Goal: Task Accomplishment & Management: Manage account settings

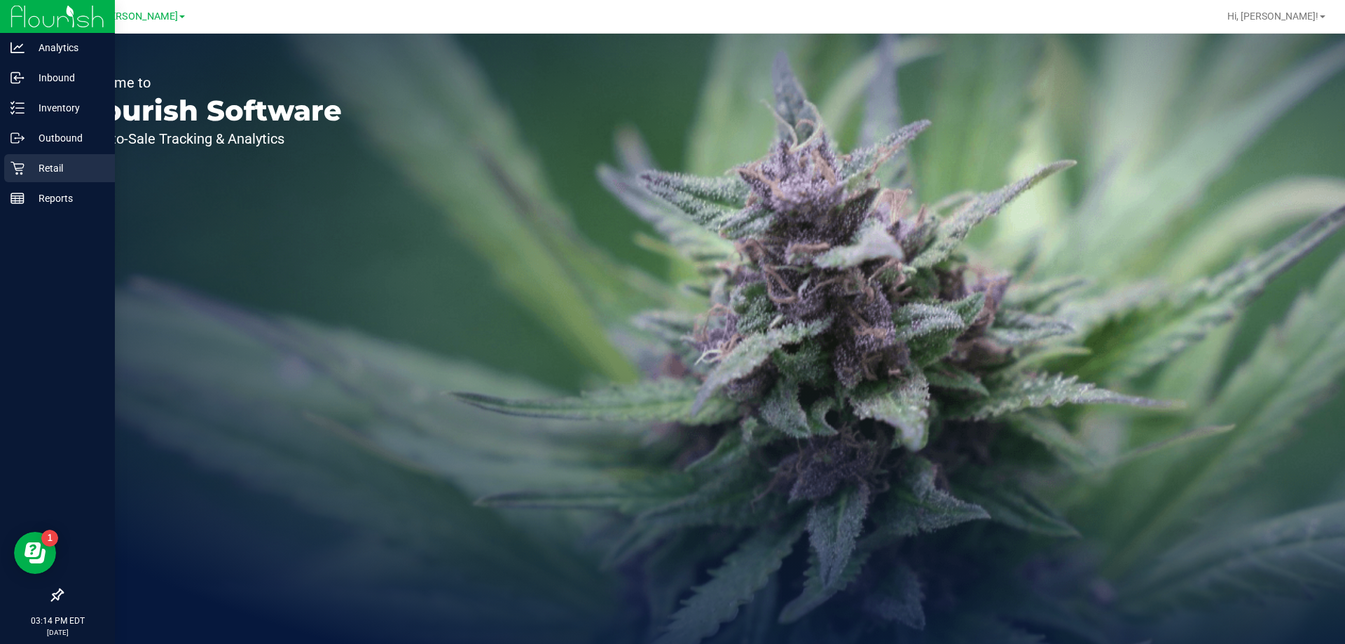
click at [31, 172] on p "Retail" at bounding box center [67, 168] width 84 height 17
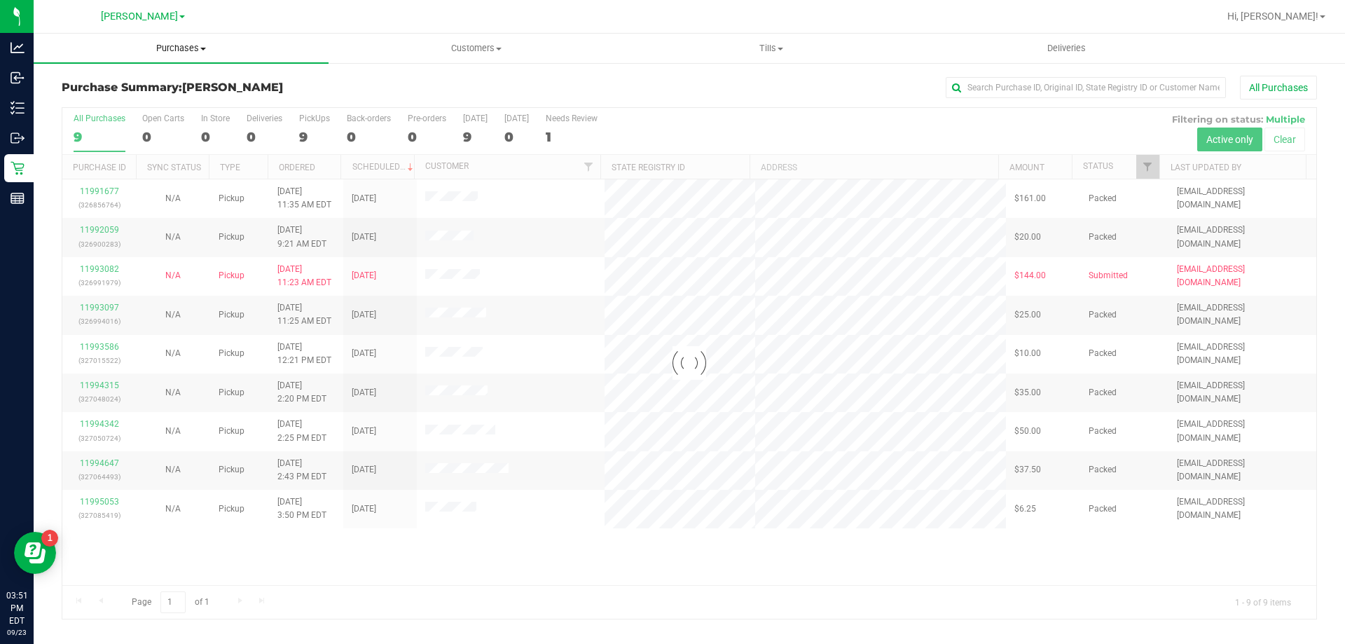
click at [193, 50] on span "Purchases" at bounding box center [181, 48] width 295 height 13
click at [180, 102] on li "Fulfillment" at bounding box center [181, 101] width 295 height 17
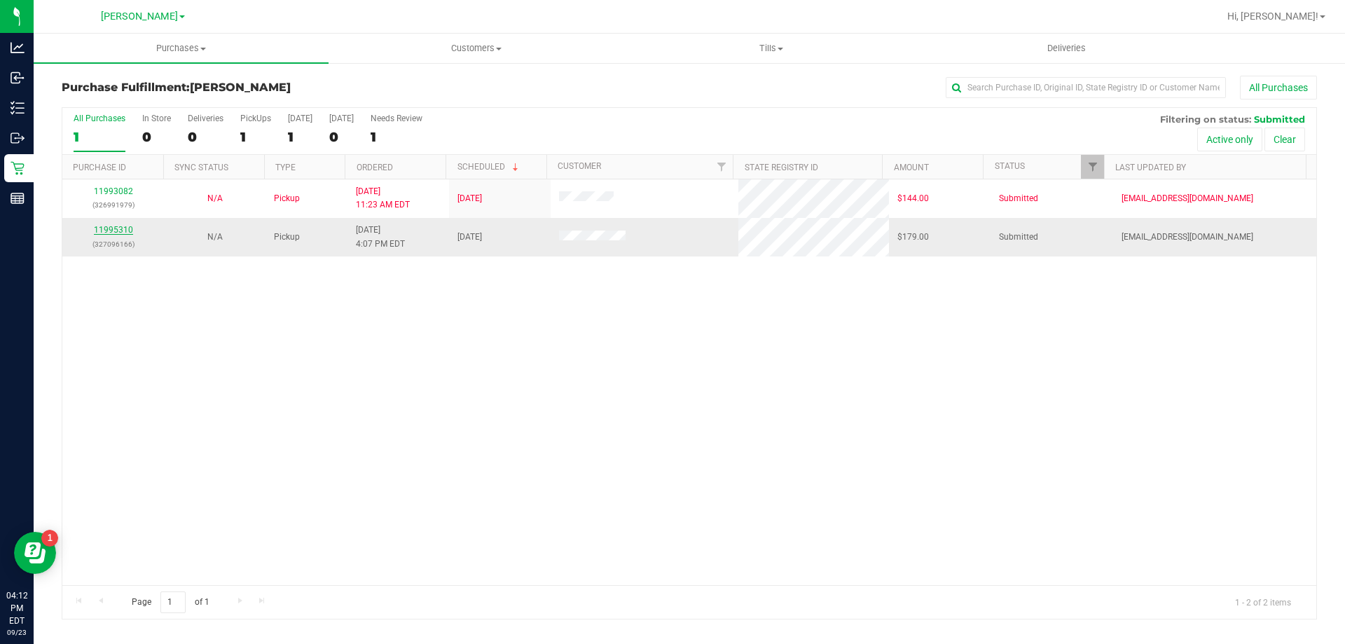
click at [116, 230] on link "11995310" at bounding box center [113, 230] width 39 height 10
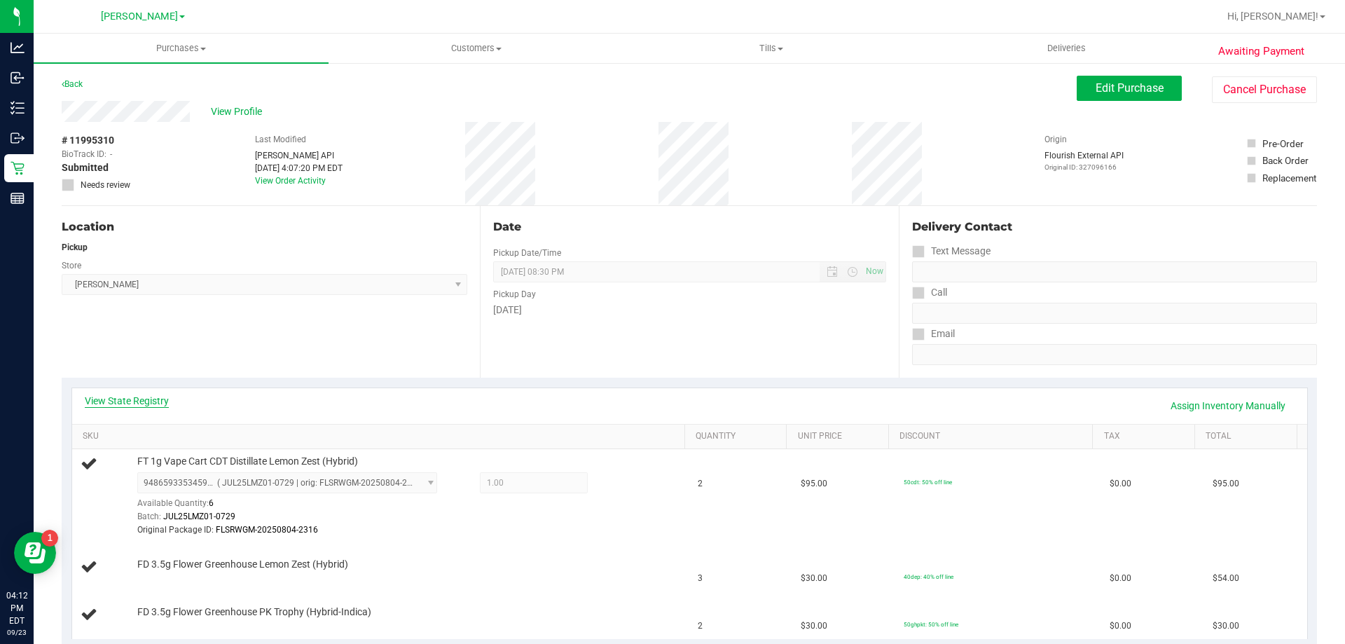
click at [109, 403] on link "View State Registry" at bounding box center [127, 401] width 84 height 14
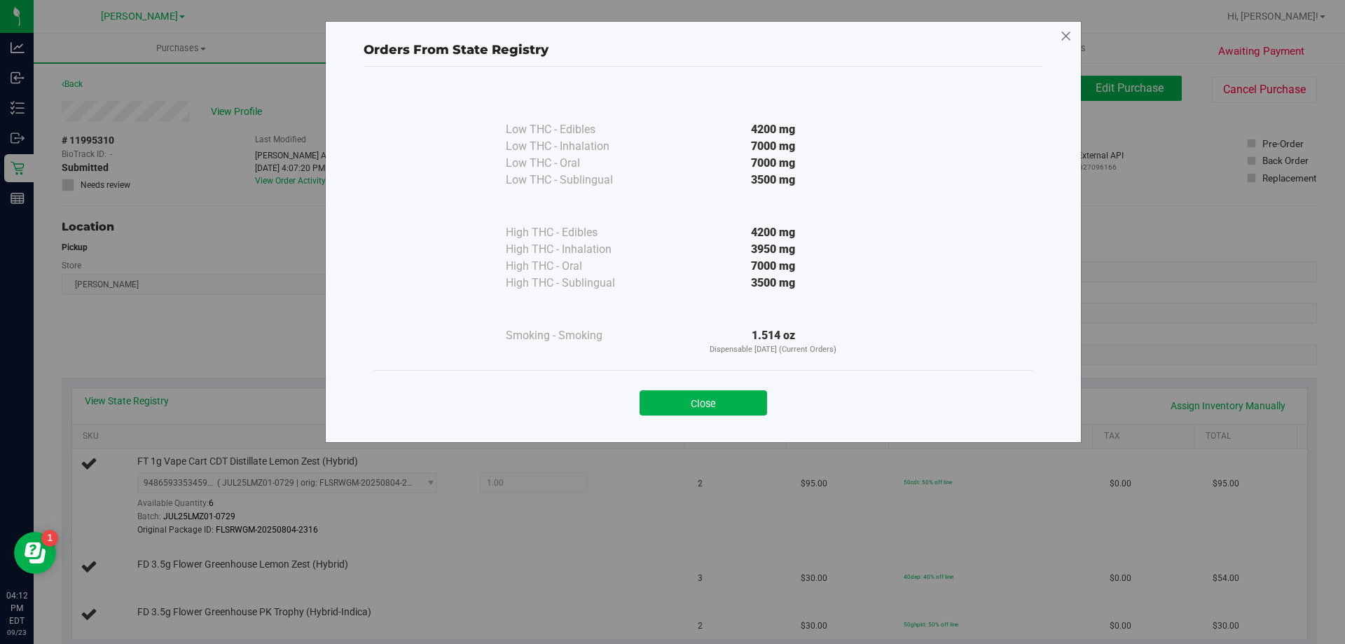
click at [1062, 37] on icon at bounding box center [1066, 36] width 13 height 22
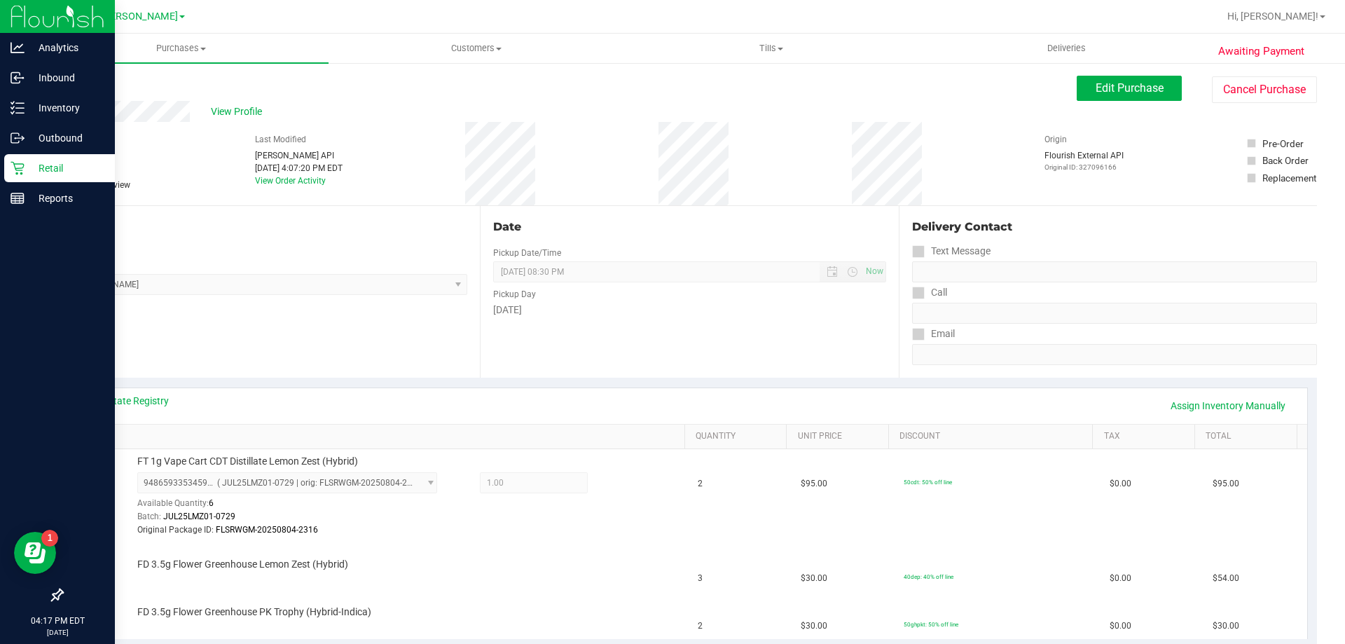
click at [17, 173] on icon at bounding box center [17, 168] width 13 height 13
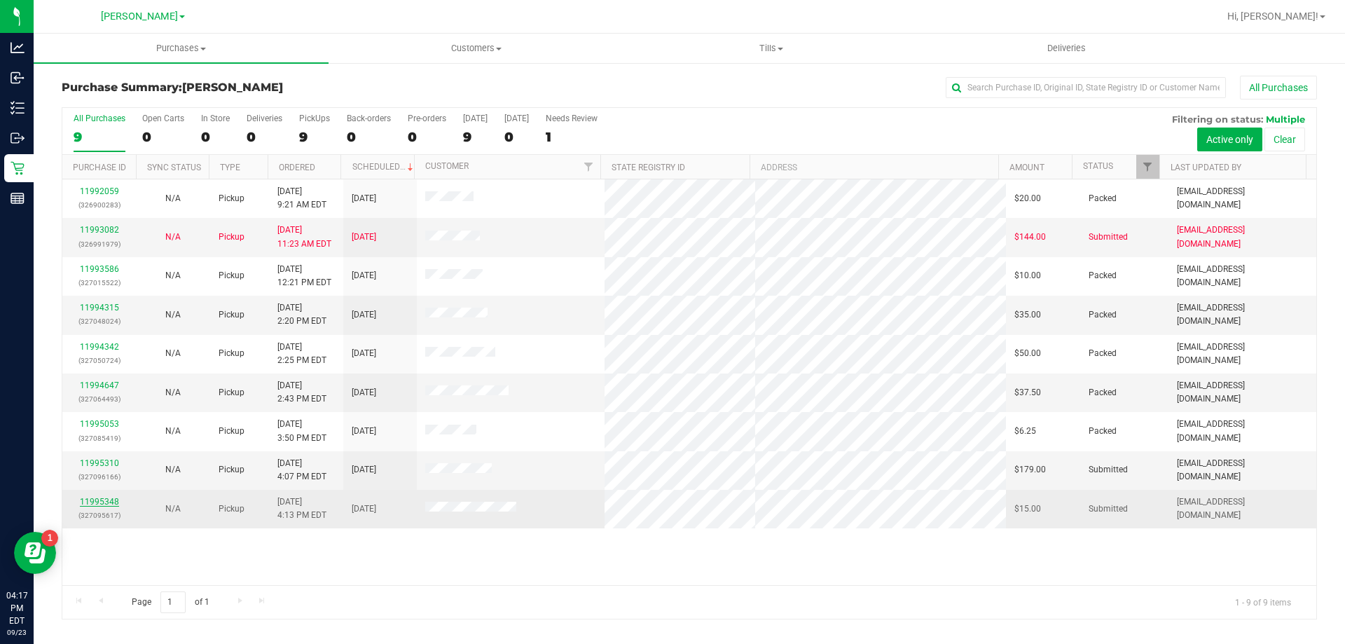
click at [95, 503] on link "11995348" at bounding box center [99, 502] width 39 height 10
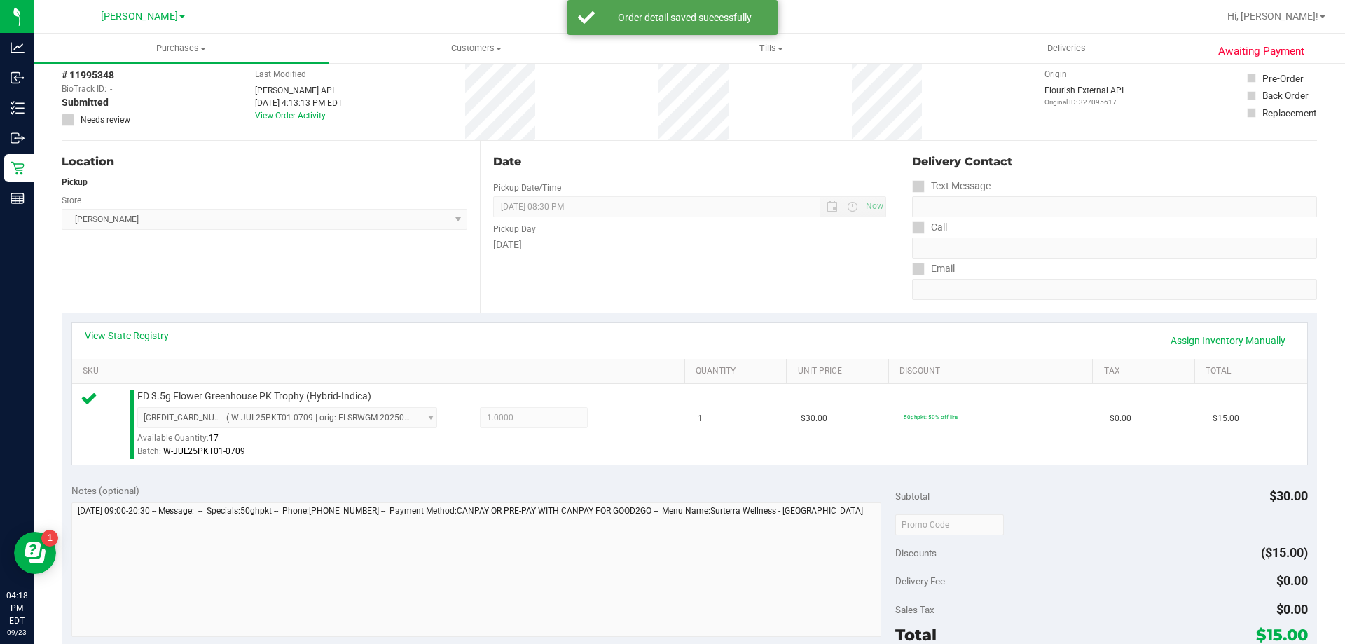
scroll to position [210, 0]
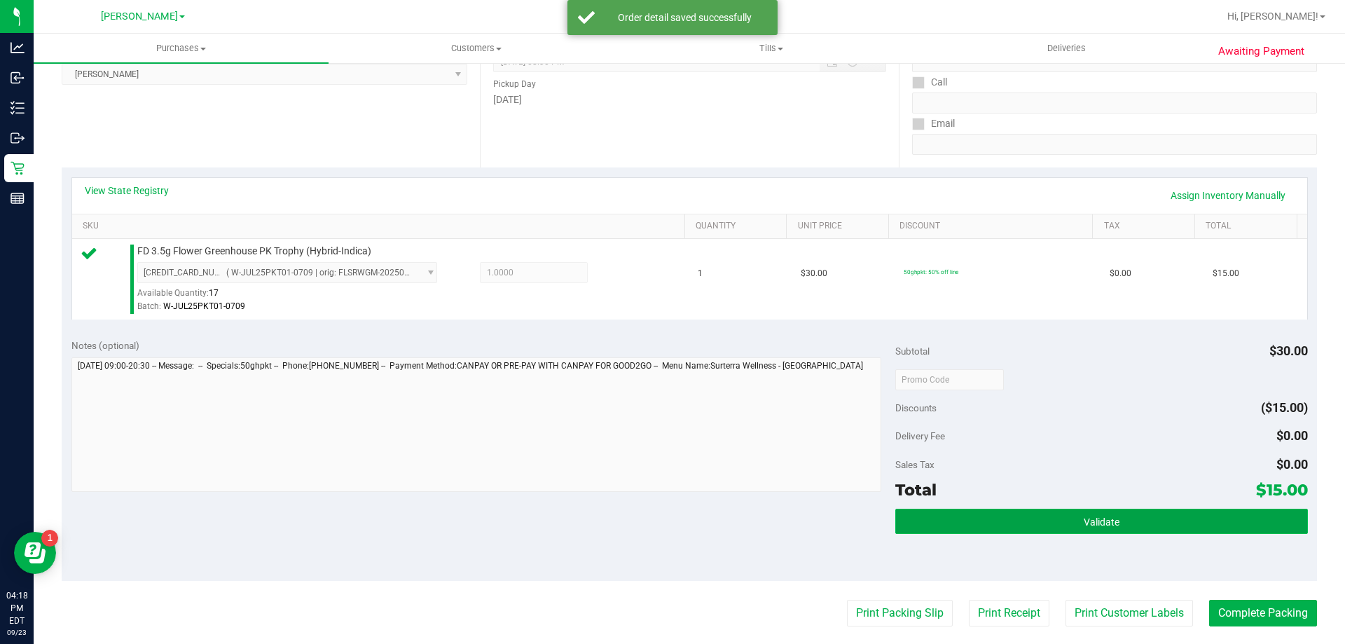
click at [1008, 515] on button "Validate" at bounding box center [1101, 520] width 412 height 25
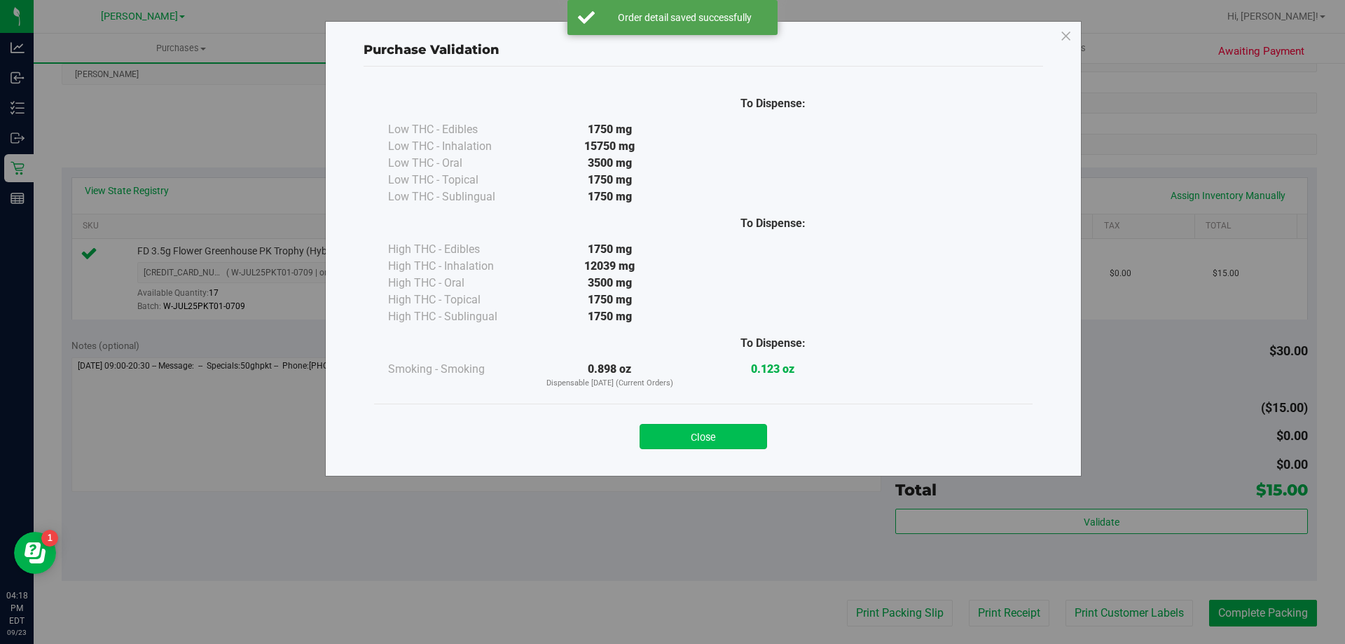
click at [703, 431] on button "Close" at bounding box center [702, 436] width 127 height 25
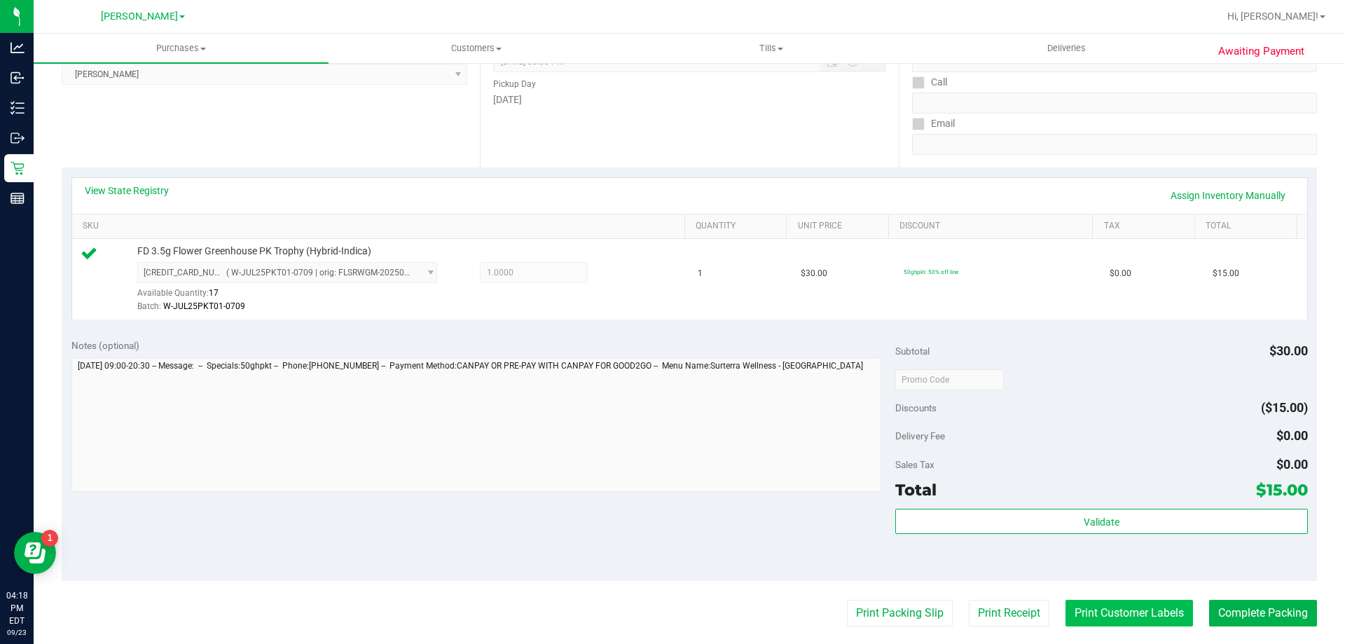
click at [1066, 602] on button "Print Customer Labels" at bounding box center [1128, 613] width 127 height 27
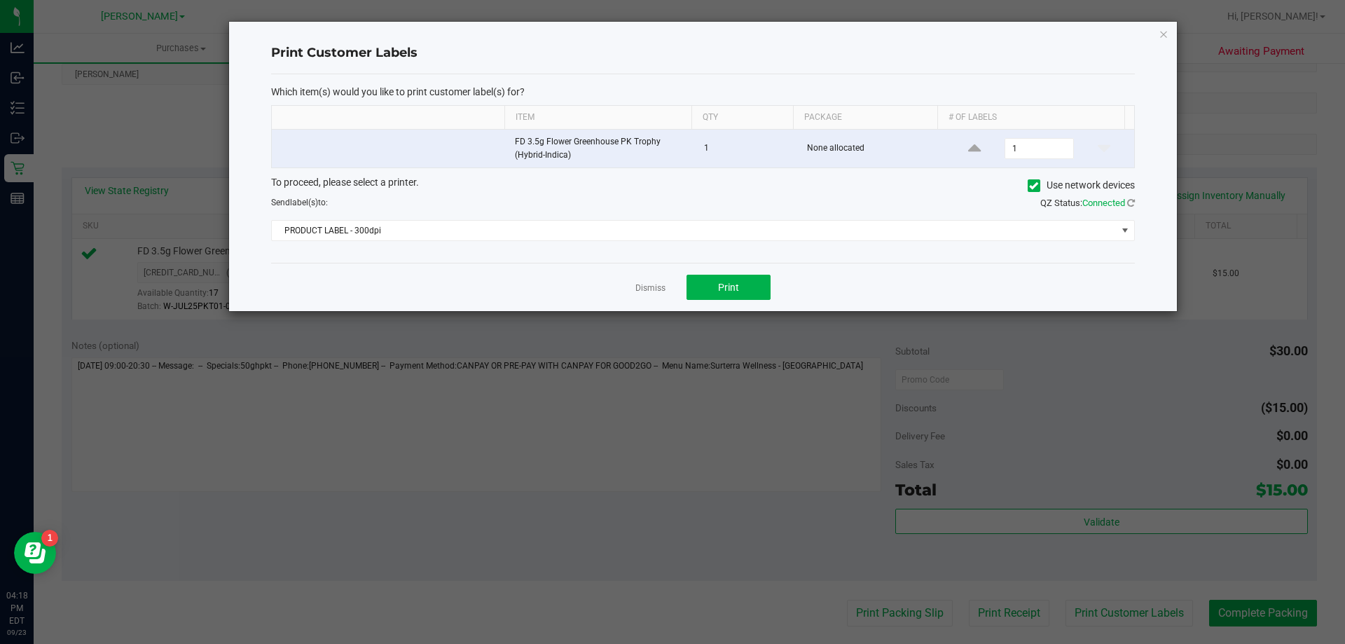
click at [681, 247] on div "Which item(s) would you like to print customer label(s) for? Item Qty Package #…" at bounding box center [703, 168] width 864 height 189
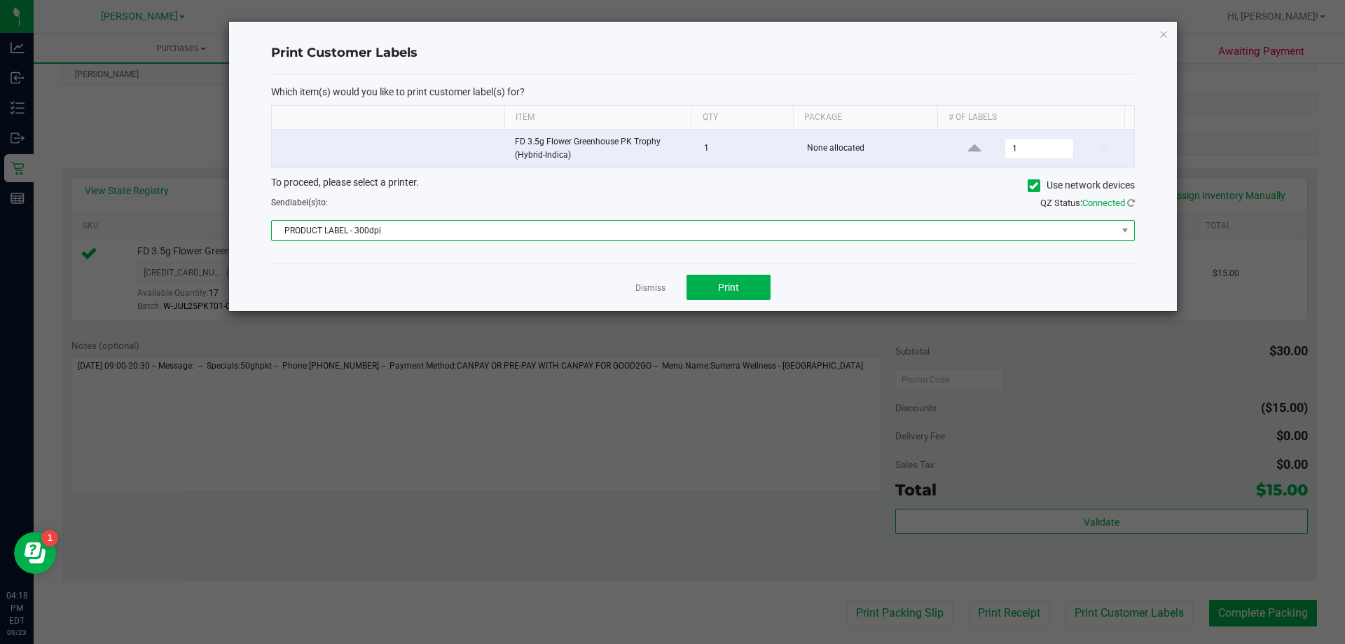
click at [672, 228] on span "PRODUCT LABEL - 300dpi" at bounding box center [694, 231] width 845 height 20
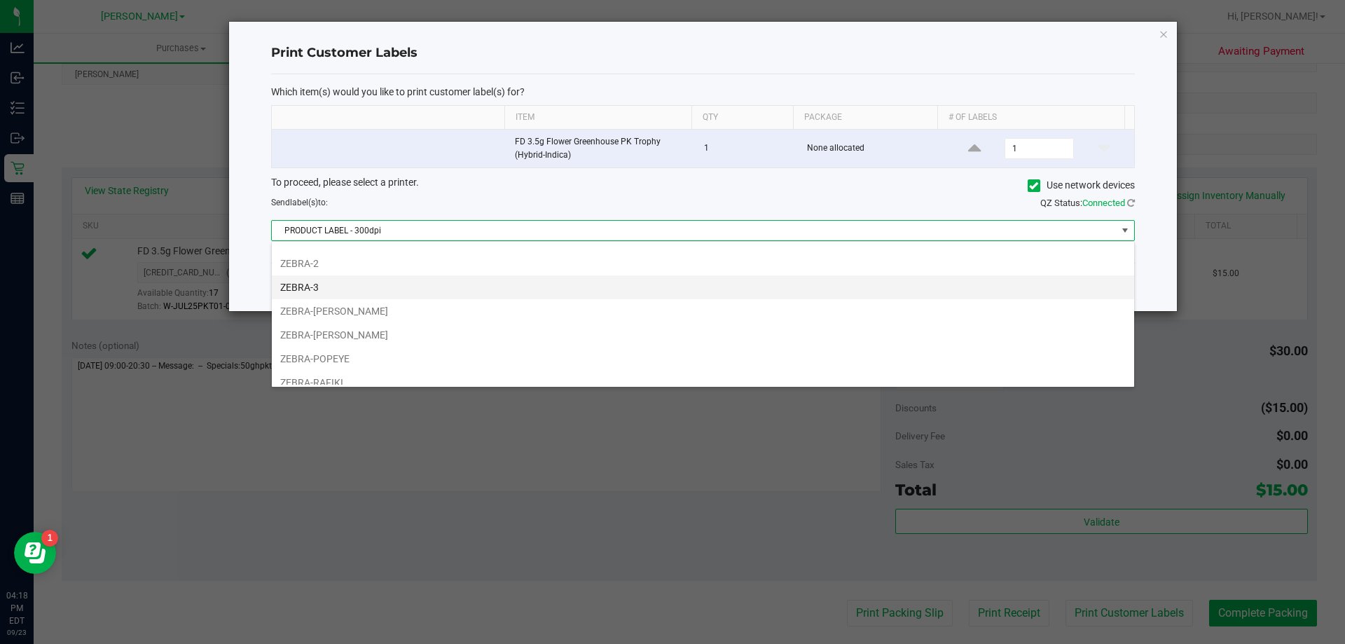
scroll to position [74, 0]
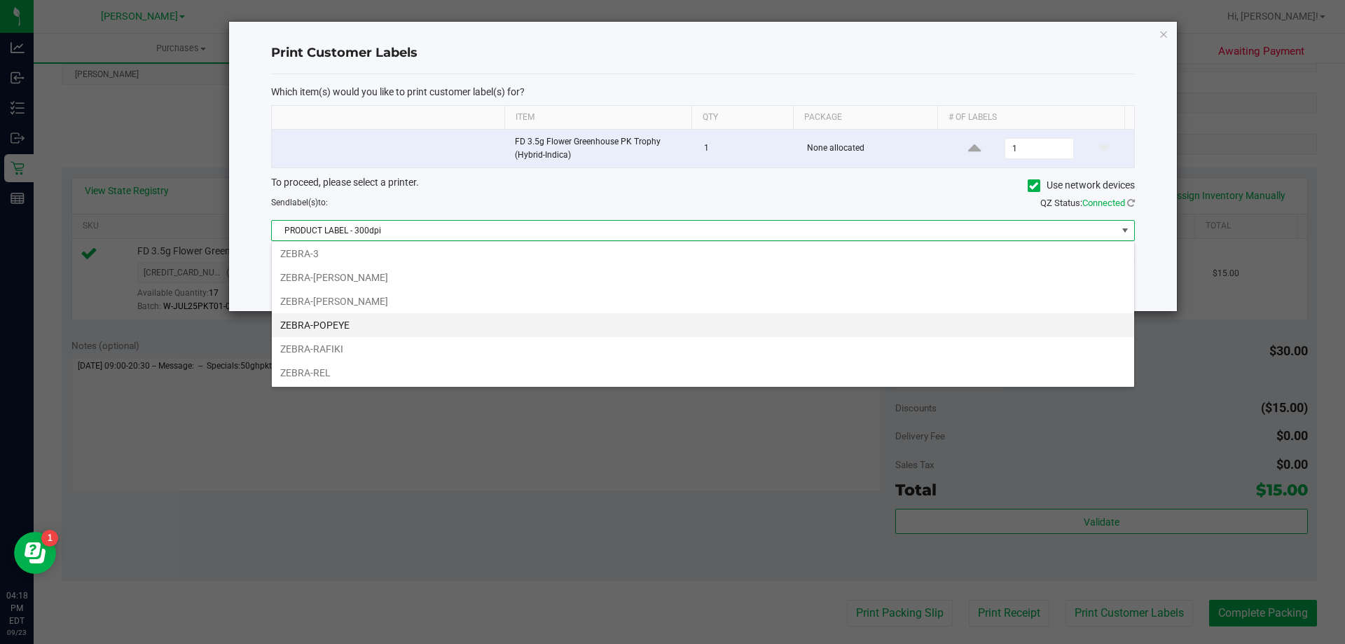
click at [553, 335] on li "ZEBRA-POPEYE" at bounding box center [703, 325] width 862 height 24
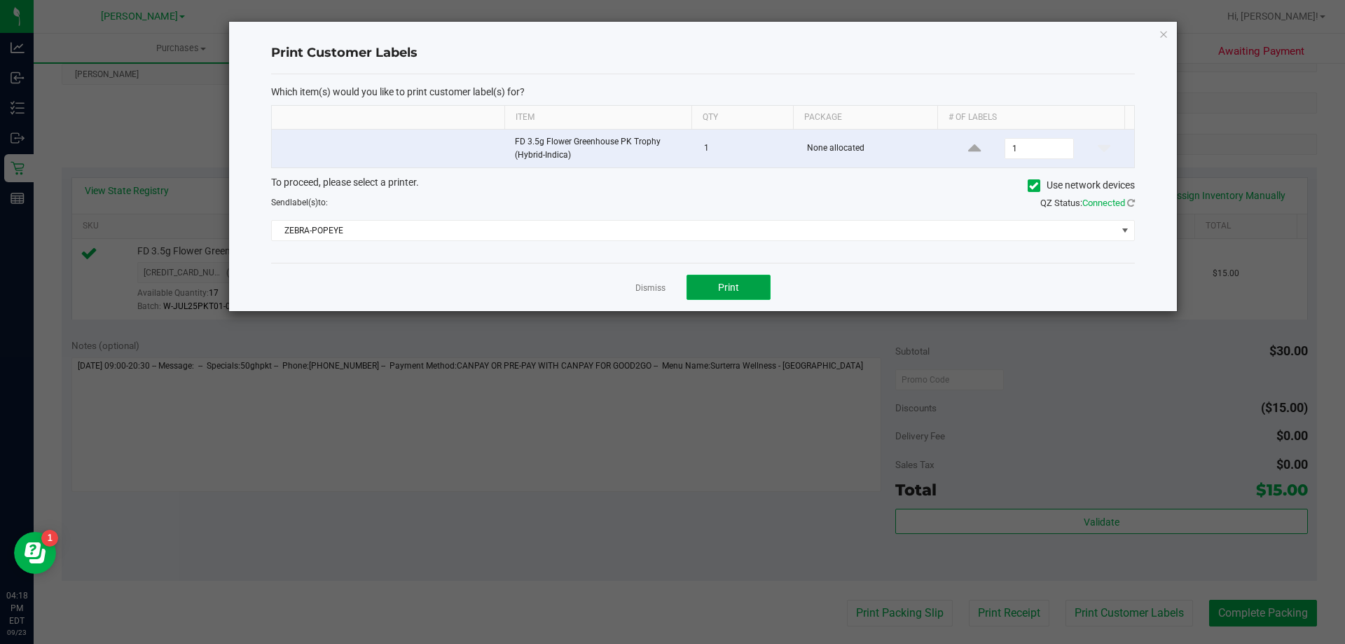
click at [732, 277] on button "Print" at bounding box center [728, 287] width 84 height 25
click at [1165, 30] on icon "button" at bounding box center [1163, 33] width 10 height 17
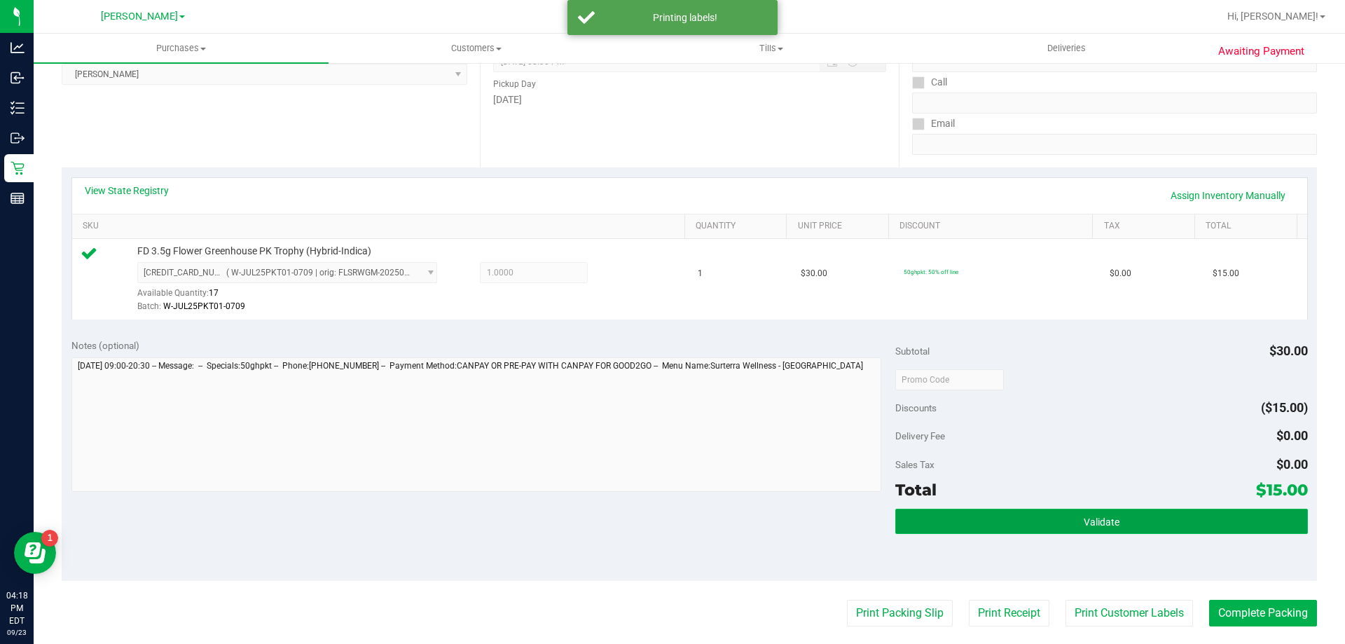
click at [1096, 522] on span "Validate" at bounding box center [1102, 521] width 36 height 11
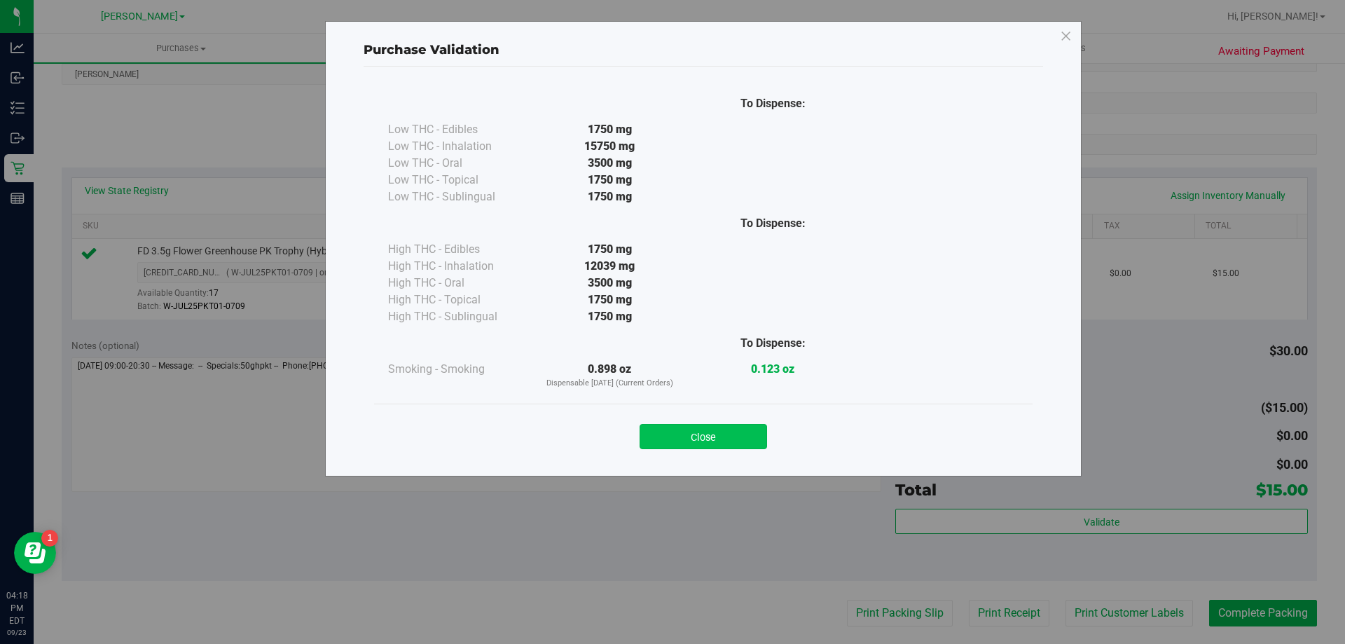
click at [693, 446] on button "Close" at bounding box center [702, 436] width 127 height 25
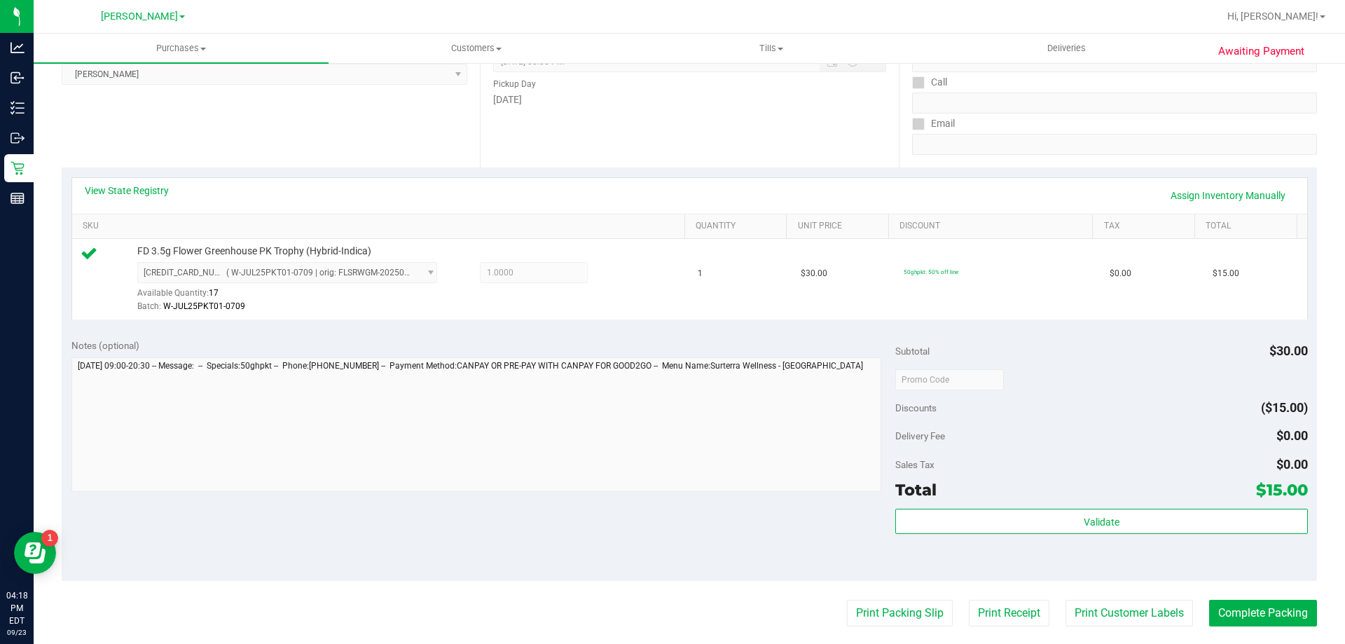
click at [893, 630] on purchase-details "Back Edit Purchase Cancel Purchase View Profile # 11995348 BioTrack ID: - Submi…" at bounding box center [689, 386] width 1255 height 1041
click at [887, 622] on button "Print Packing Slip" at bounding box center [900, 613] width 106 height 27
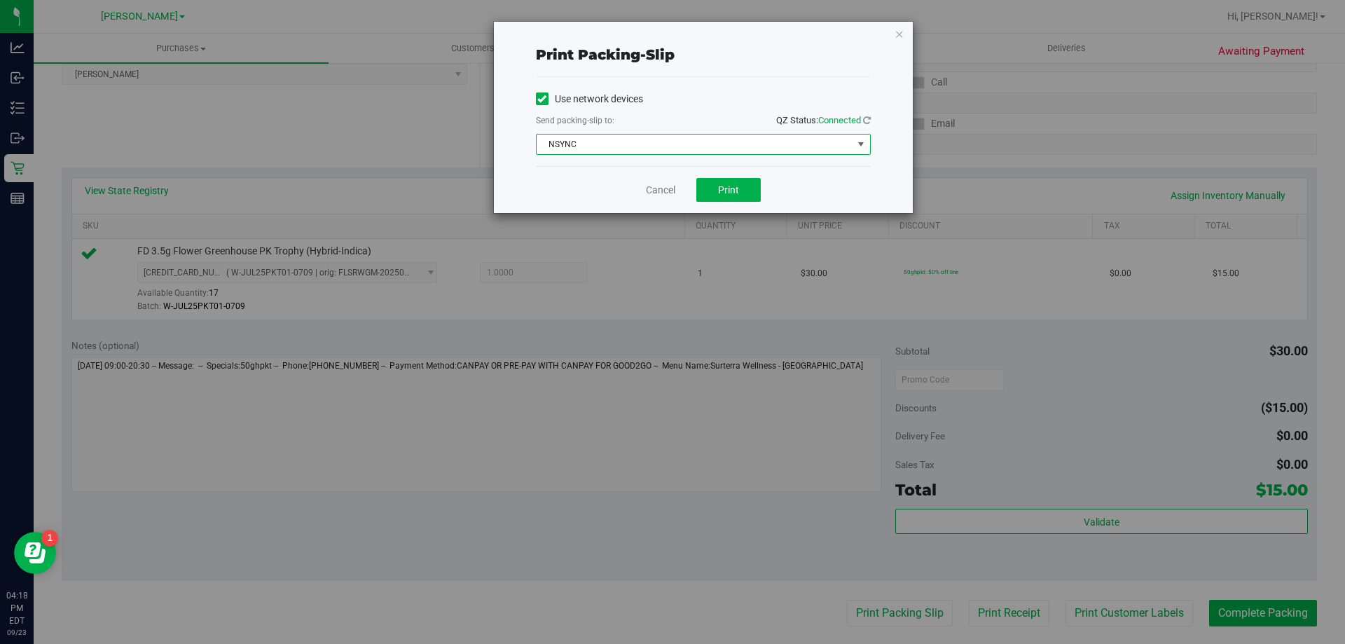
click at [700, 146] on span "NSYNC" at bounding box center [694, 144] width 316 height 20
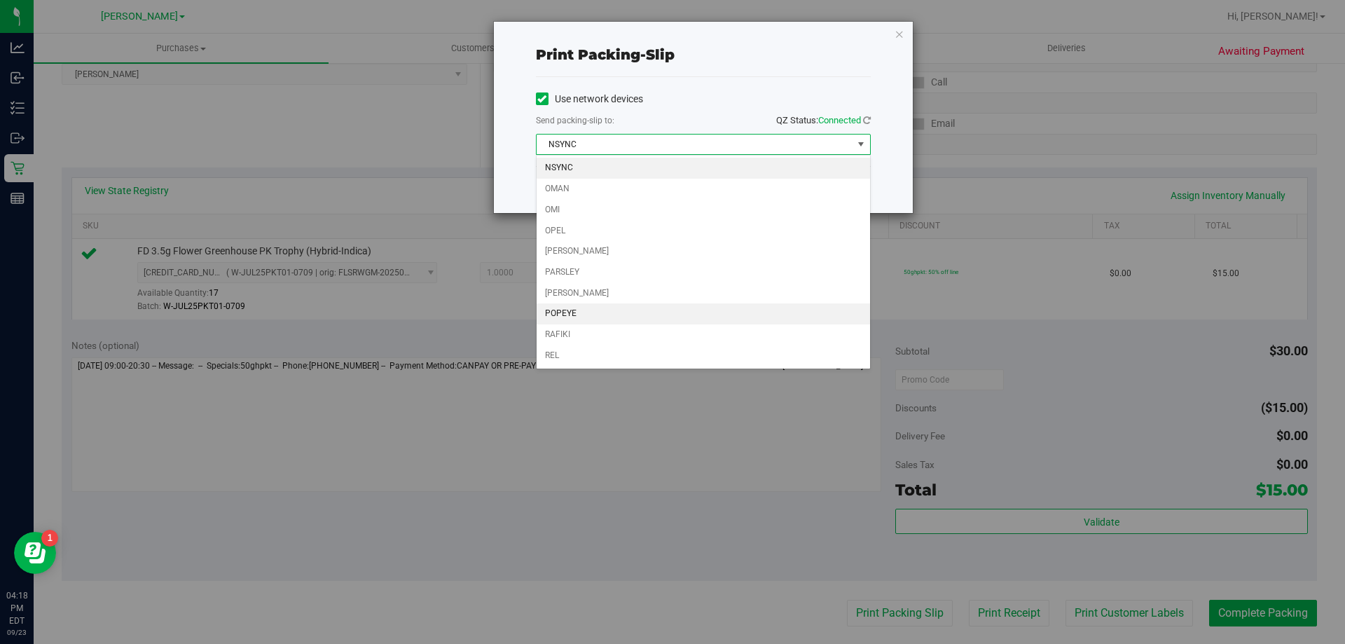
click at [644, 314] on li "POPEYE" at bounding box center [702, 313] width 333 height 21
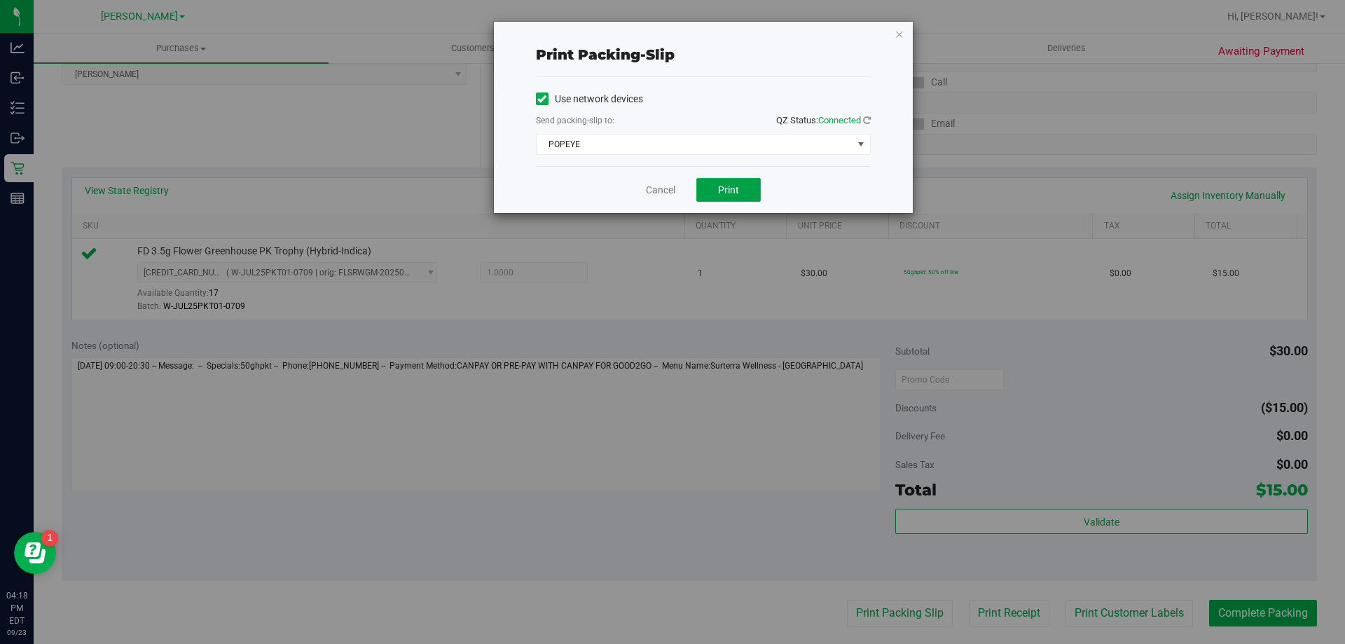
click at [733, 194] on span "Print" at bounding box center [728, 189] width 21 height 11
click at [894, 29] on icon "button" at bounding box center [899, 33] width 10 height 17
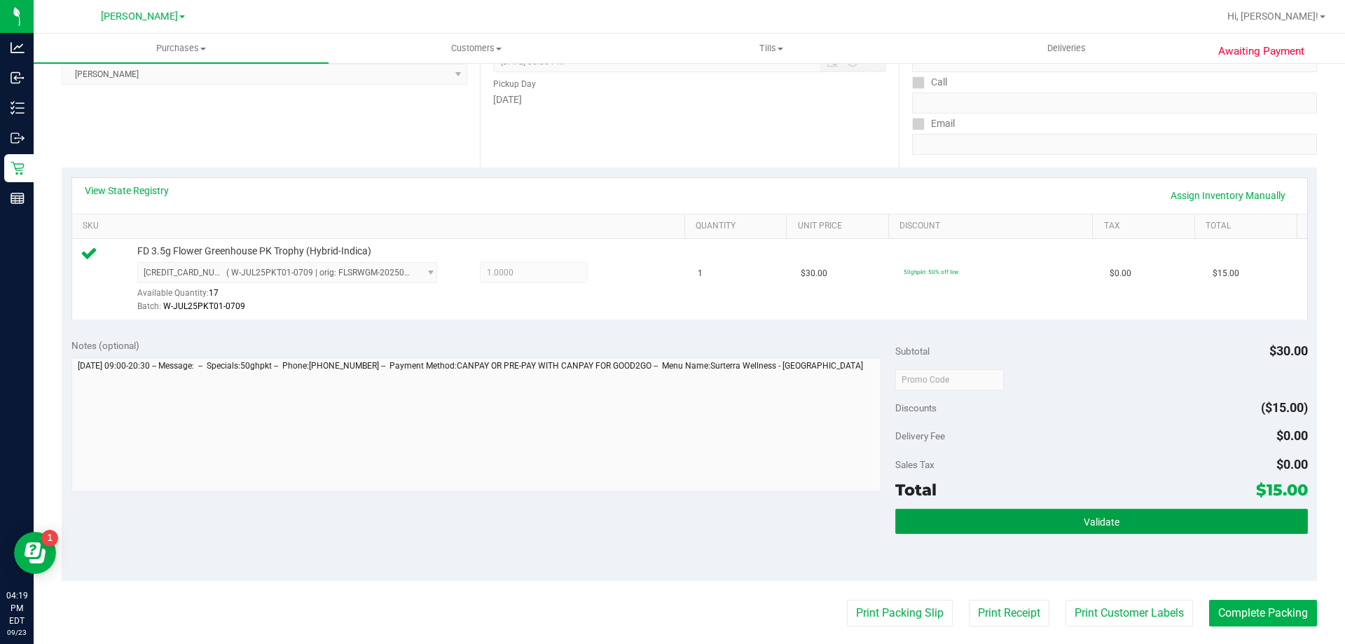
click at [1146, 522] on button "Validate" at bounding box center [1101, 520] width 412 height 25
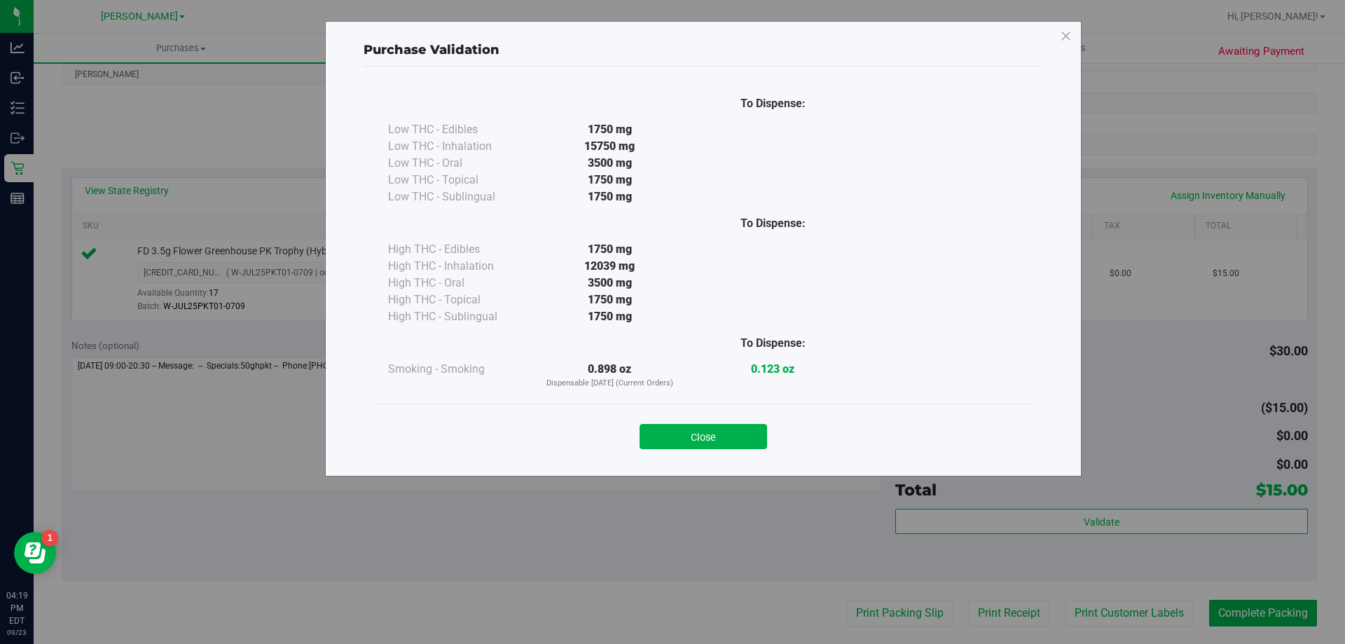
click at [704, 416] on div "Close" at bounding box center [703, 432] width 637 height 35
drag, startPoint x: 699, startPoint y: 434, endPoint x: 812, endPoint y: 439, distance: 113.6
click at [700, 434] on button "Close" at bounding box center [702, 436] width 127 height 25
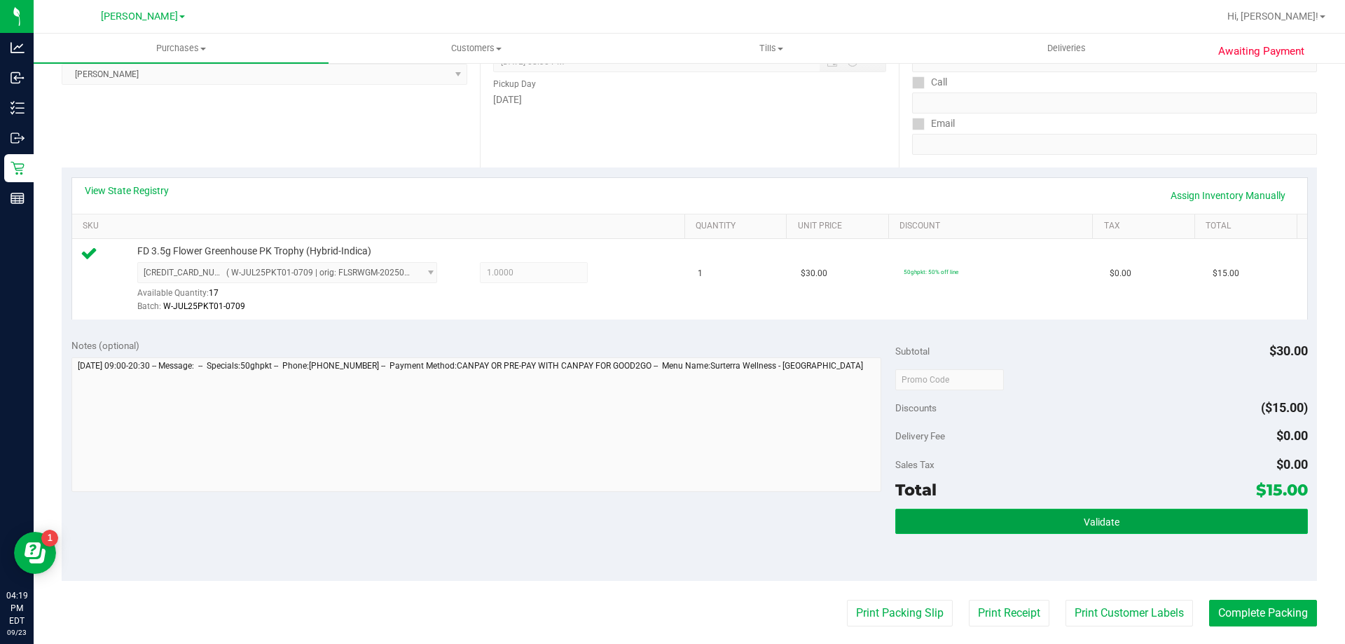
click at [1110, 520] on span "Validate" at bounding box center [1102, 521] width 36 height 11
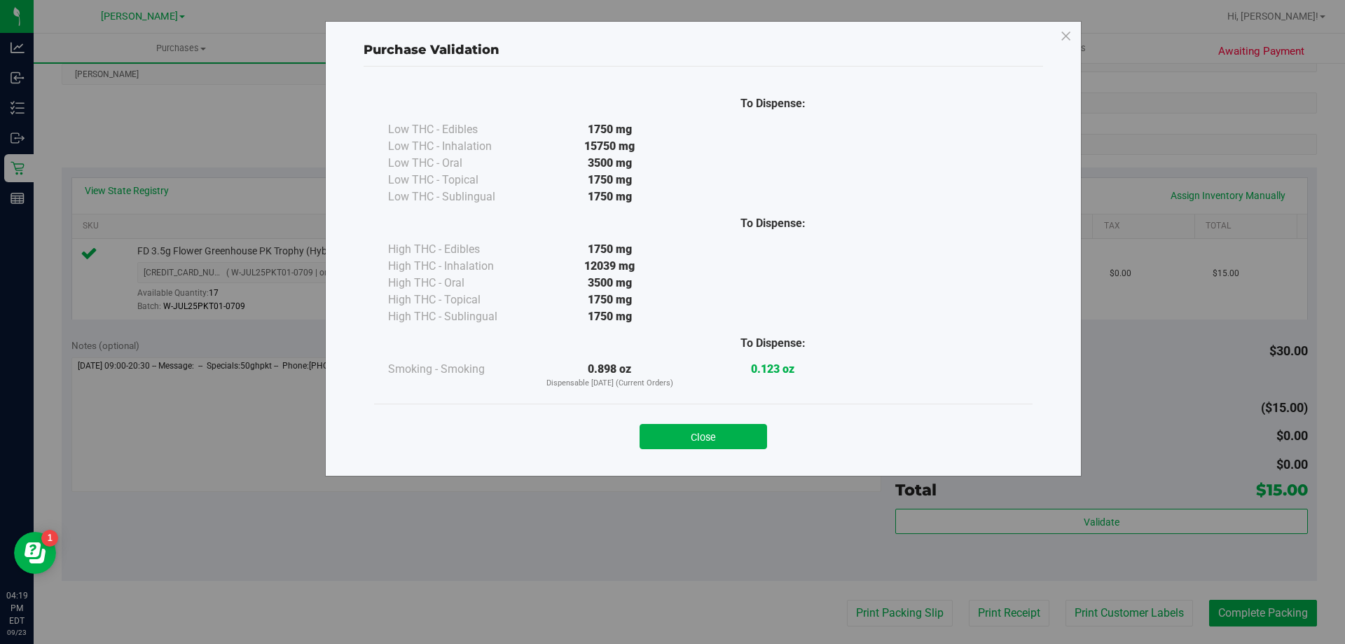
drag, startPoint x: 736, startPoint y: 429, endPoint x: 787, endPoint y: 433, distance: 50.6
click at [736, 429] on button "Close" at bounding box center [702, 436] width 127 height 25
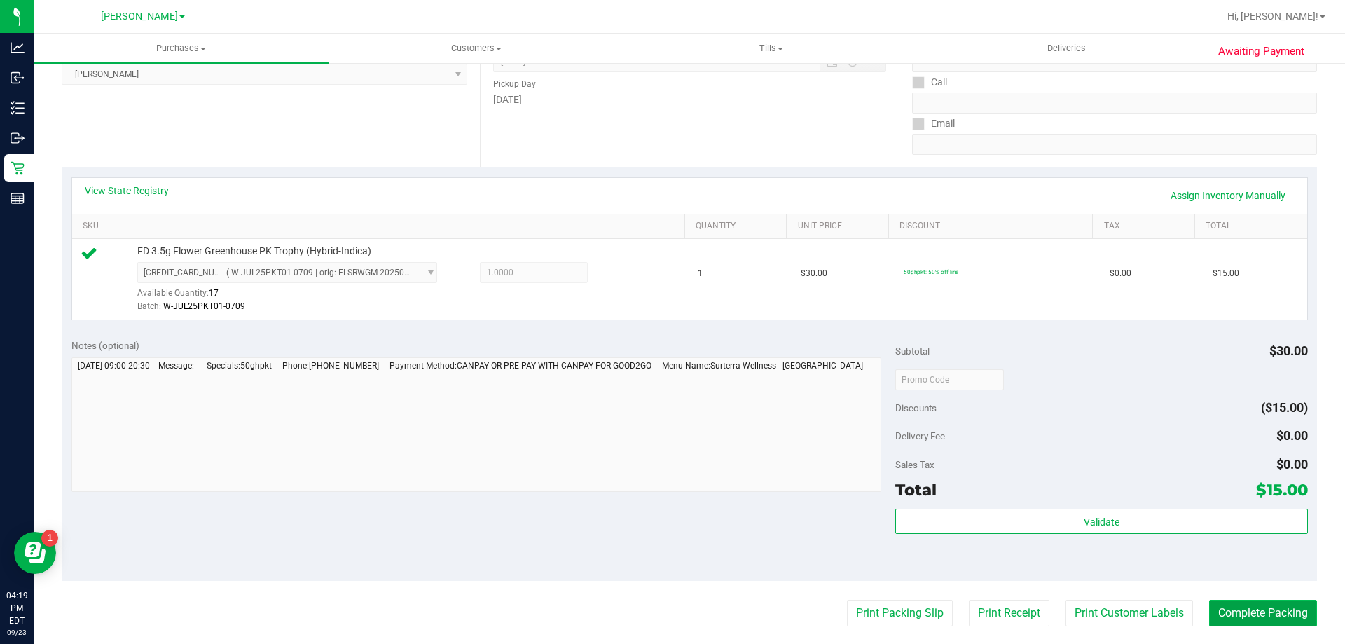
click at [1218, 614] on button "Complete Packing" at bounding box center [1263, 613] width 108 height 27
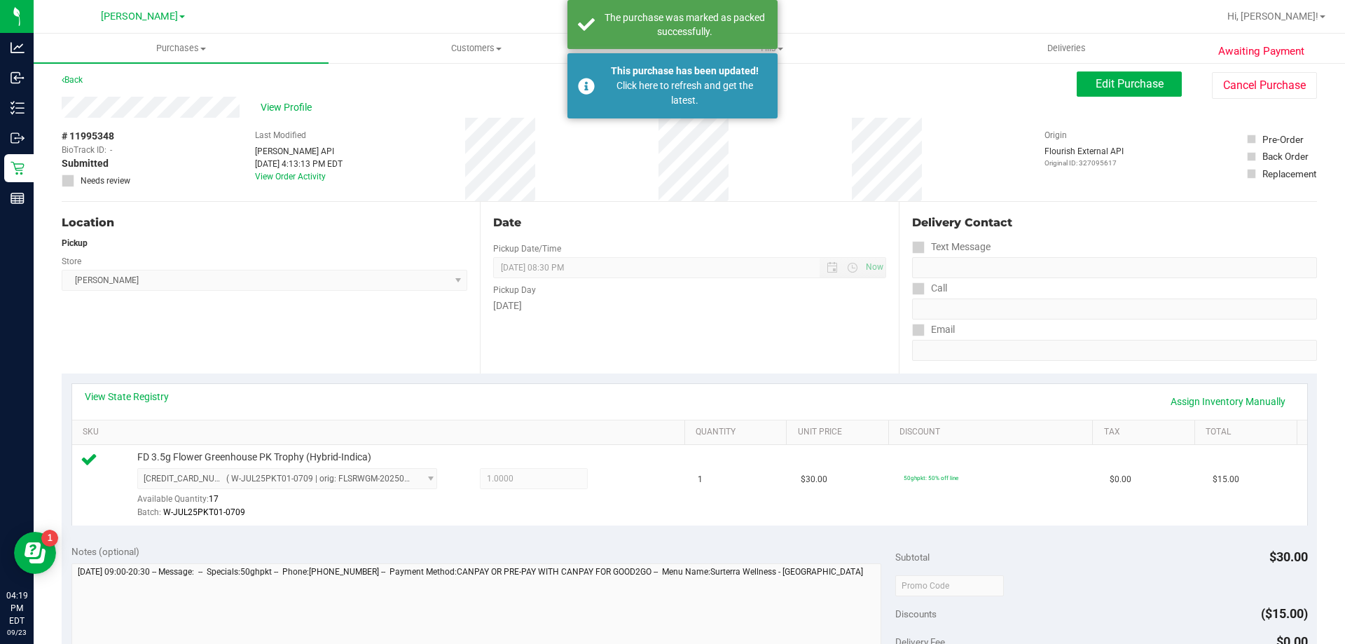
scroll to position [0, 0]
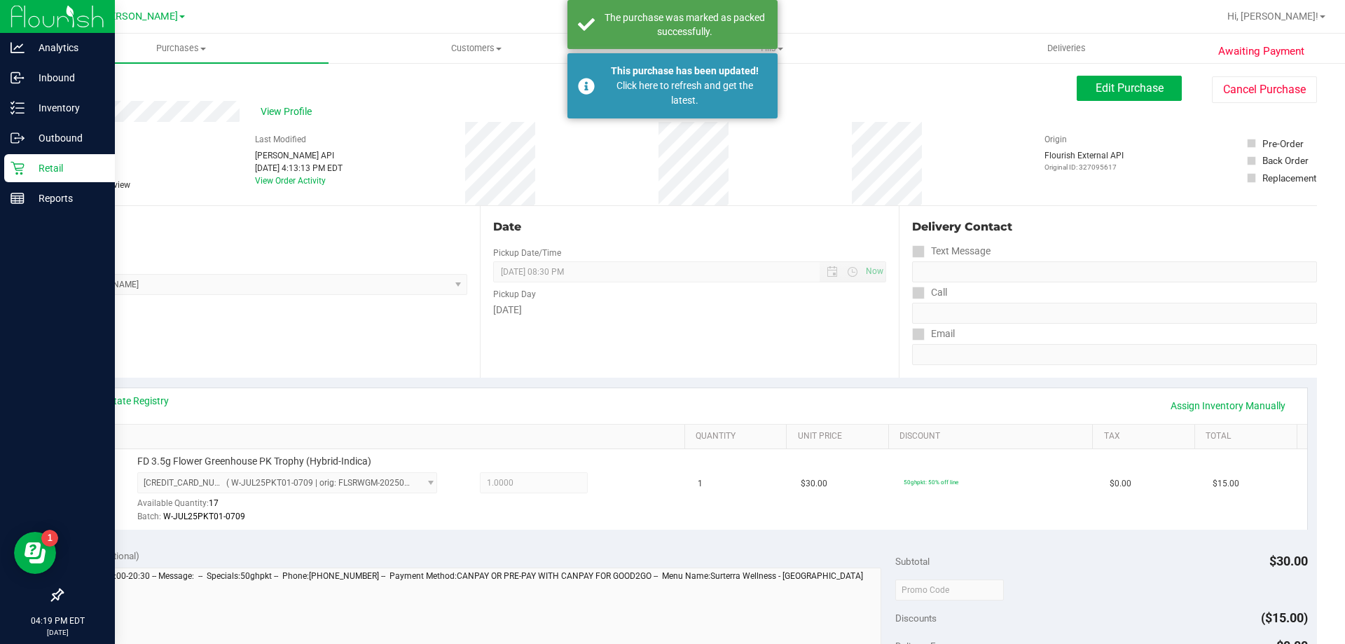
click at [14, 172] on icon at bounding box center [18, 168] width 14 height 14
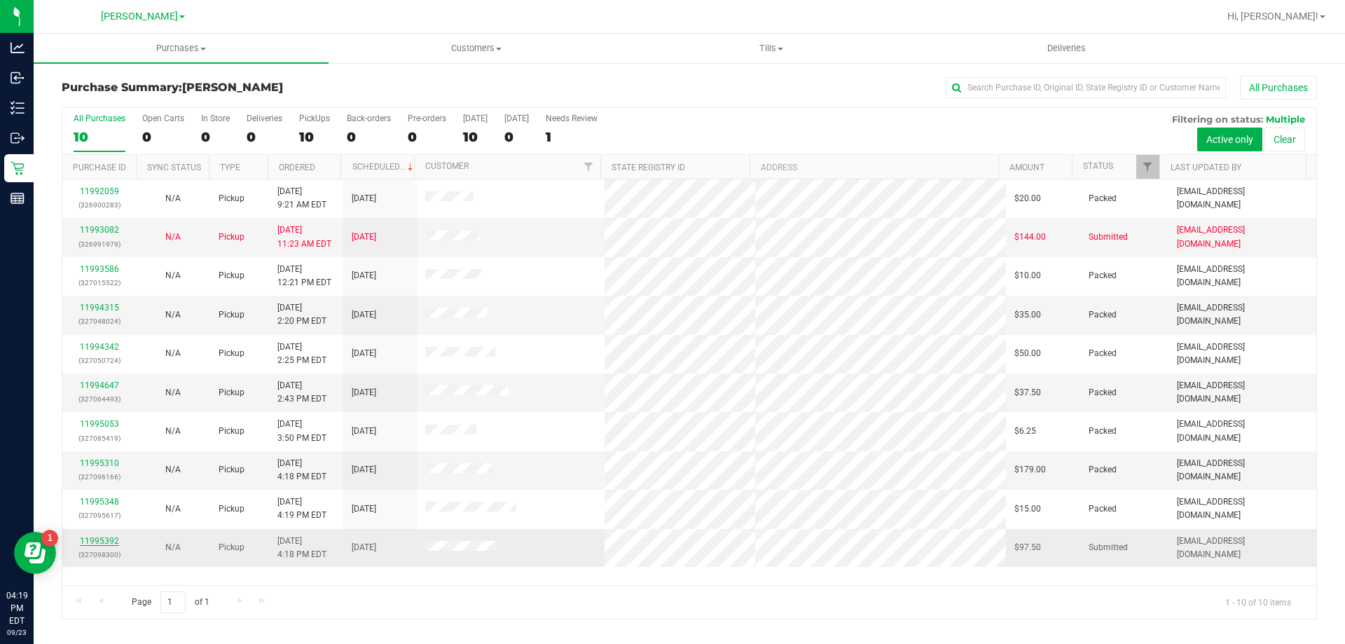
click at [95, 542] on link "11995392" at bounding box center [99, 541] width 39 height 10
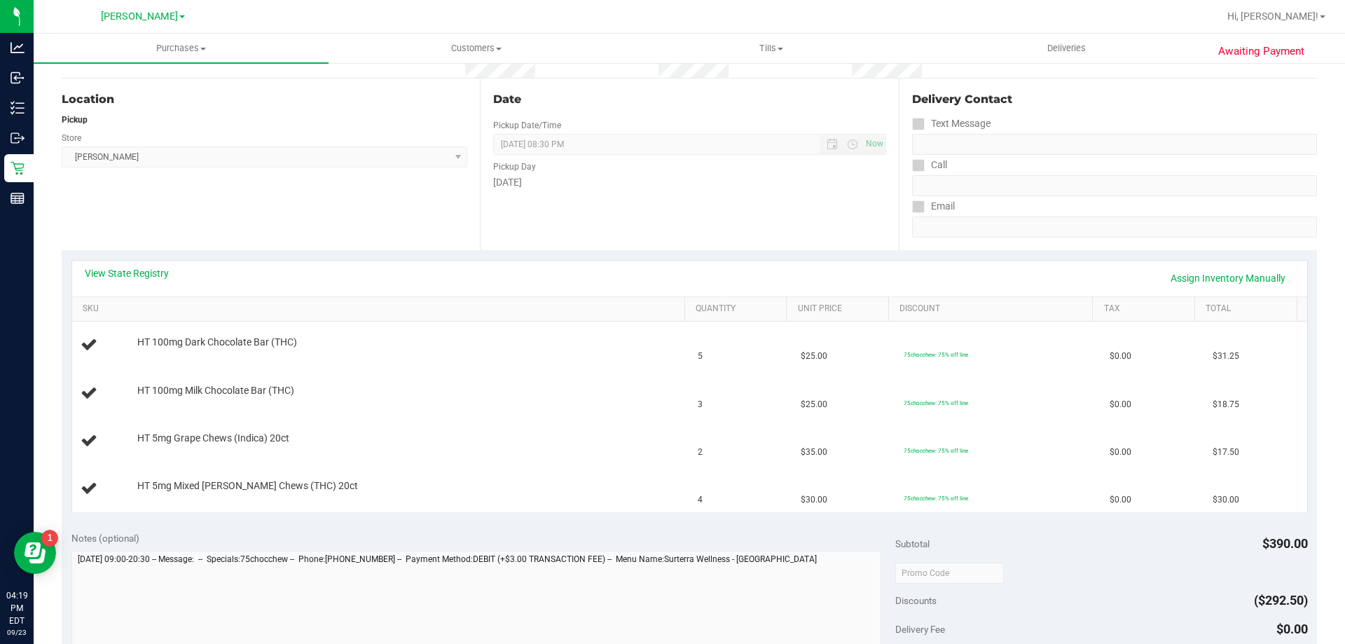
scroll to position [210, 0]
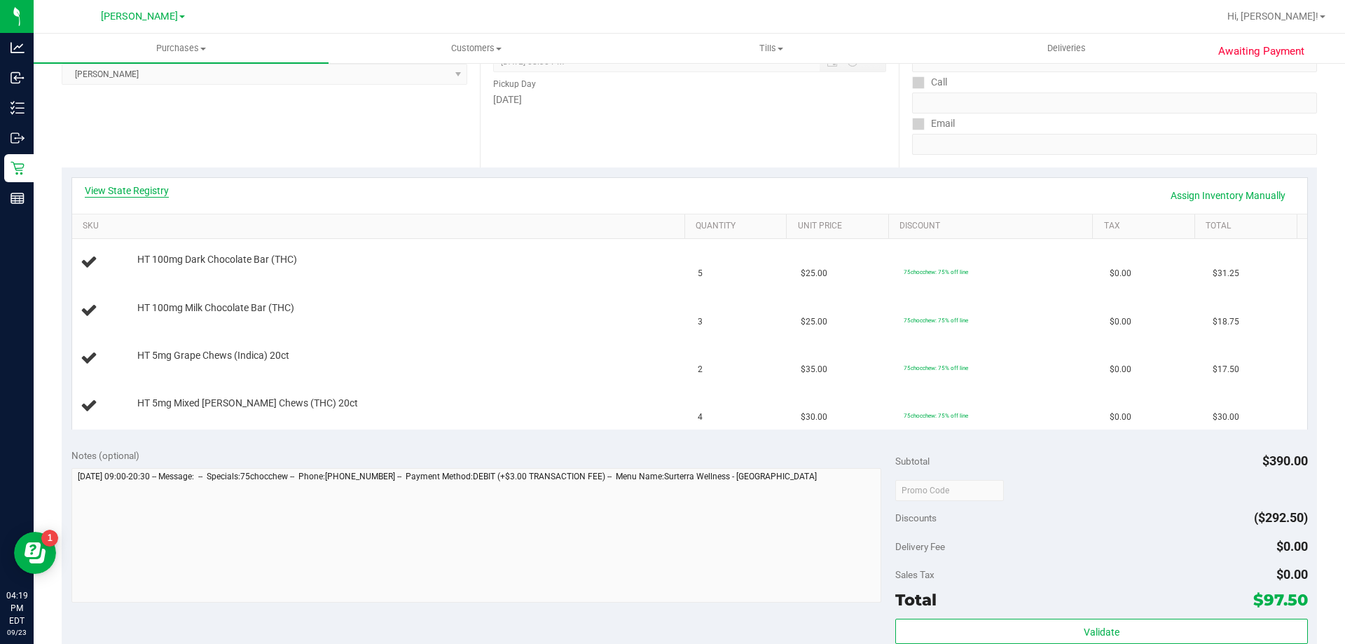
click at [133, 186] on link "View State Registry" at bounding box center [127, 191] width 84 height 14
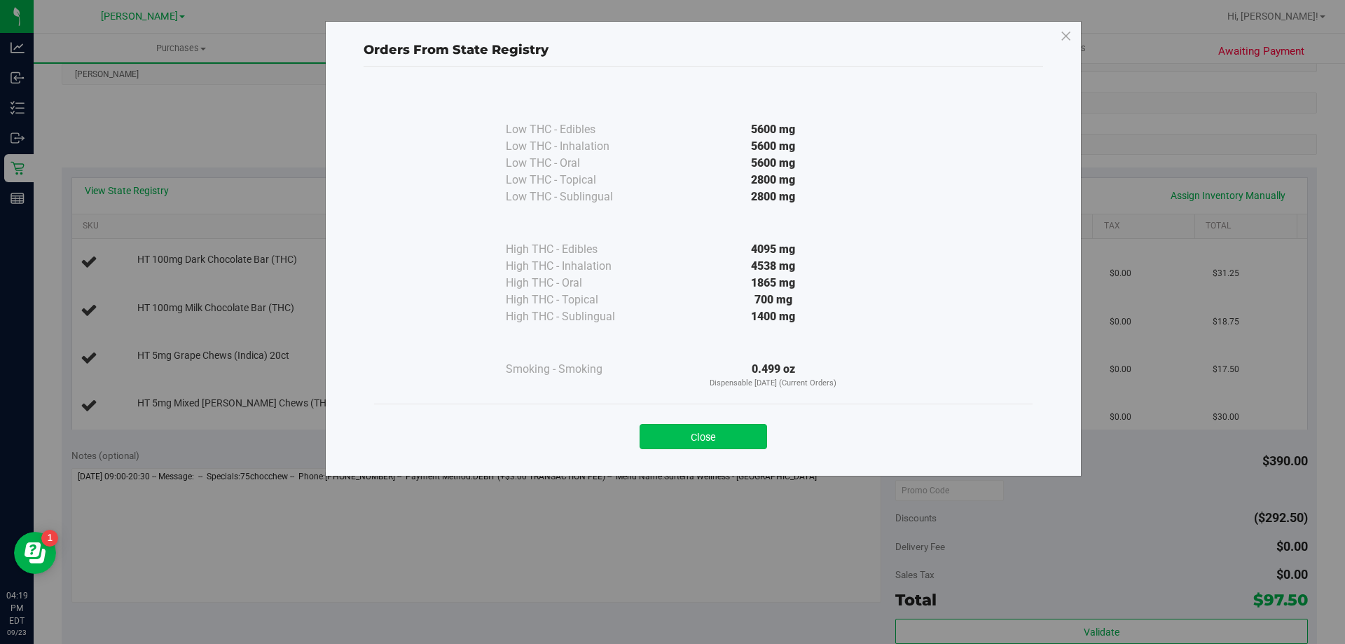
click at [701, 431] on button "Close" at bounding box center [702, 436] width 127 height 25
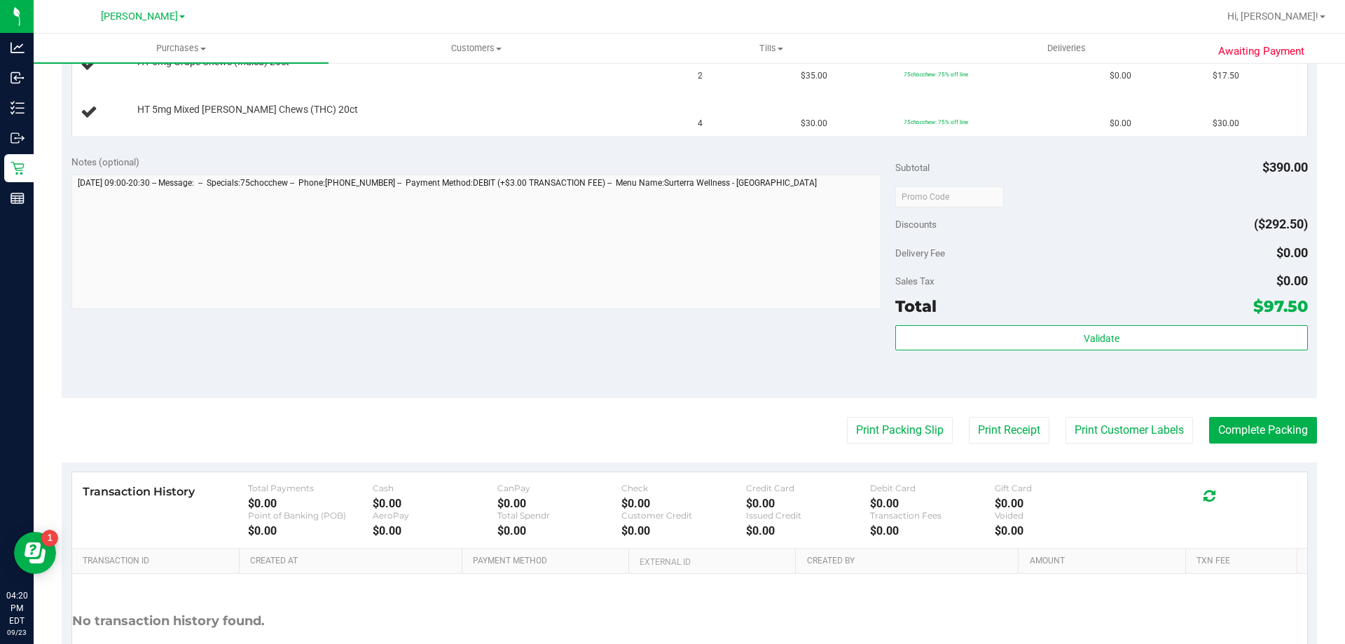
scroll to position [542, 0]
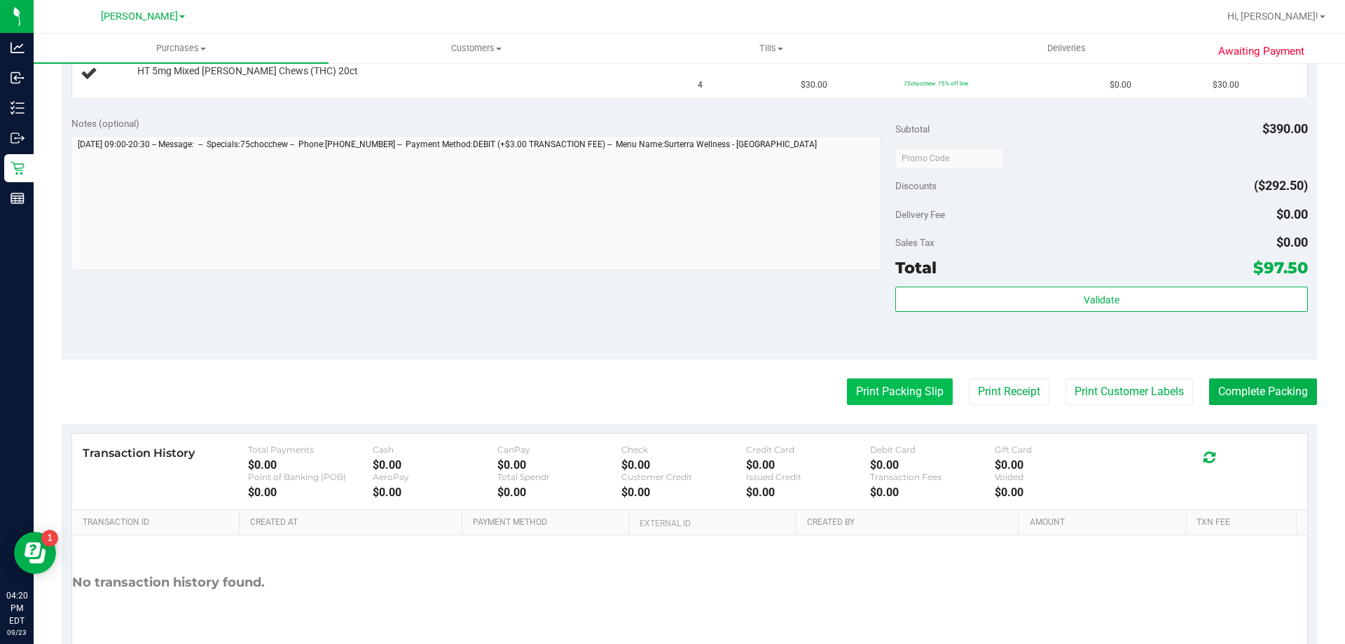
click at [892, 388] on button "Print Packing Slip" at bounding box center [900, 391] width 106 height 27
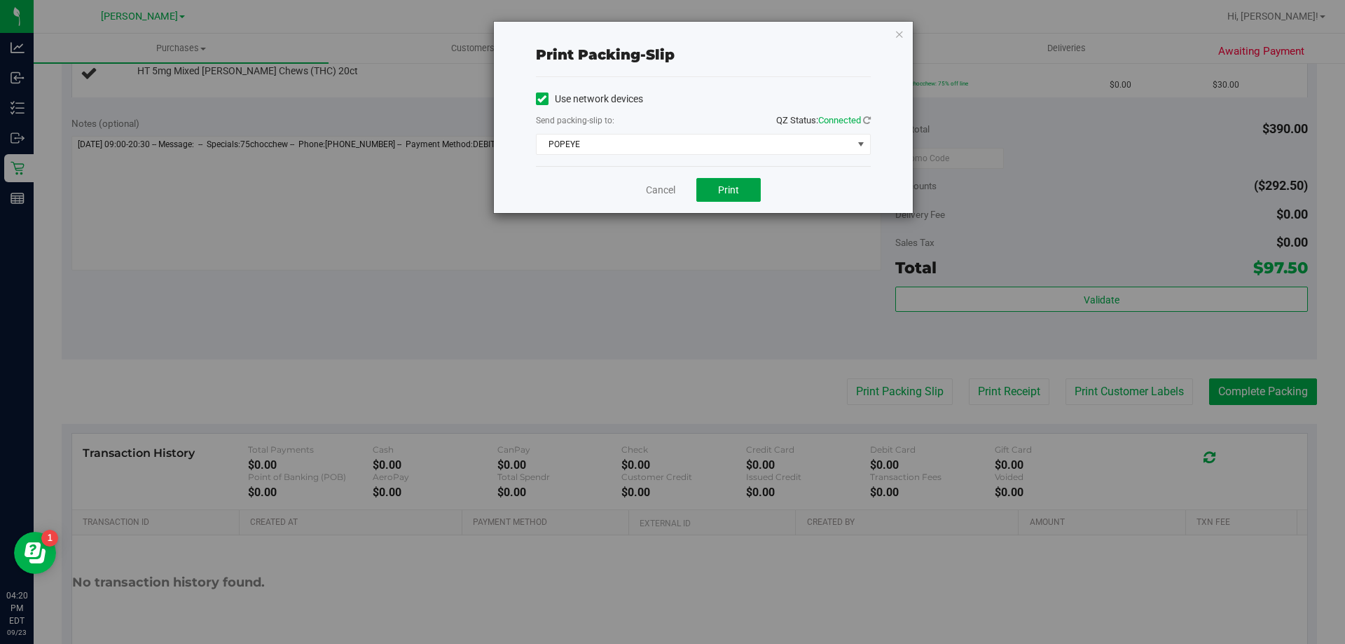
drag, startPoint x: 719, startPoint y: 184, endPoint x: 705, endPoint y: 205, distance: 25.8
click at [719, 184] on span "Print" at bounding box center [728, 189] width 21 height 11
click at [903, 29] on icon "button" at bounding box center [899, 33] width 10 height 17
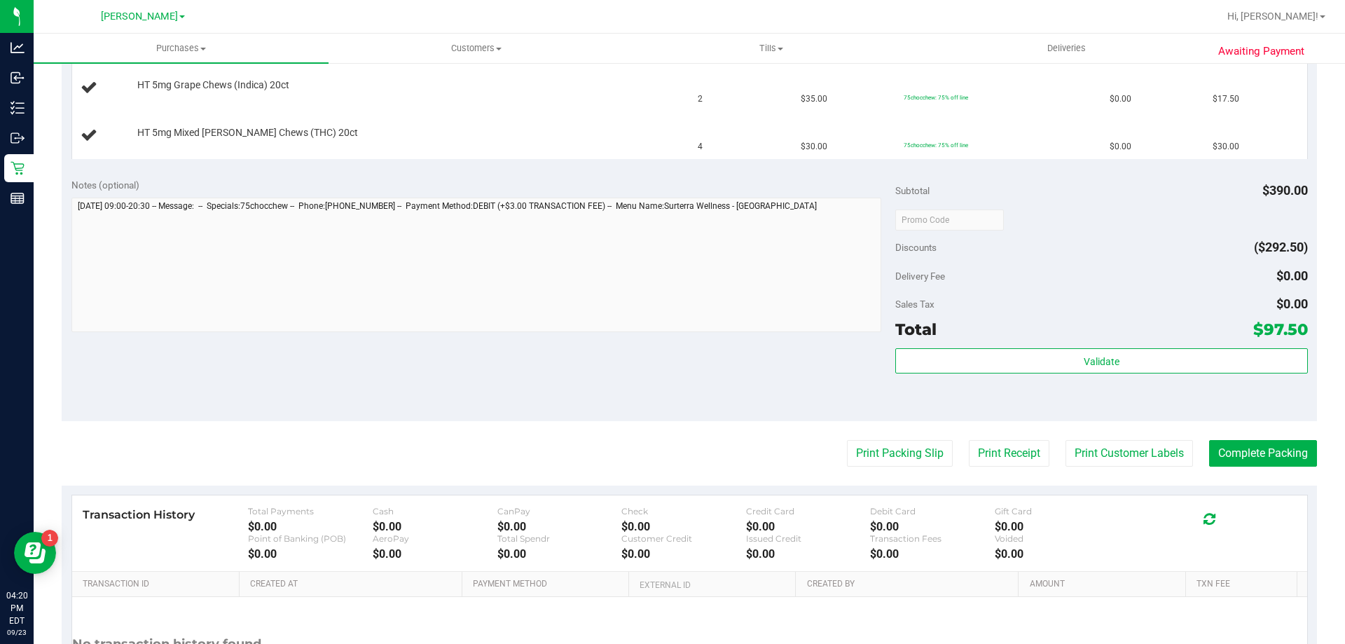
scroll to position [192, 0]
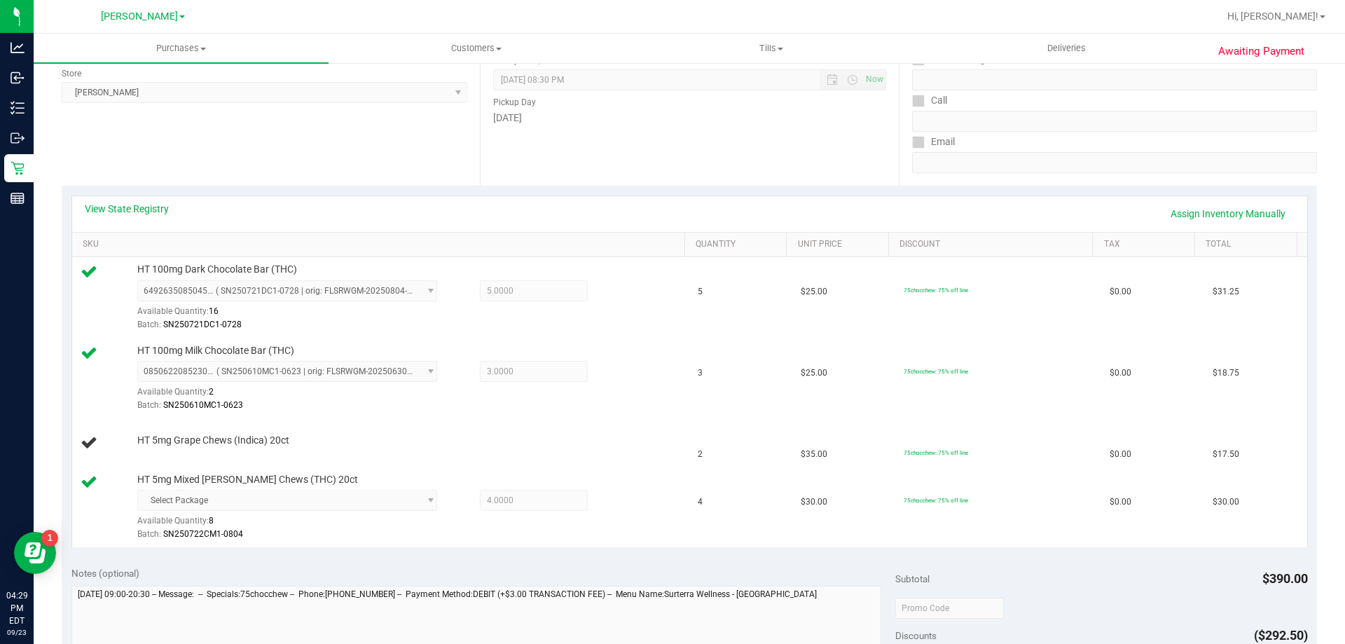
click at [333, 204] on div "View State Registry Assign Inventory Manually" at bounding box center [690, 214] width 1210 height 24
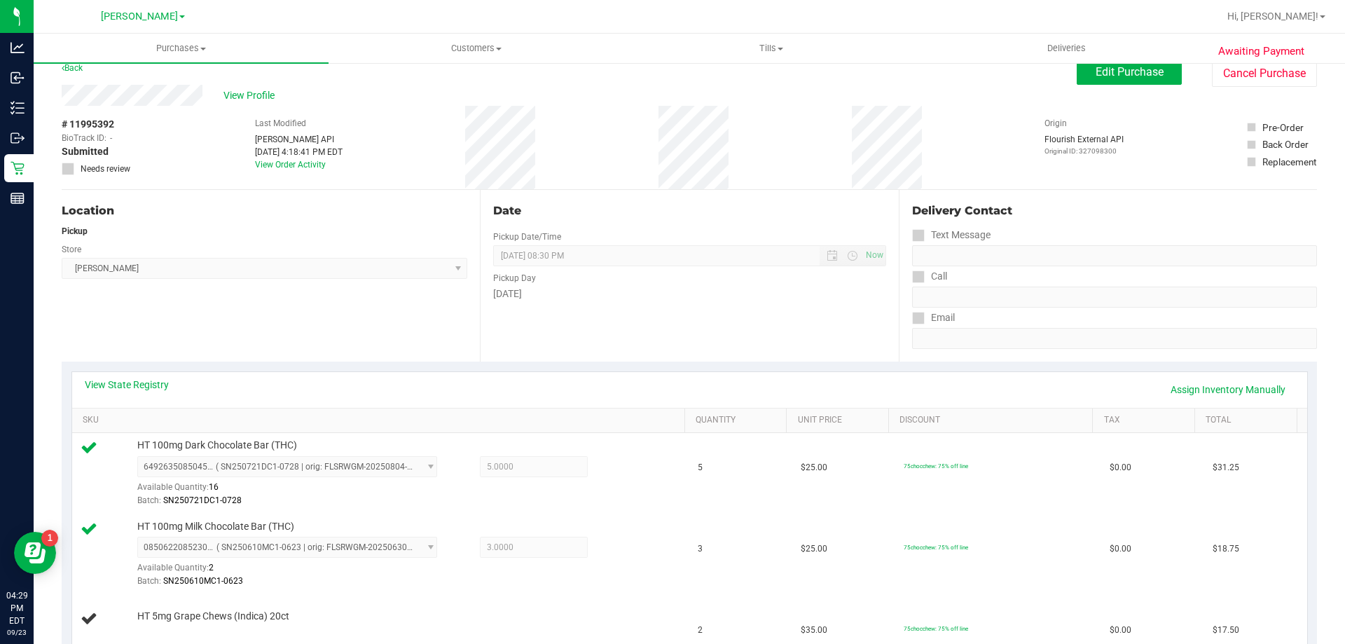
scroll to position [0, 0]
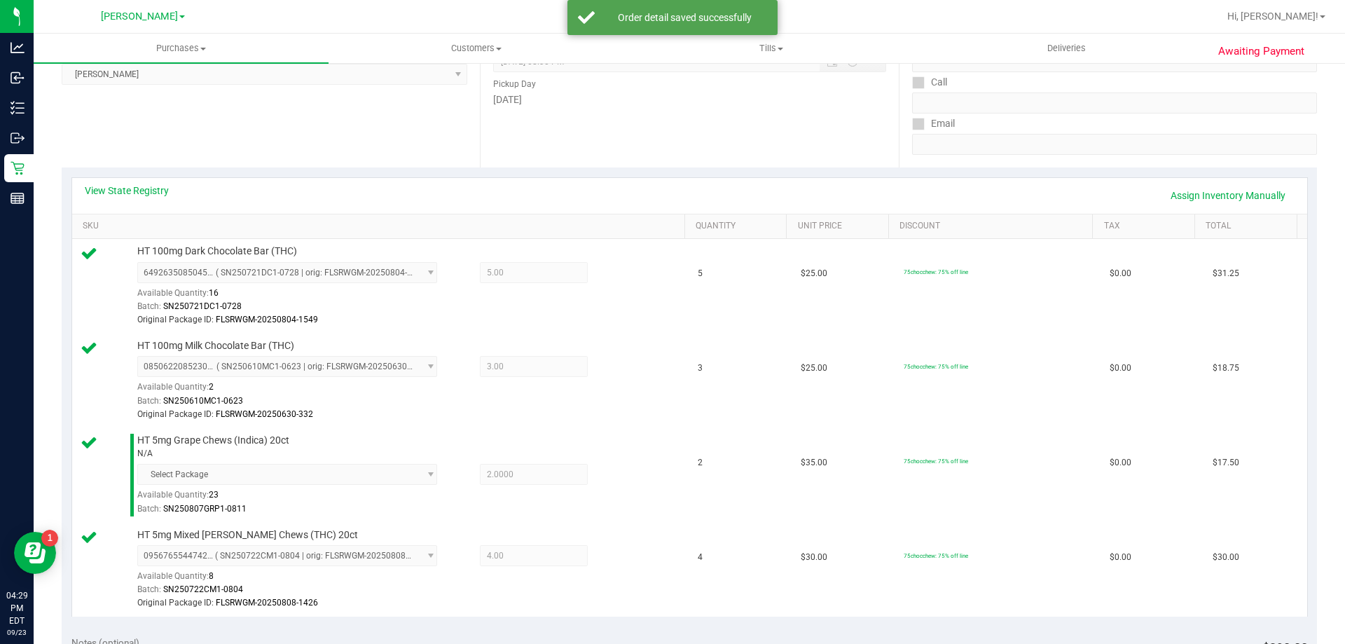
scroll to position [490, 0]
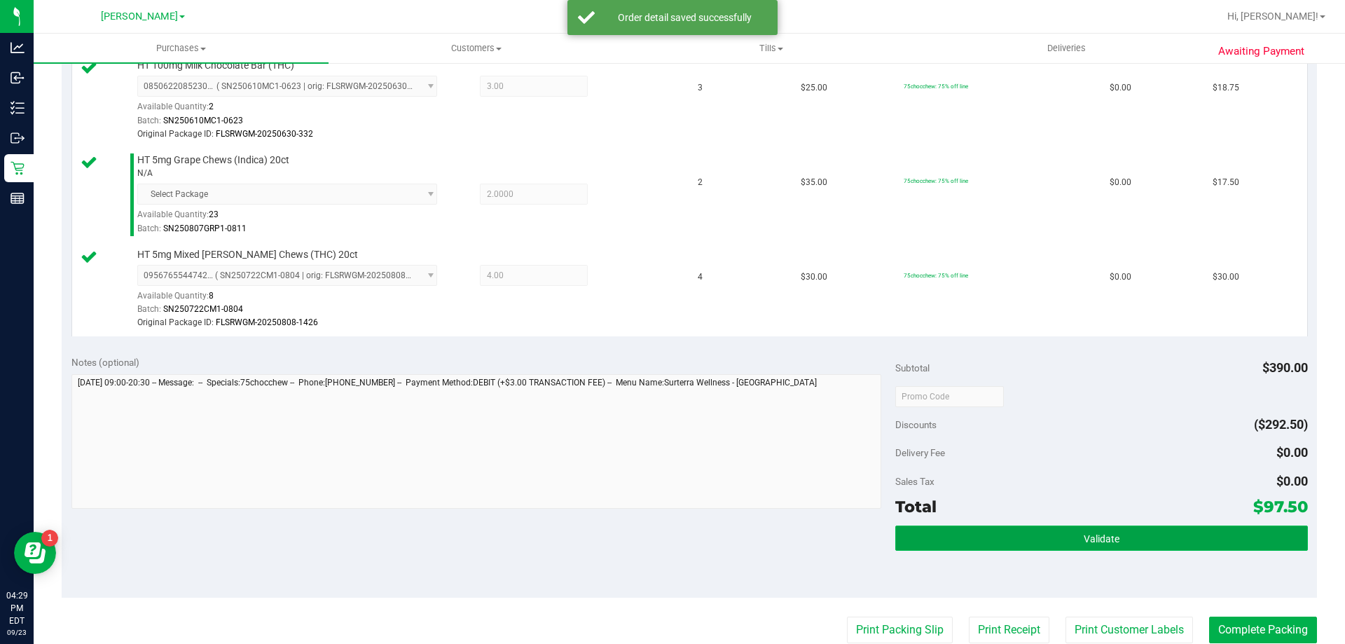
click at [1001, 534] on button "Validate" at bounding box center [1101, 537] width 412 height 25
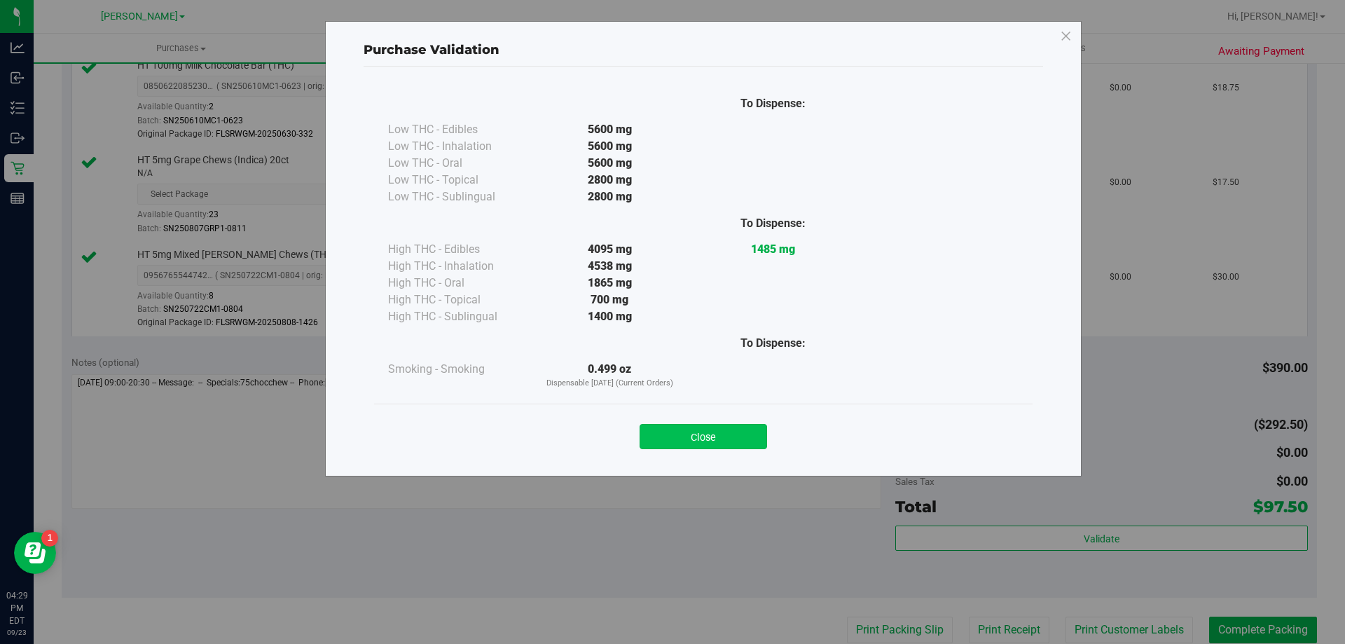
click at [717, 435] on button "Close" at bounding box center [702, 436] width 127 height 25
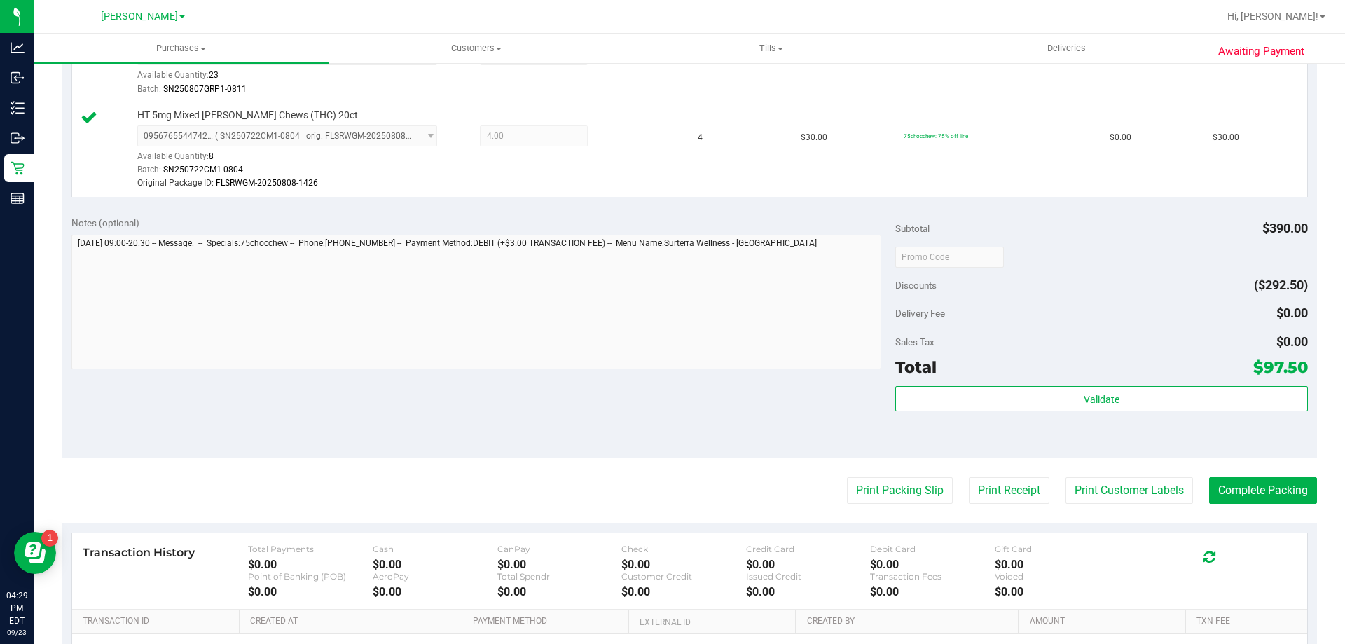
scroll to position [630, 0]
click at [1095, 485] on button "Print Customer Labels" at bounding box center [1128, 489] width 127 height 27
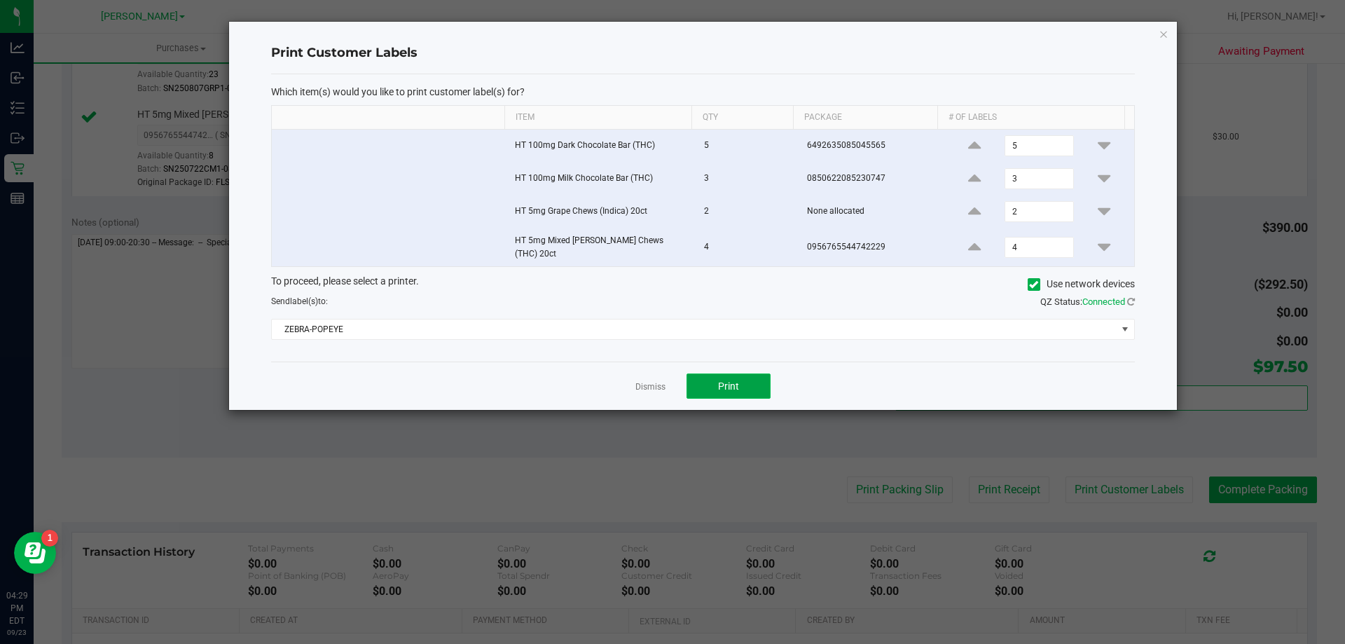
click at [727, 380] on span "Print" at bounding box center [728, 385] width 21 height 11
click at [1164, 32] on icon "button" at bounding box center [1163, 33] width 10 height 17
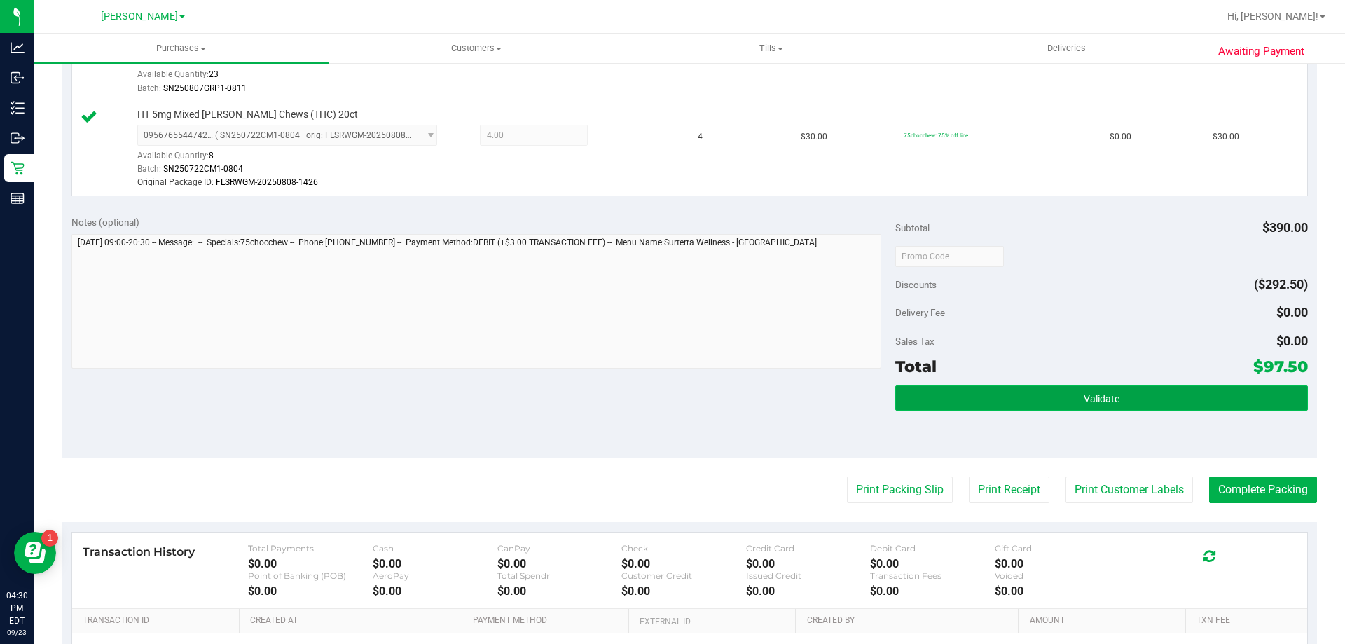
click at [1128, 405] on button "Validate" at bounding box center [1101, 397] width 412 height 25
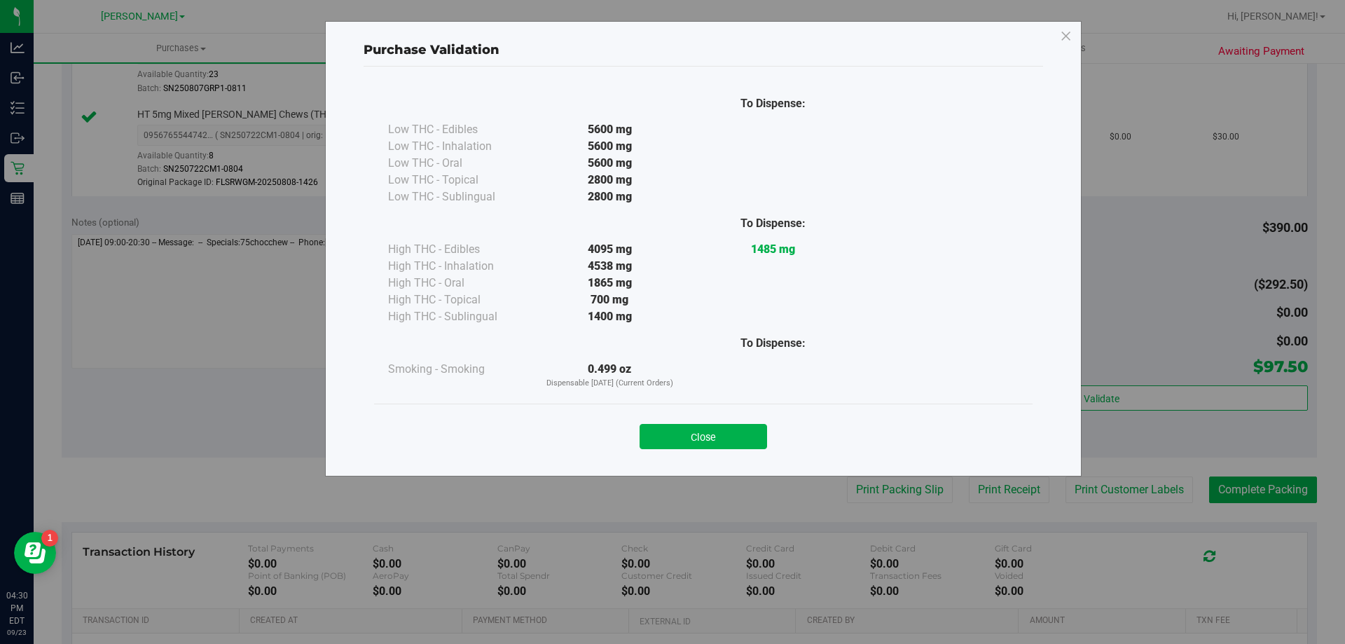
click at [672, 438] on button "Close" at bounding box center [702, 436] width 127 height 25
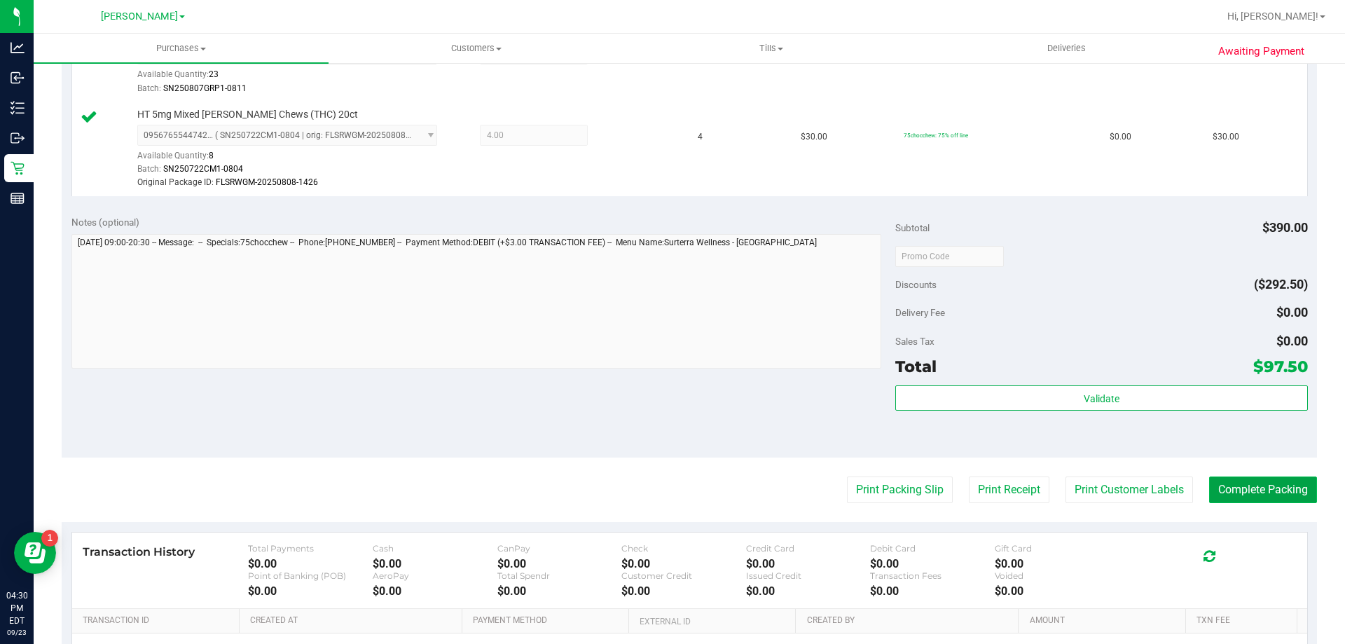
click at [1209, 488] on button "Complete Packing" at bounding box center [1263, 489] width 108 height 27
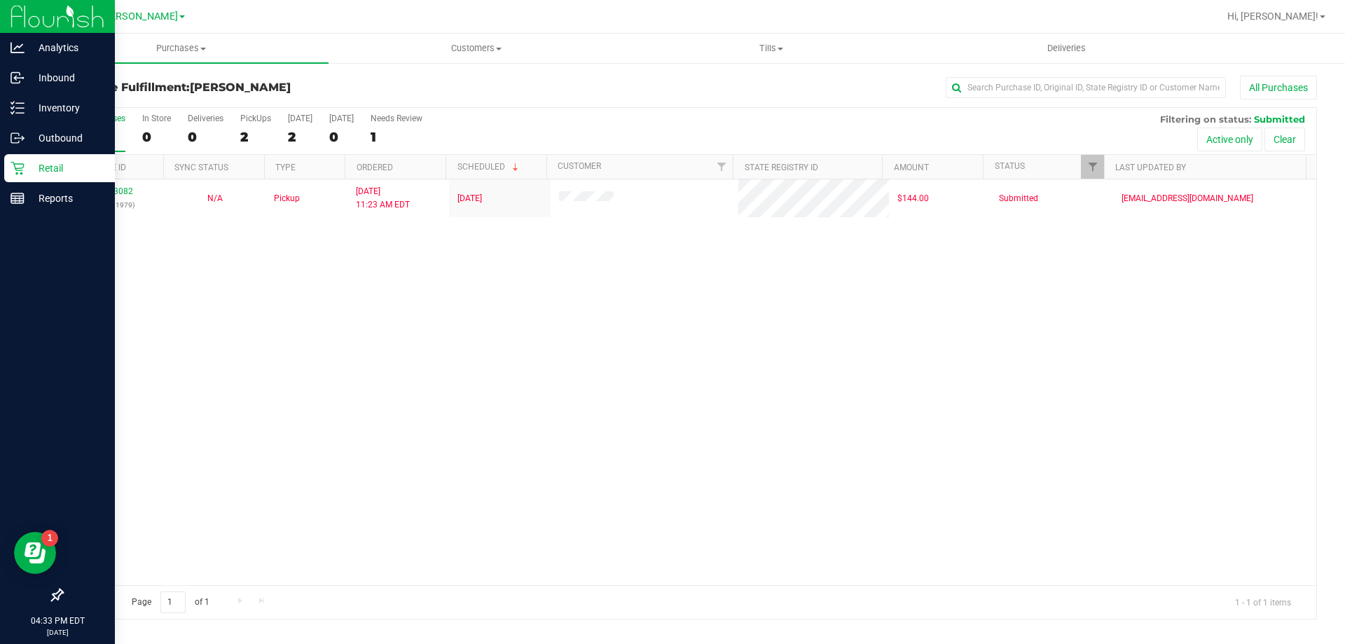
click at [48, 160] on p "Retail" at bounding box center [67, 168] width 84 height 17
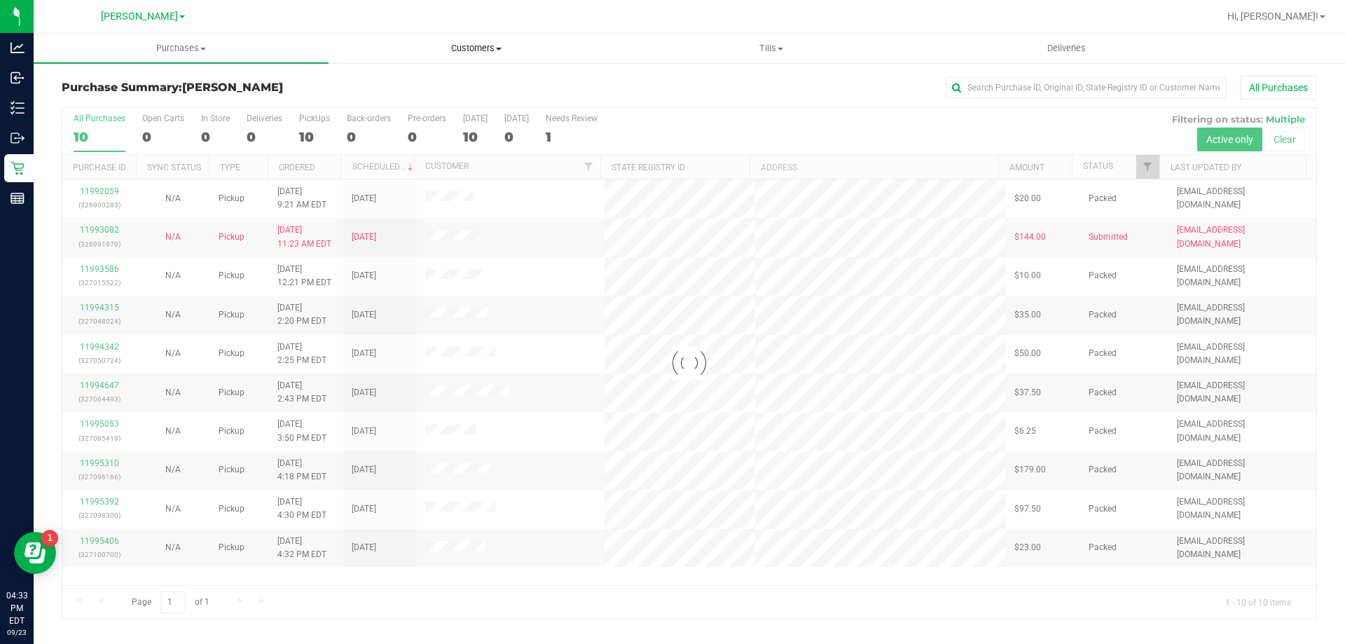
click at [476, 48] on span "Customers" at bounding box center [475, 48] width 293 height 13
click at [443, 81] on li "All customers" at bounding box center [475, 84] width 295 height 17
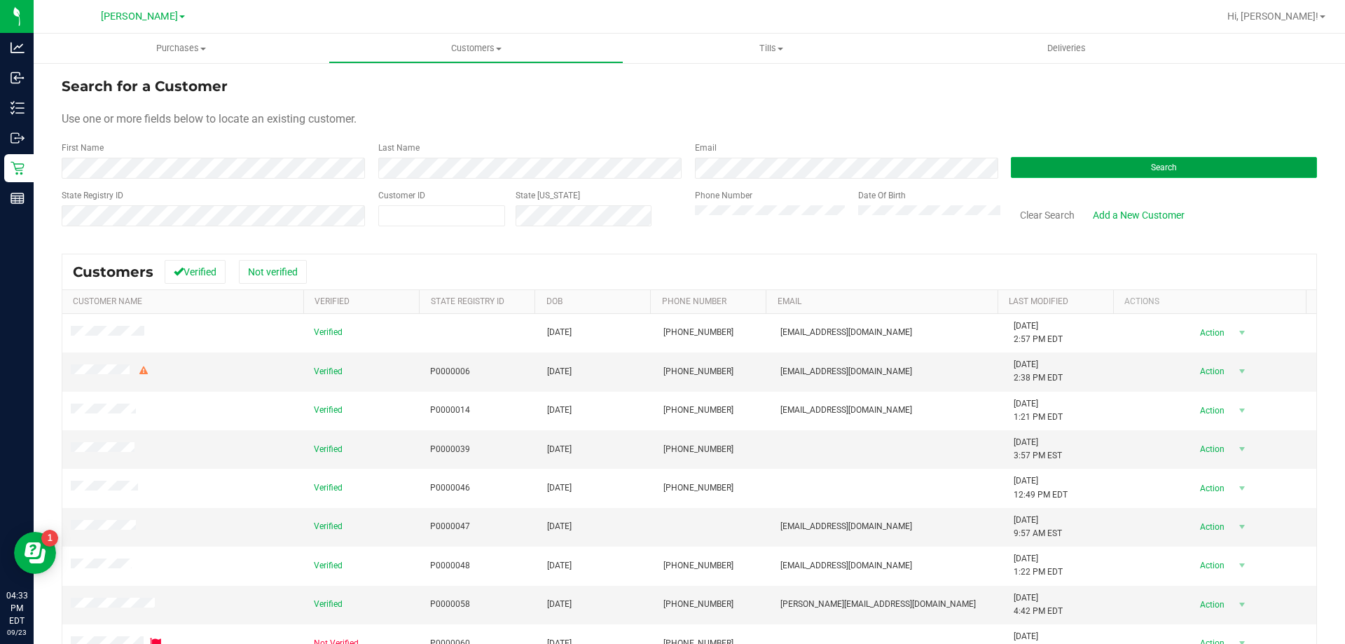
click at [1019, 167] on button "Search" at bounding box center [1164, 167] width 306 height 21
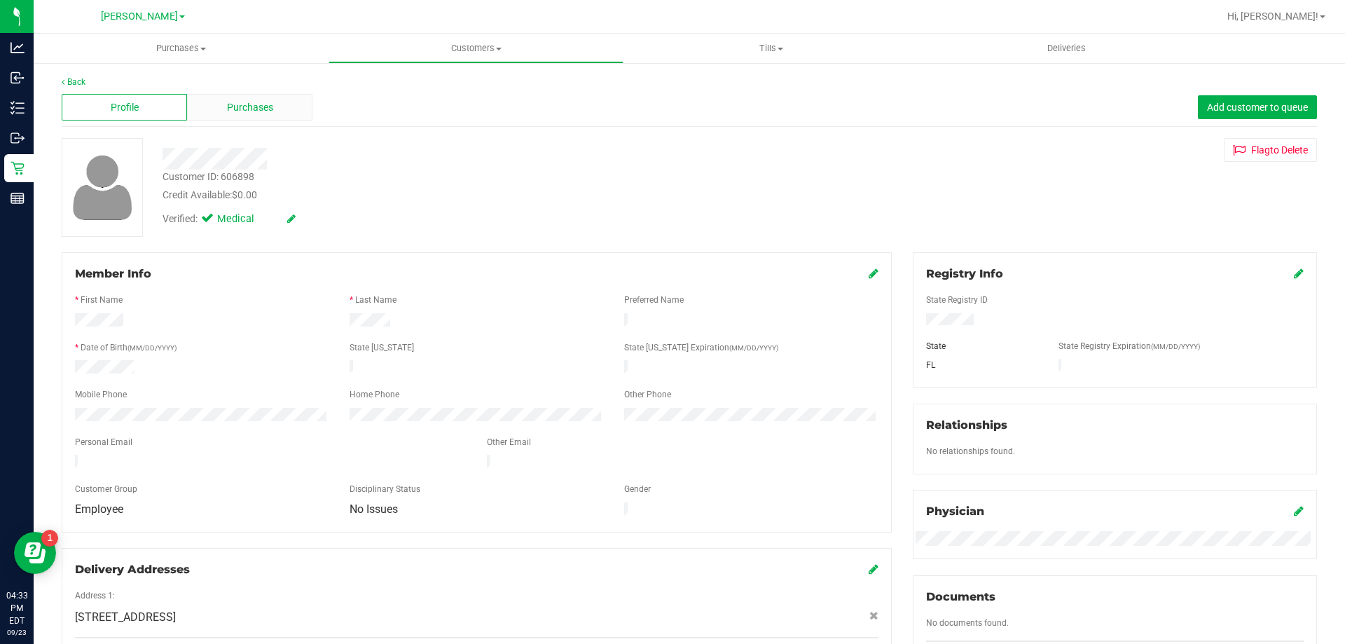
click at [282, 105] on div "Purchases" at bounding box center [249, 107] width 125 height 27
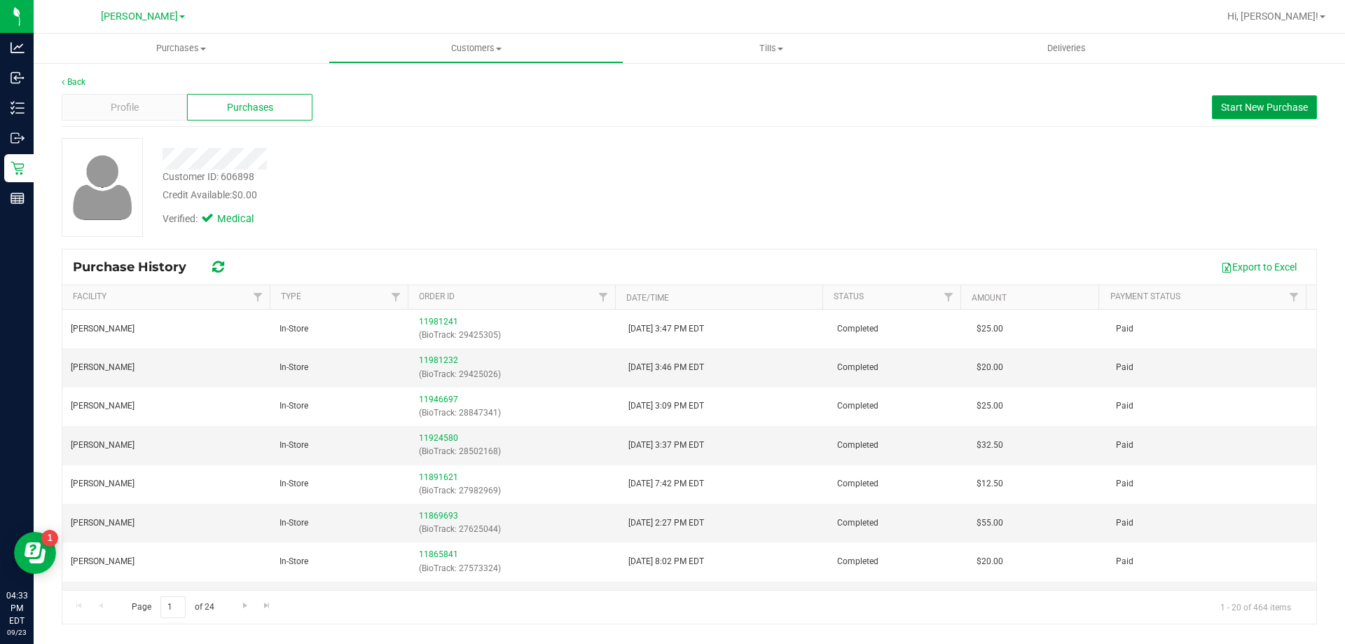
click at [1225, 105] on span "Start New Purchase" at bounding box center [1264, 107] width 87 height 11
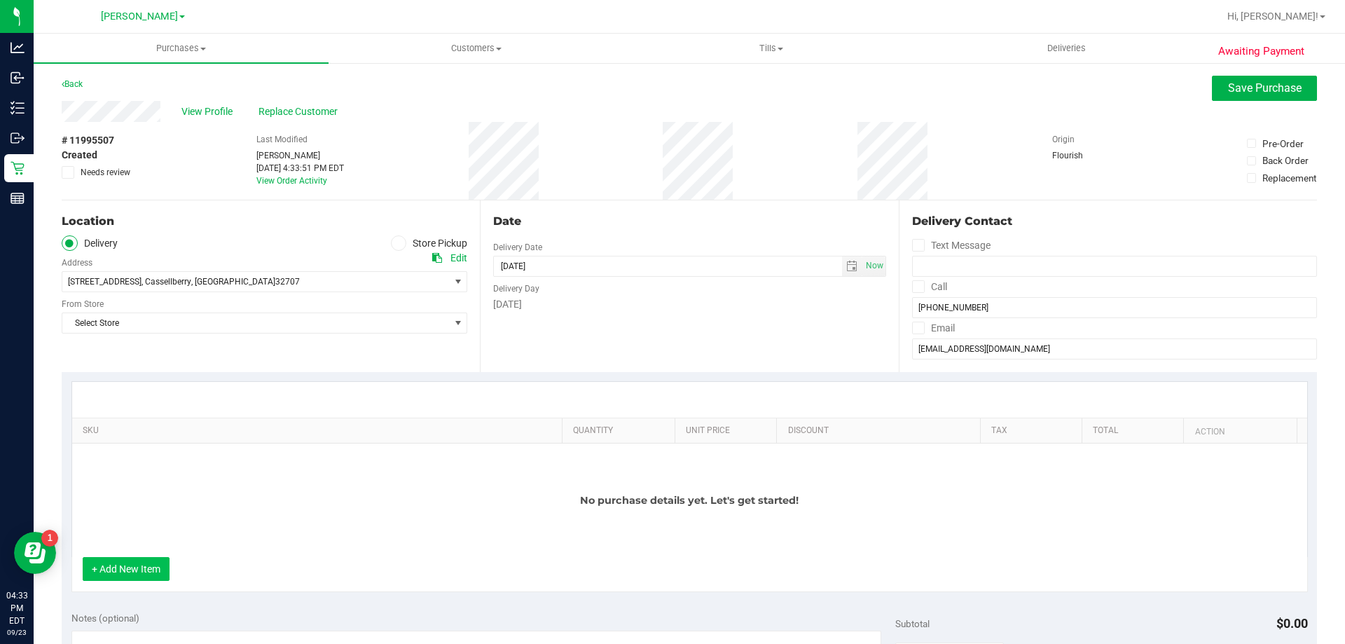
click at [122, 562] on button "+ Add New Item" at bounding box center [126, 569] width 87 height 24
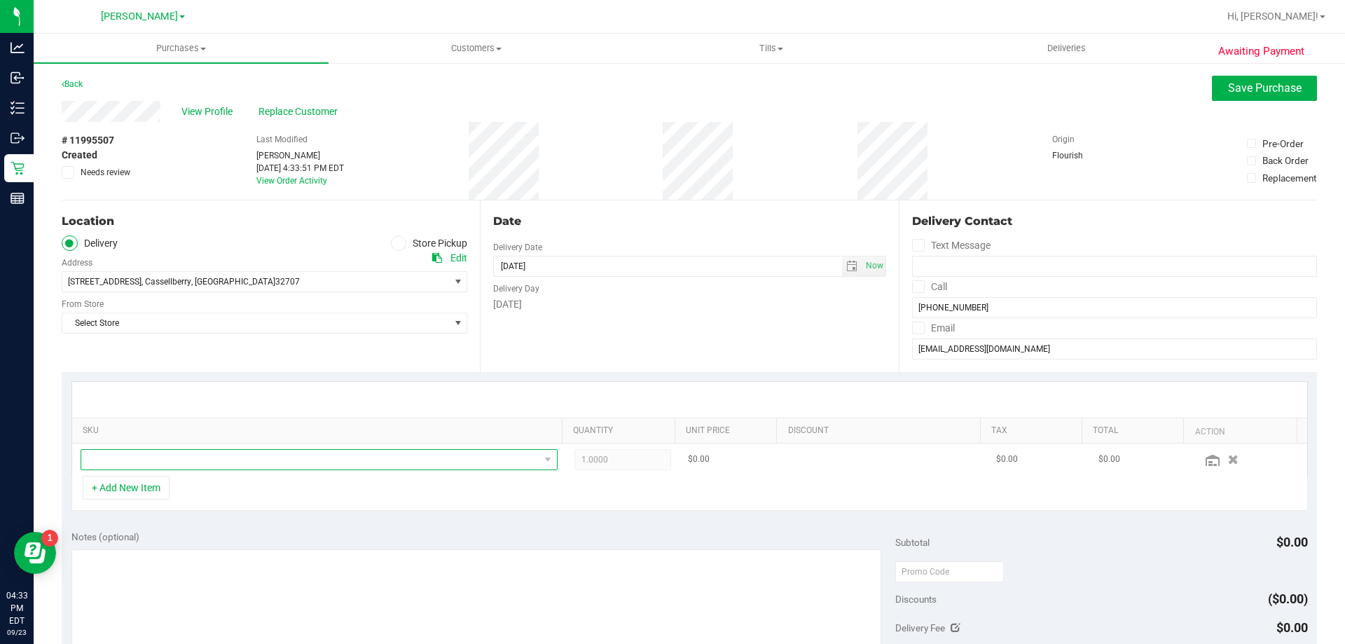
click at [169, 465] on span "NO DATA FOUND" at bounding box center [310, 460] width 458 height 20
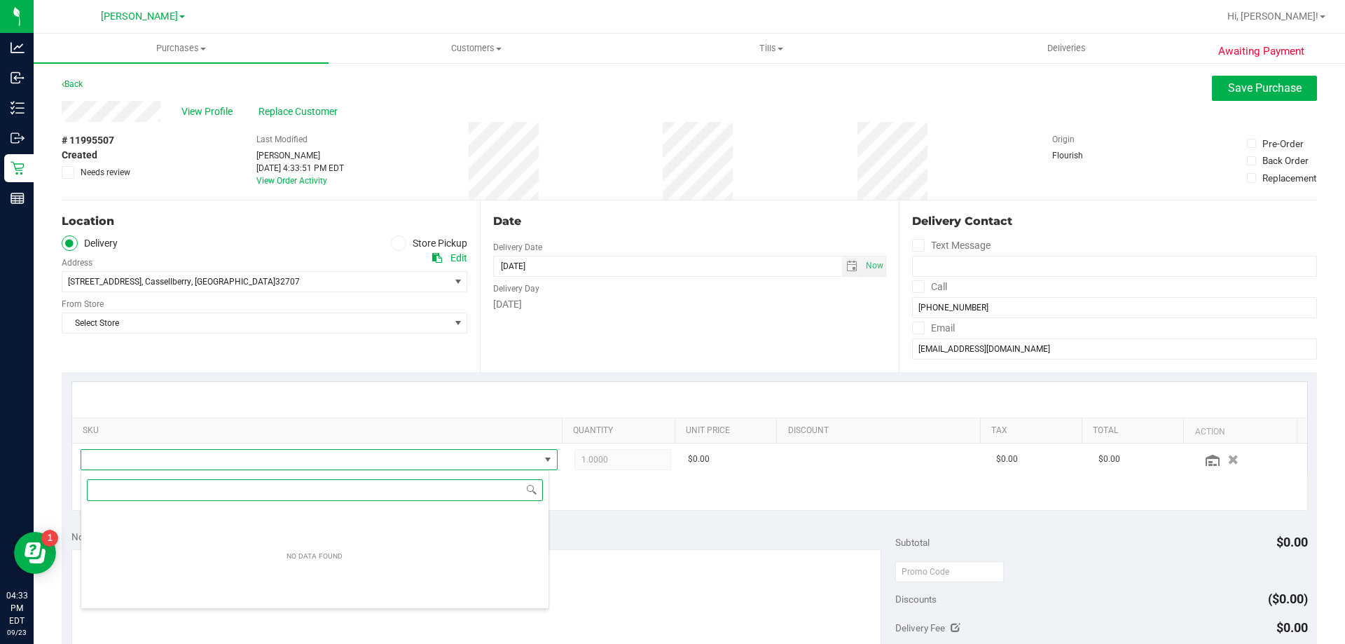
scroll to position [21, 464]
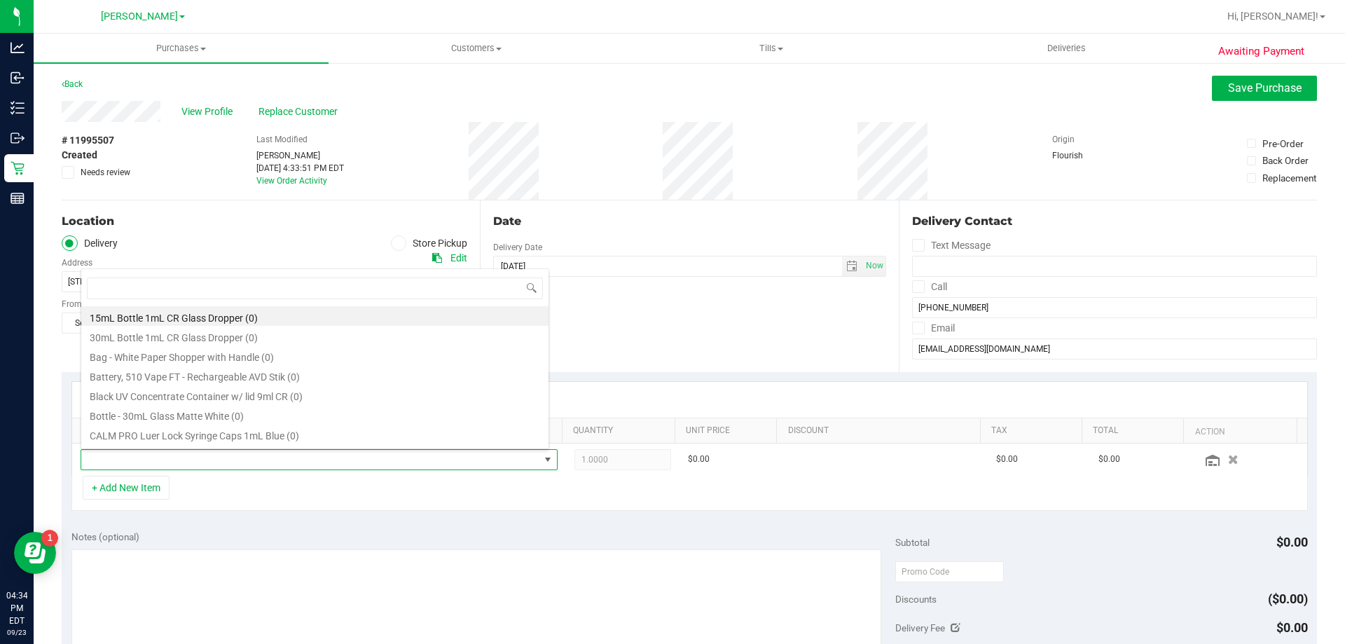
click at [399, 237] on span at bounding box center [399, 243] width 16 height 16
click at [0, 0] on input "Store Pickup" at bounding box center [0, 0] width 0 height 0
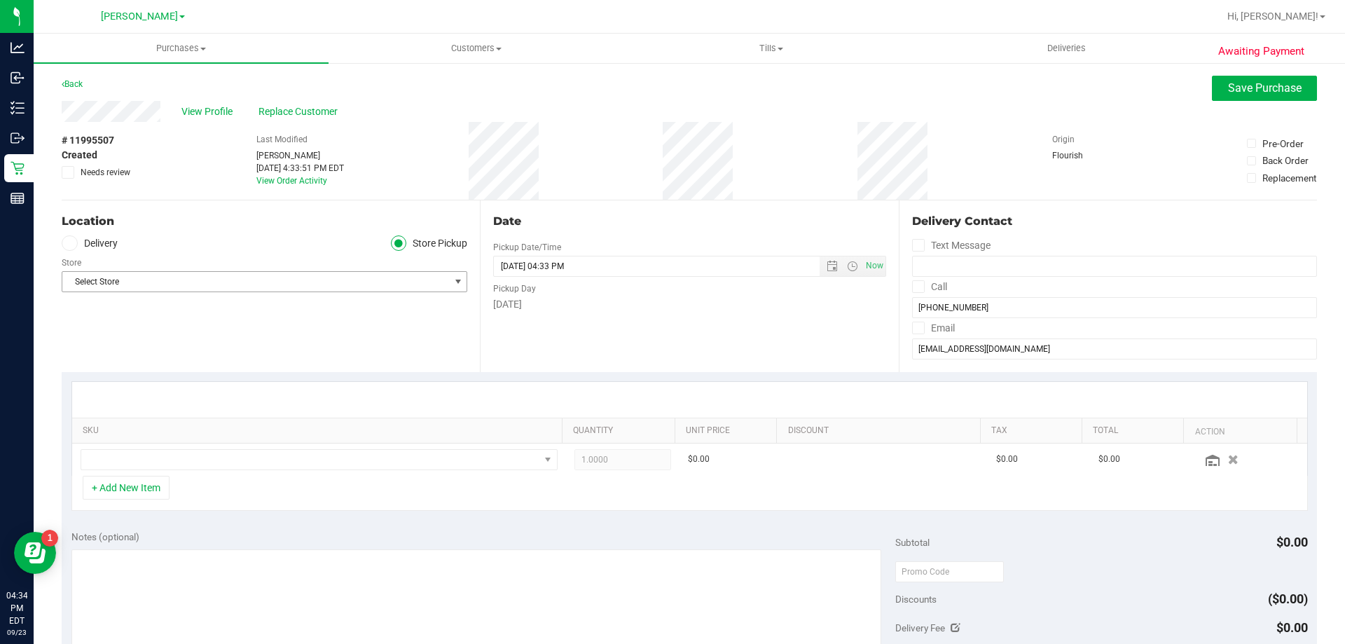
click at [244, 286] on span "Select Store" at bounding box center [255, 282] width 387 height 20
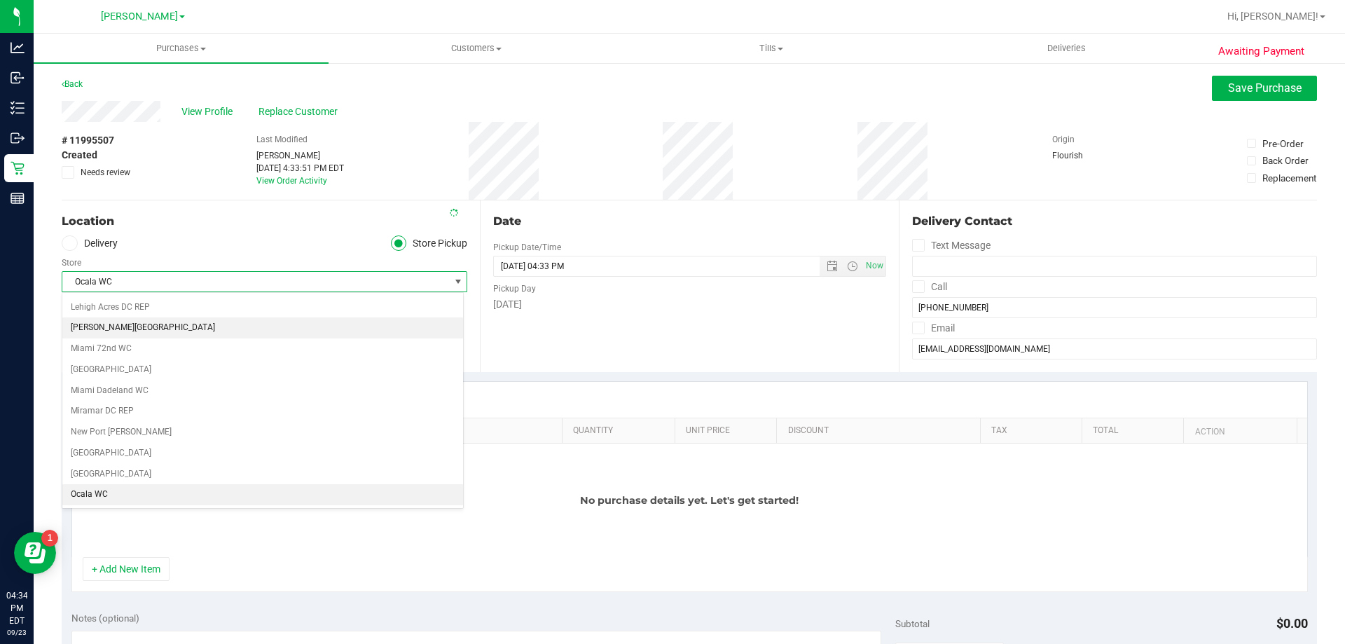
scroll to position [539, 0]
click at [178, 280] on span "Oviedo WC" at bounding box center [255, 282] width 387 height 20
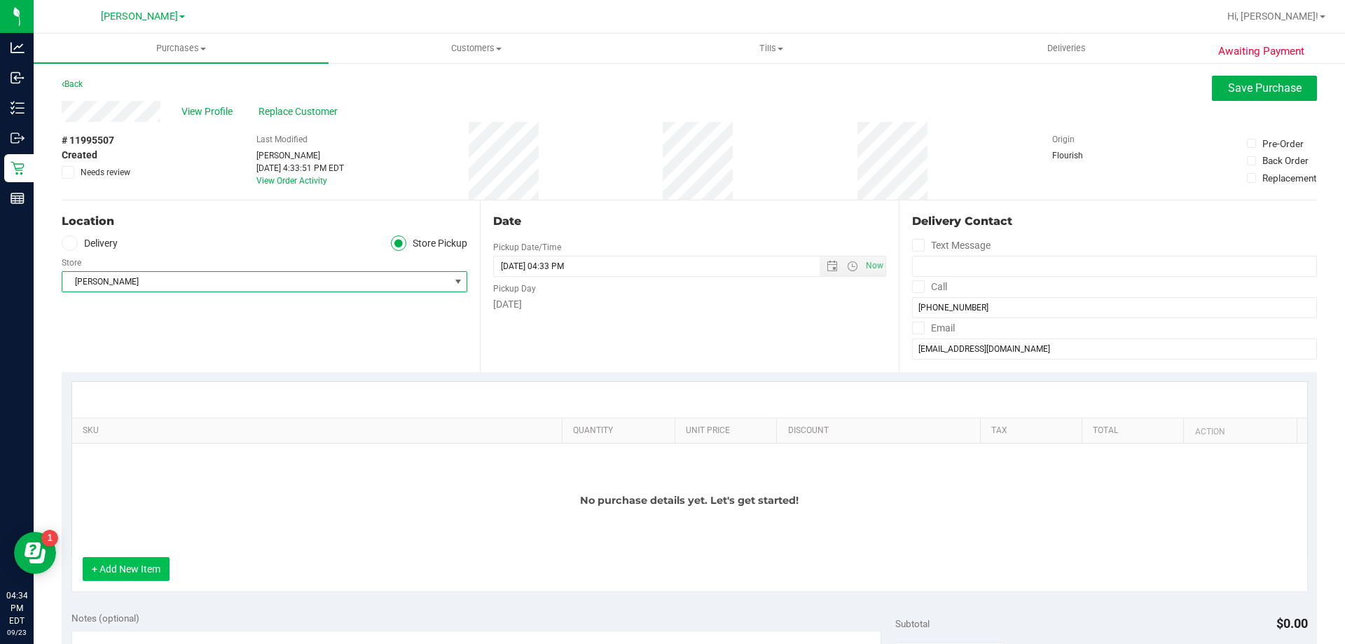
click at [147, 569] on button "+ Add New Item" at bounding box center [126, 569] width 87 height 24
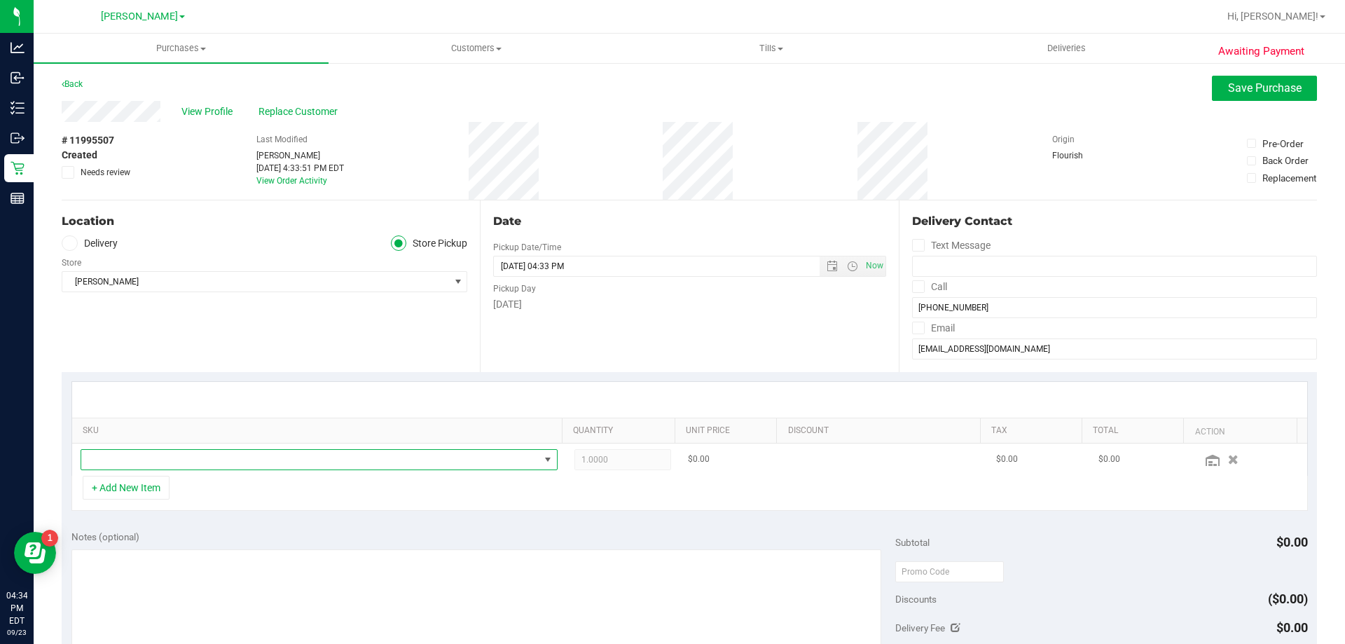
click at [215, 450] on span "NO DATA FOUND" at bounding box center [310, 460] width 458 height 20
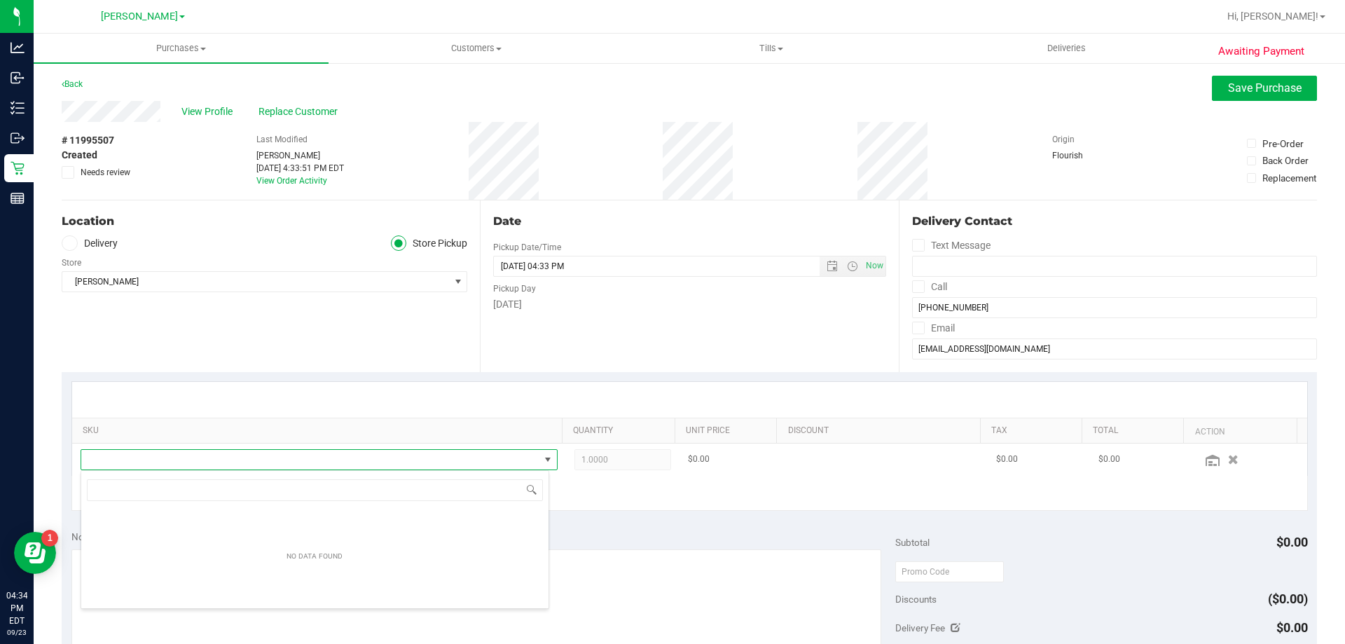
scroll to position [21, 464]
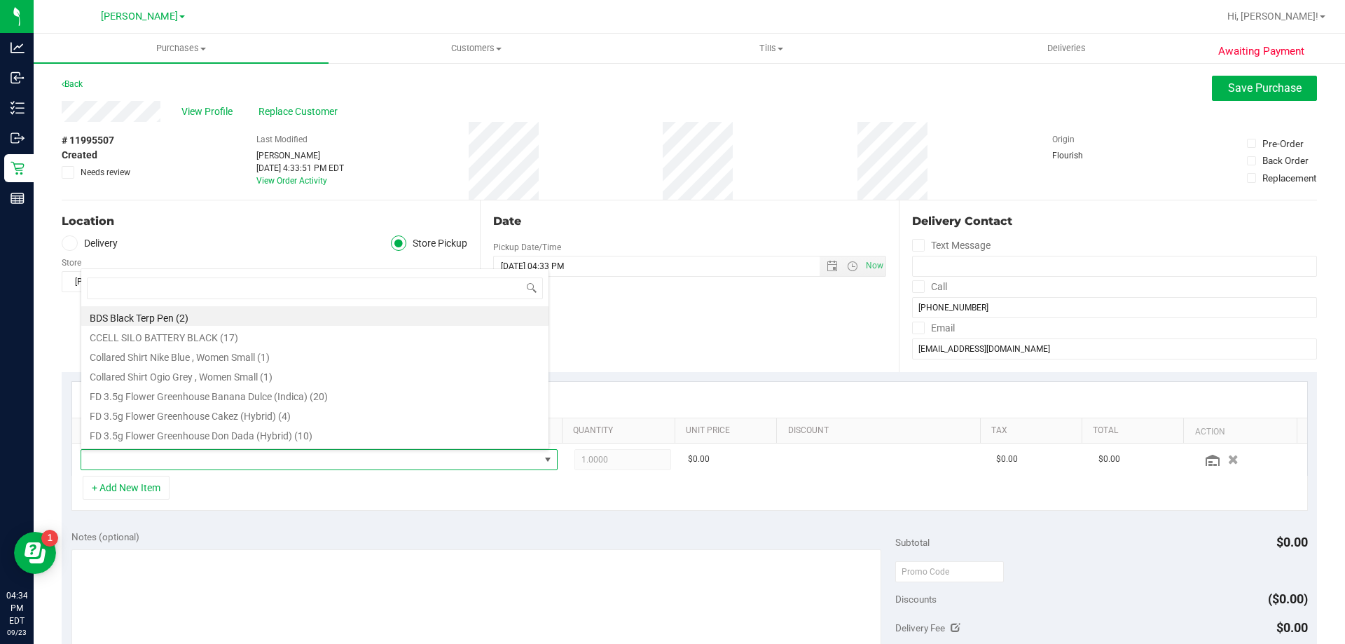
click at [595, 520] on div "Notes (optional) Subtotal $0.00 Discounts ($0.00) Delivery Fee $0.00 Sales Tax …" at bounding box center [689, 646] width 1255 height 252
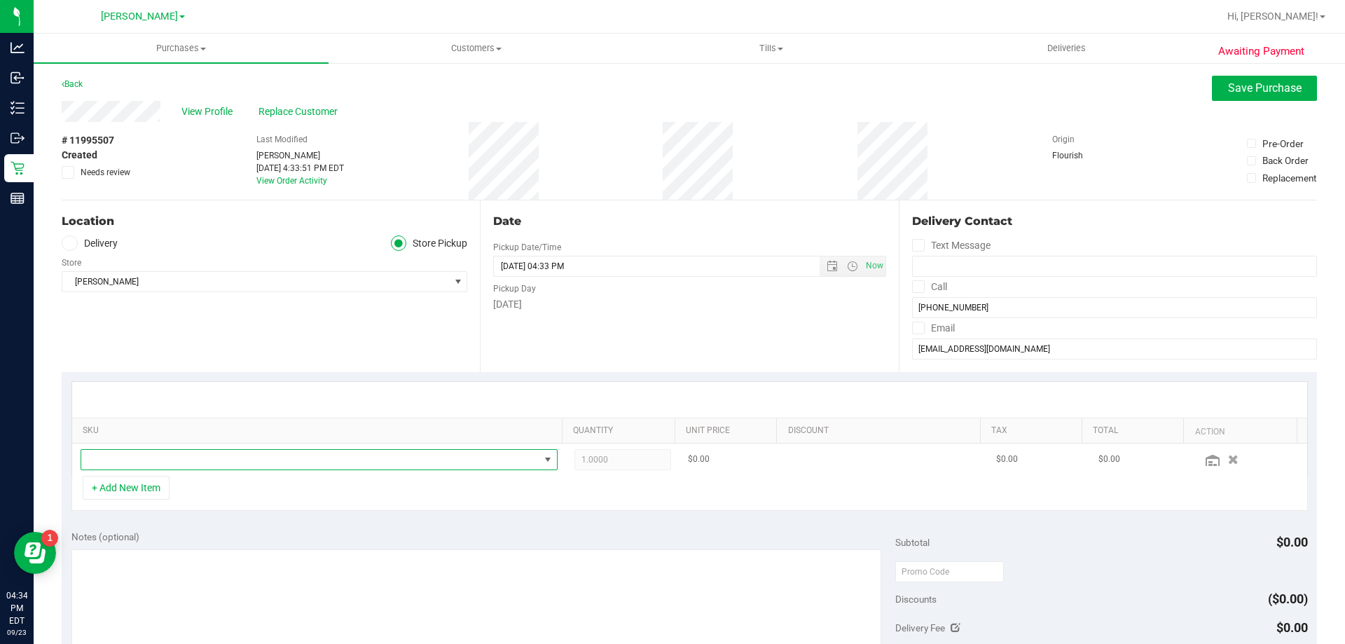
click at [162, 462] on span "NO DATA FOUND" at bounding box center [310, 460] width 458 height 20
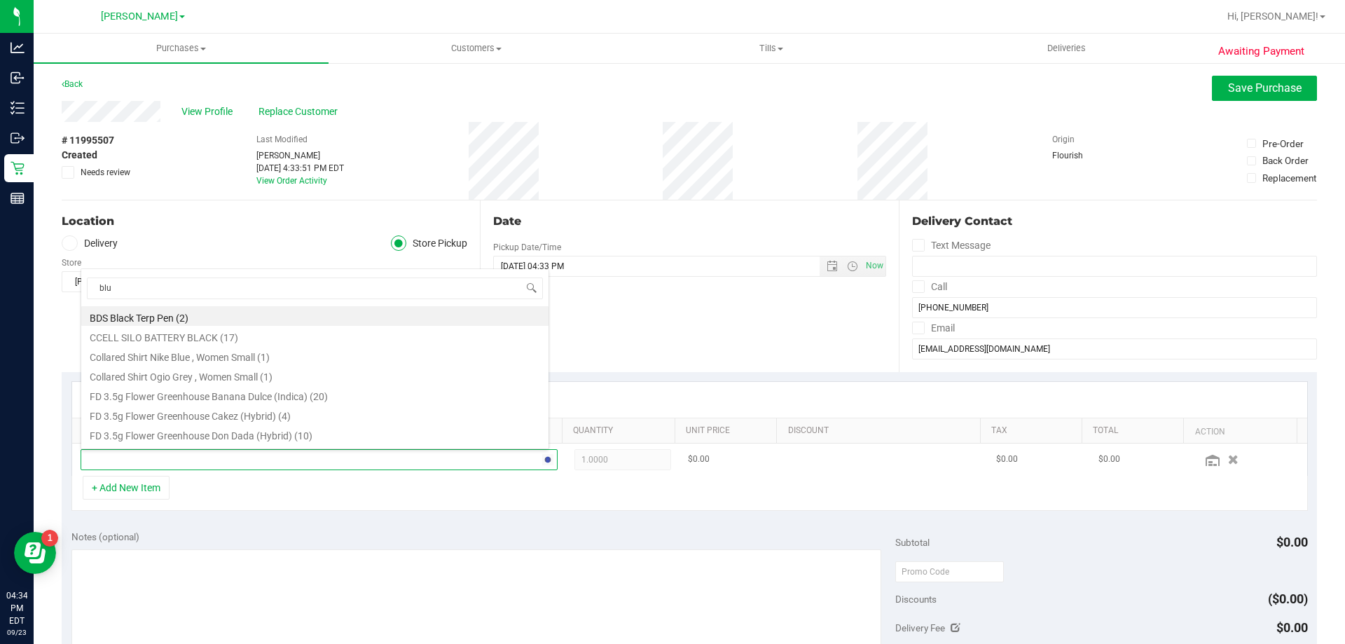
type input "blue"
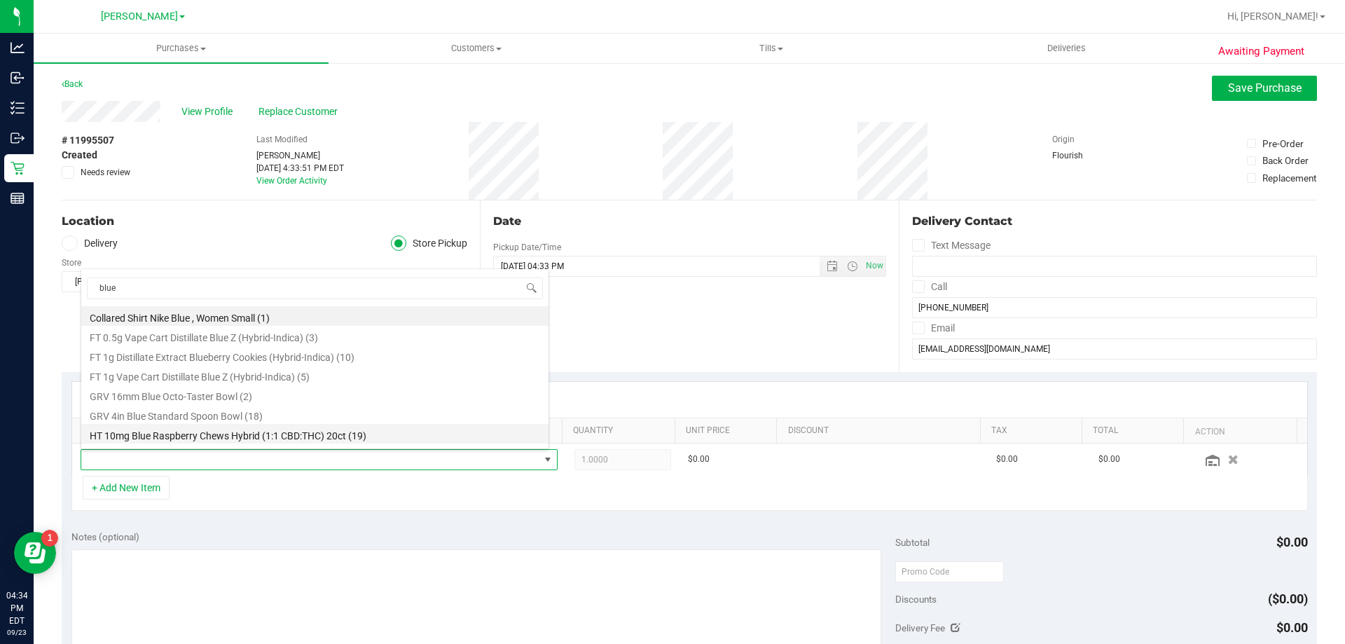
click at [178, 436] on li "HT 10mg Blue Raspberry Chews Hybrid (1:1 CBD:THC) 20ct (19)" at bounding box center [314, 434] width 467 height 20
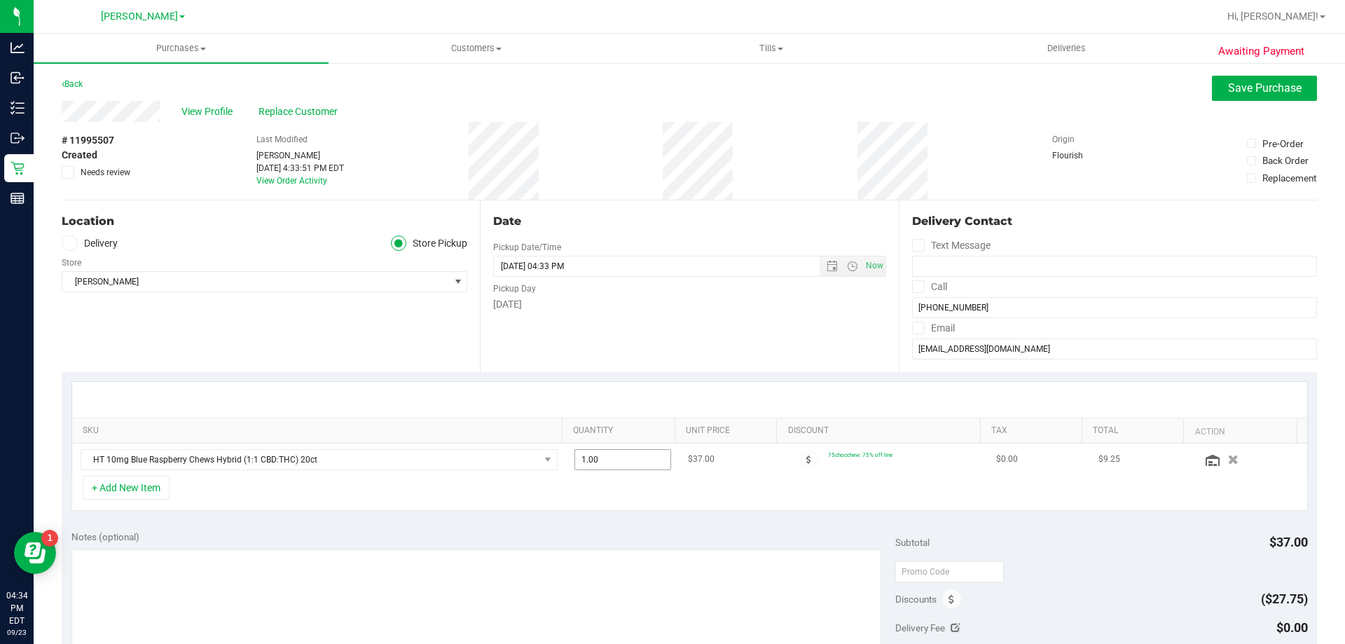
click at [602, 454] on span "1.00 1" at bounding box center [622, 459] width 97 height 21
type input "4"
type input "4.00"
click at [612, 493] on div "+ Add New Item" at bounding box center [689, 493] width 1236 height 35
click at [156, 486] on button "+ Add New Item" at bounding box center [126, 488] width 87 height 24
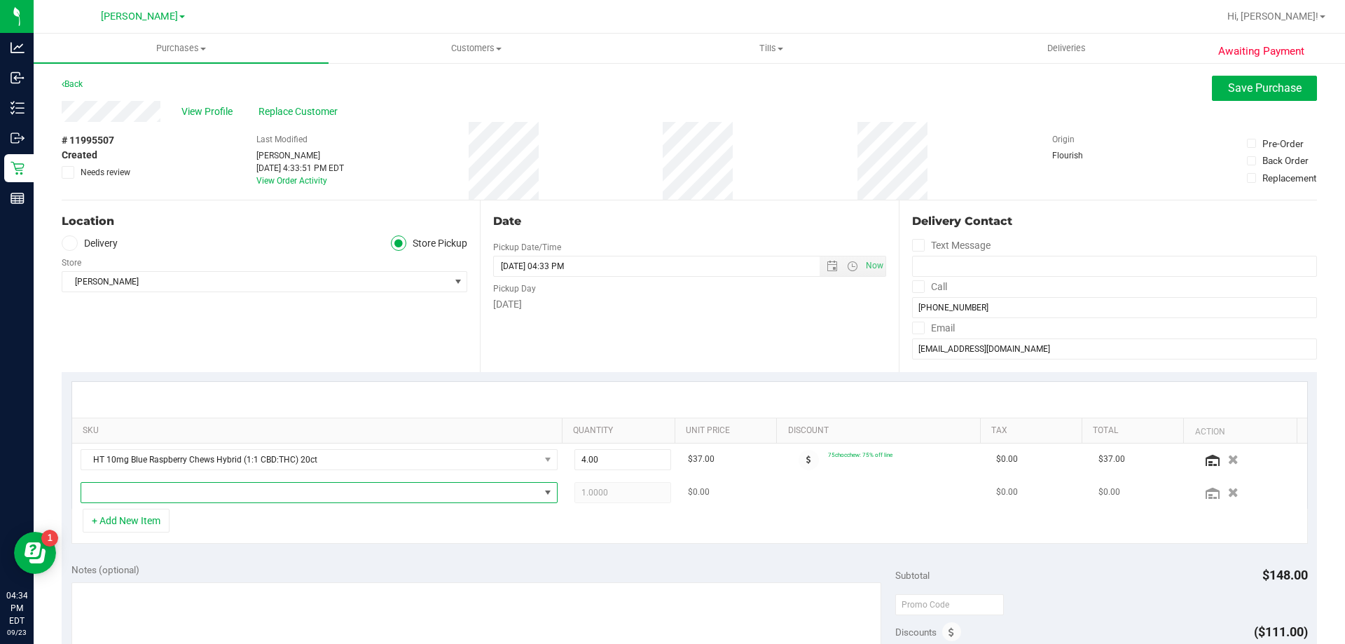
click at [186, 490] on span "NO DATA FOUND" at bounding box center [310, 493] width 458 height 20
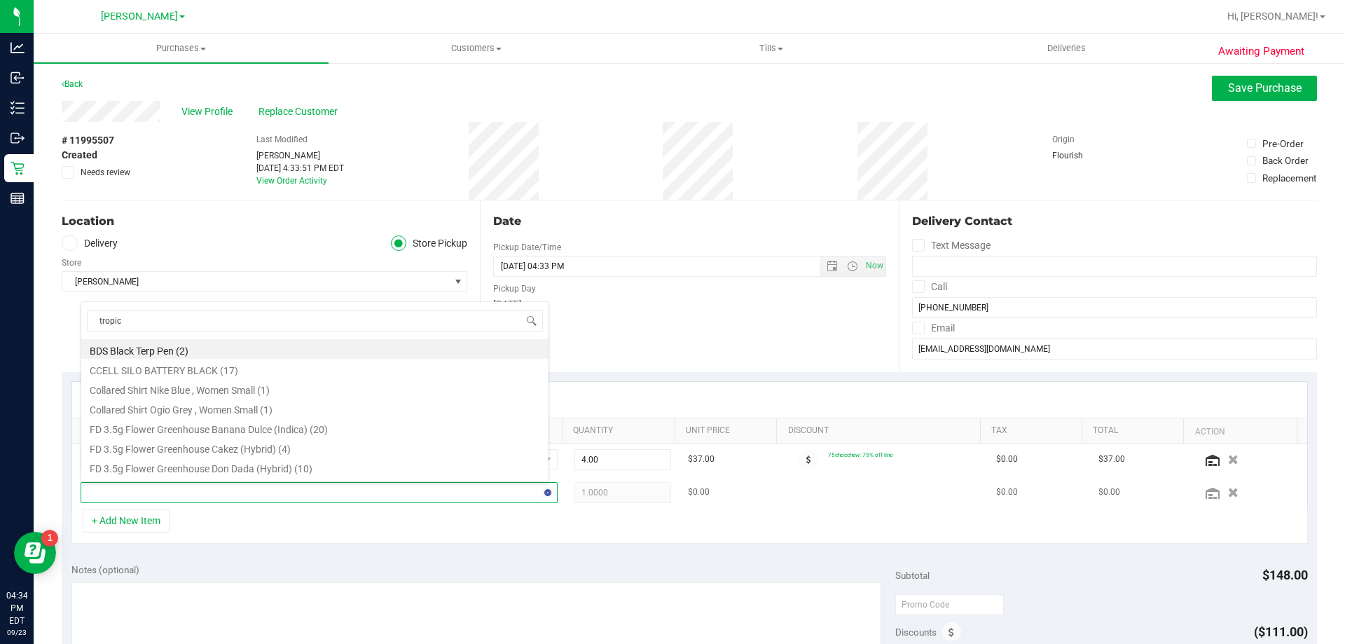
type input "tropica"
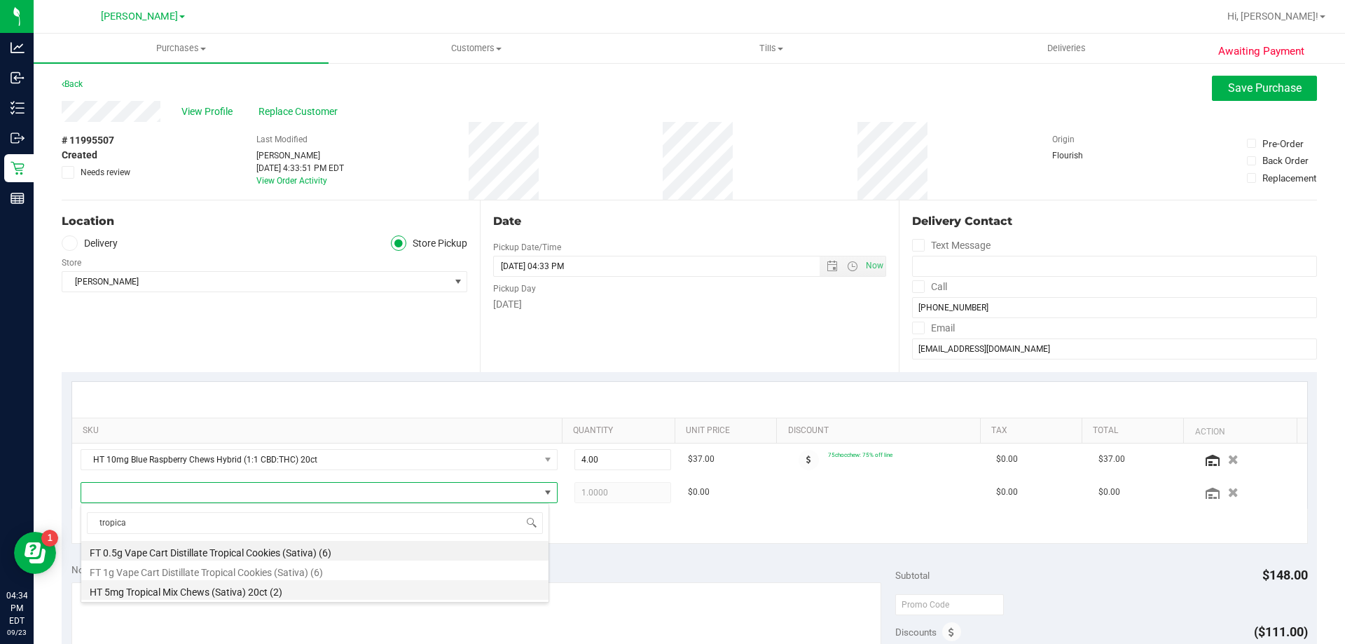
click at [212, 597] on li "HT 5mg Tropical Mix Chews (Sativa) 20ct (2)" at bounding box center [314, 590] width 467 height 20
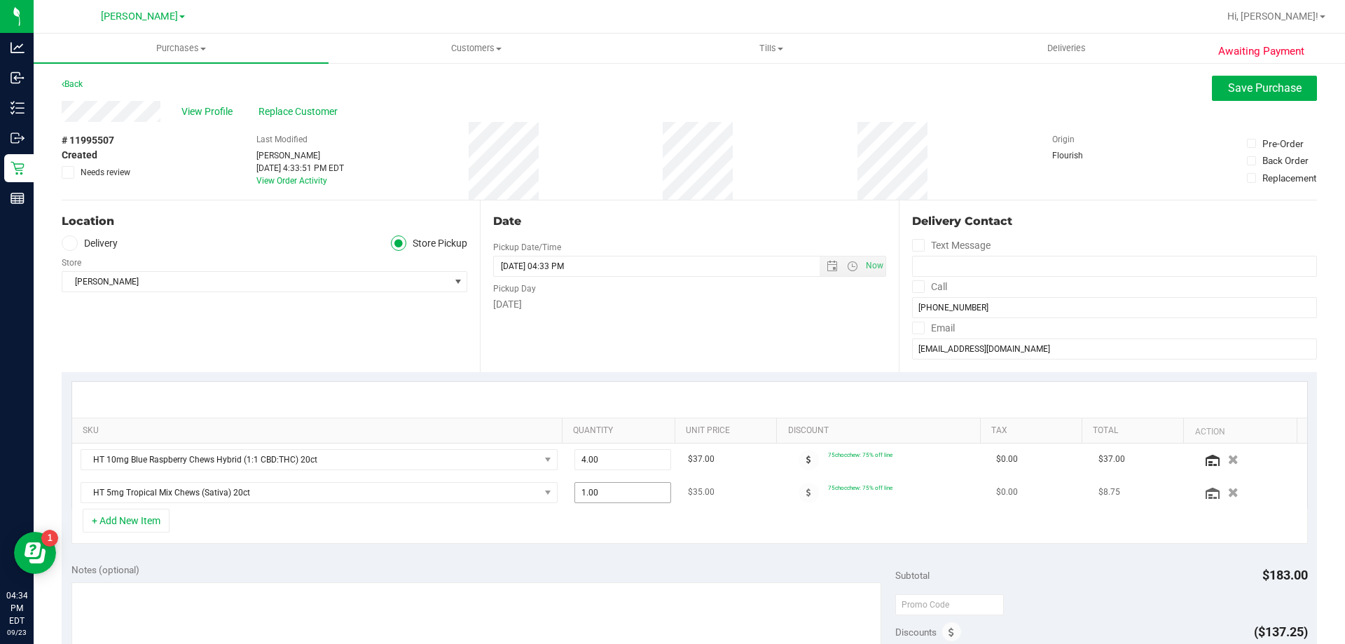
click at [602, 495] on span "1.00 1" at bounding box center [622, 492] width 97 height 21
type input "2"
type input "2.00"
click at [597, 540] on div "+ Add New Item" at bounding box center [689, 525] width 1236 height 35
click at [142, 517] on button "+ Add New Item" at bounding box center [126, 520] width 87 height 24
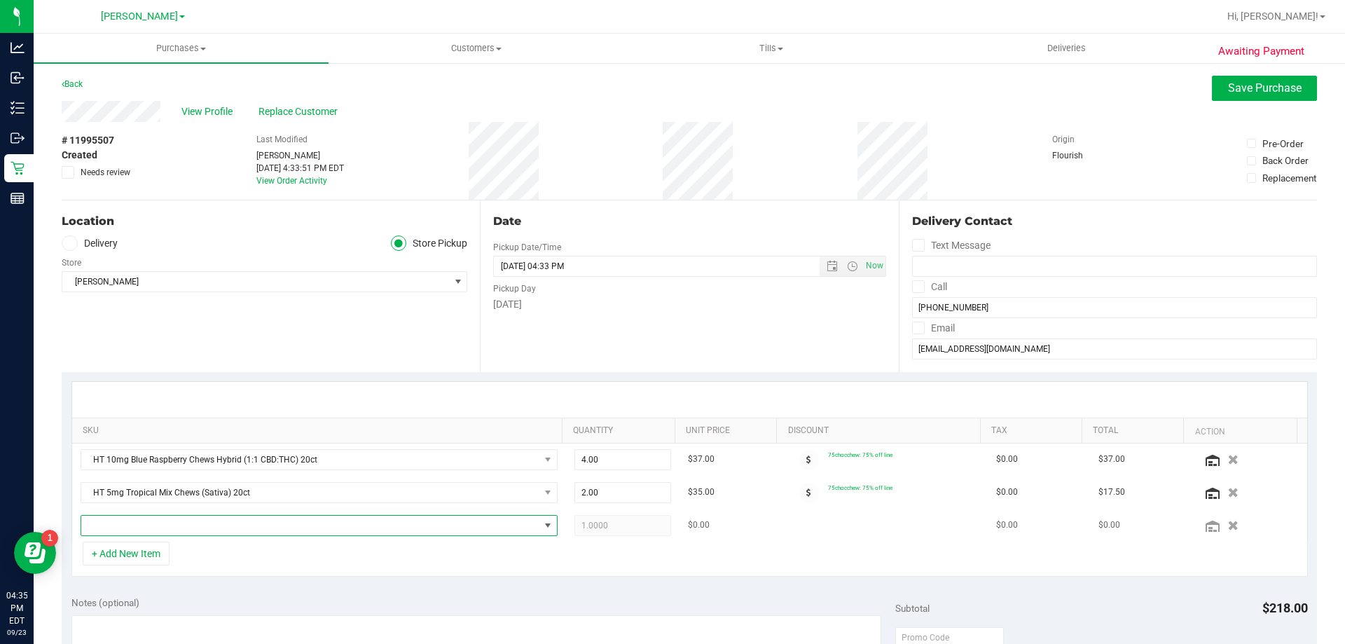
click at [144, 517] on span "NO DATA FOUND" at bounding box center [310, 525] width 458 height 20
type input "caramel"
click at [217, 581] on li "HT 100mg Milk Chocolate Caramel Bar (THC) (15)" at bounding box center [314, 584] width 467 height 20
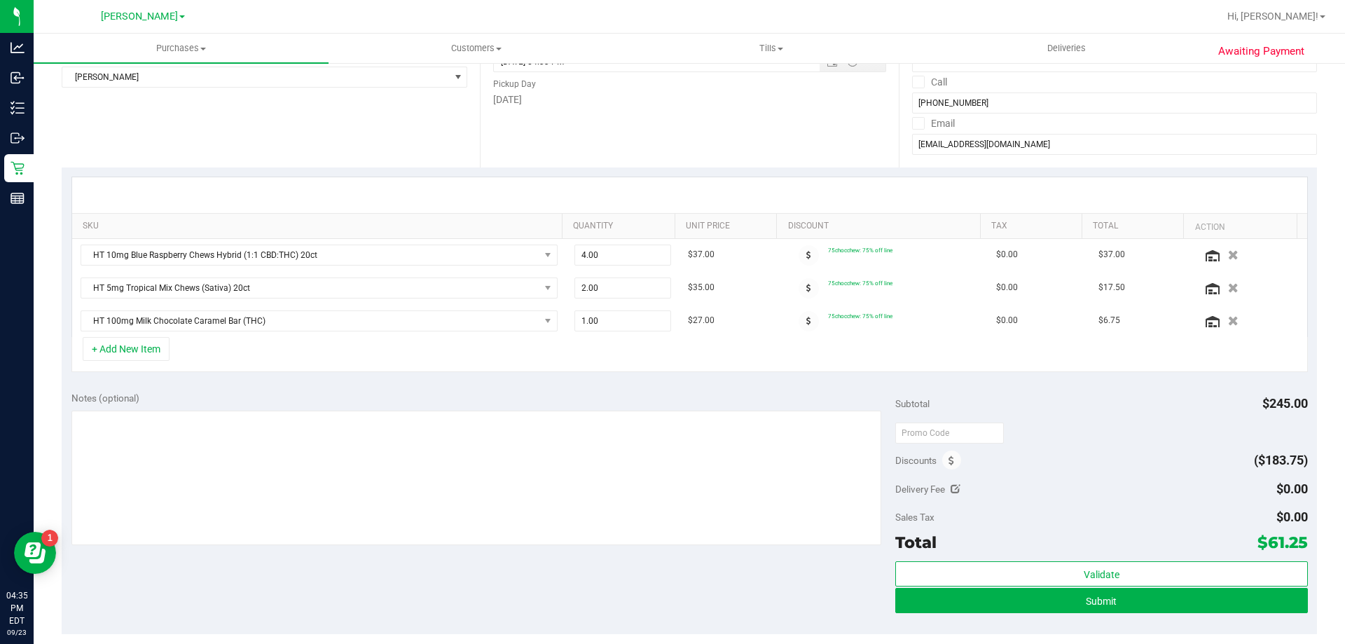
scroll to position [210, 0]
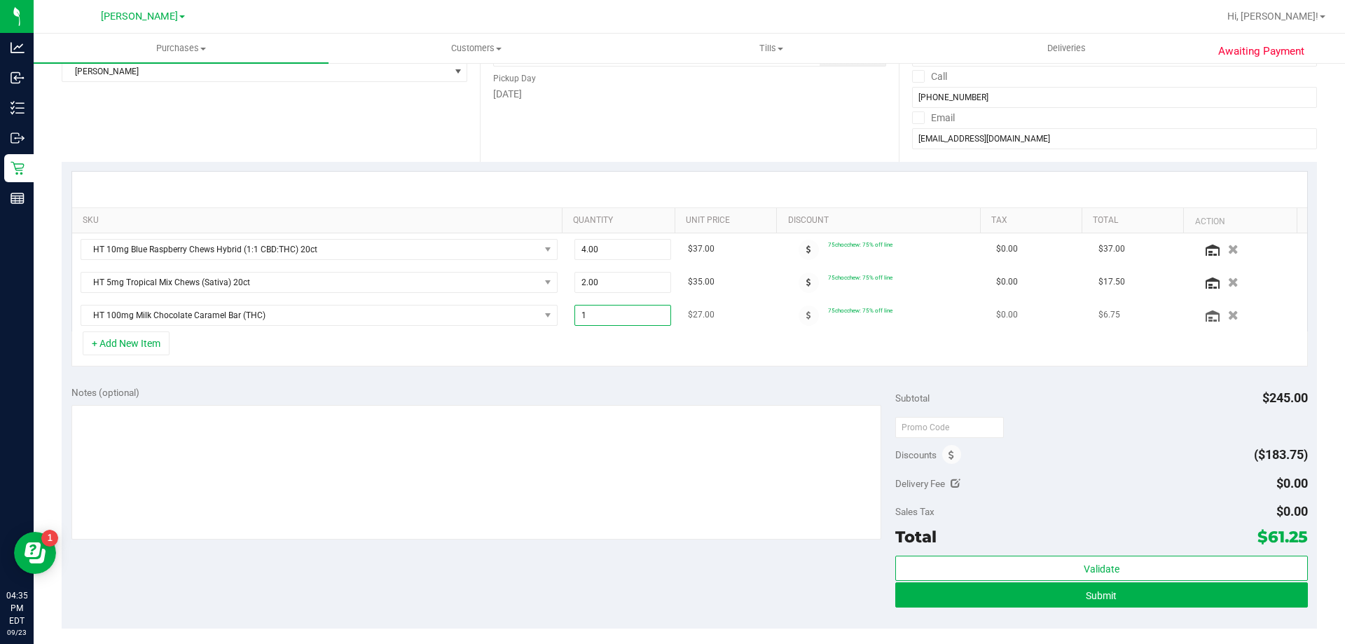
click at [614, 317] on span "1.00 1" at bounding box center [622, 315] width 97 height 21
type input "4"
type input "4.00"
click at [608, 389] on div "Notes (optional)" at bounding box center [483, 392] width 824 height 14
click at [127, 335] on button "+ Add New Item" at bounding box center [126, 343] width 87 height 24
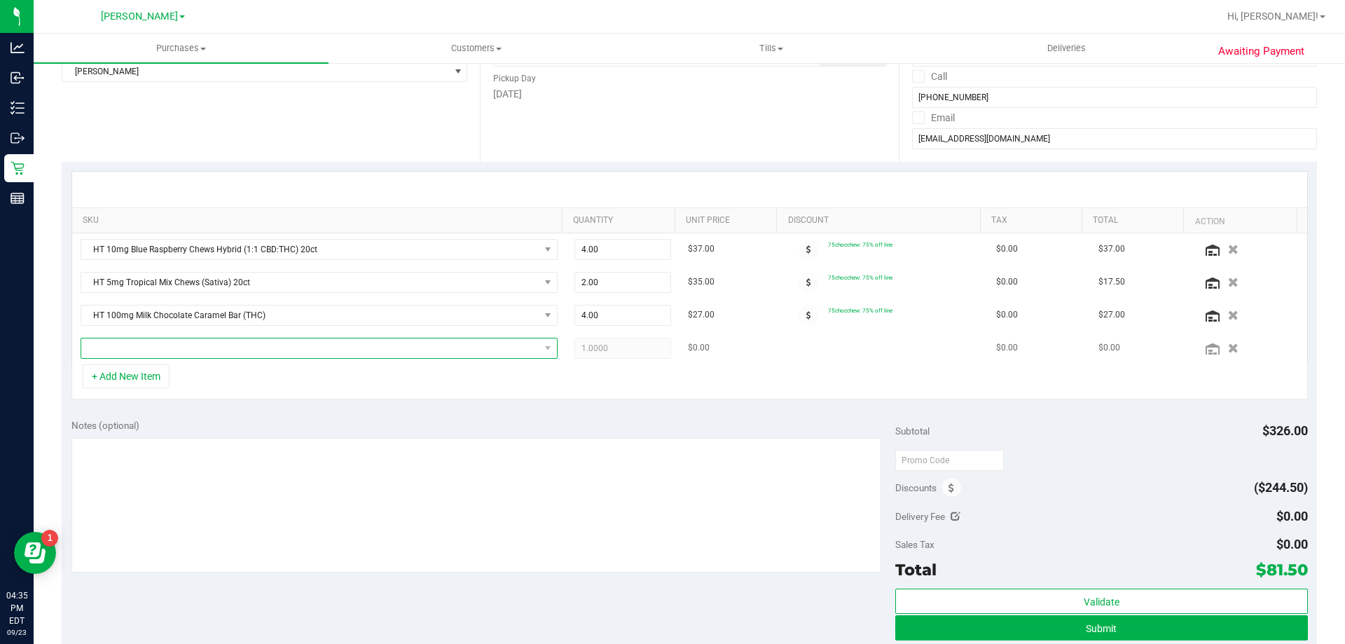
click at [145, 338] on span "NO DATA FOUND" at bounding box center [310, 348] width 458 height 20
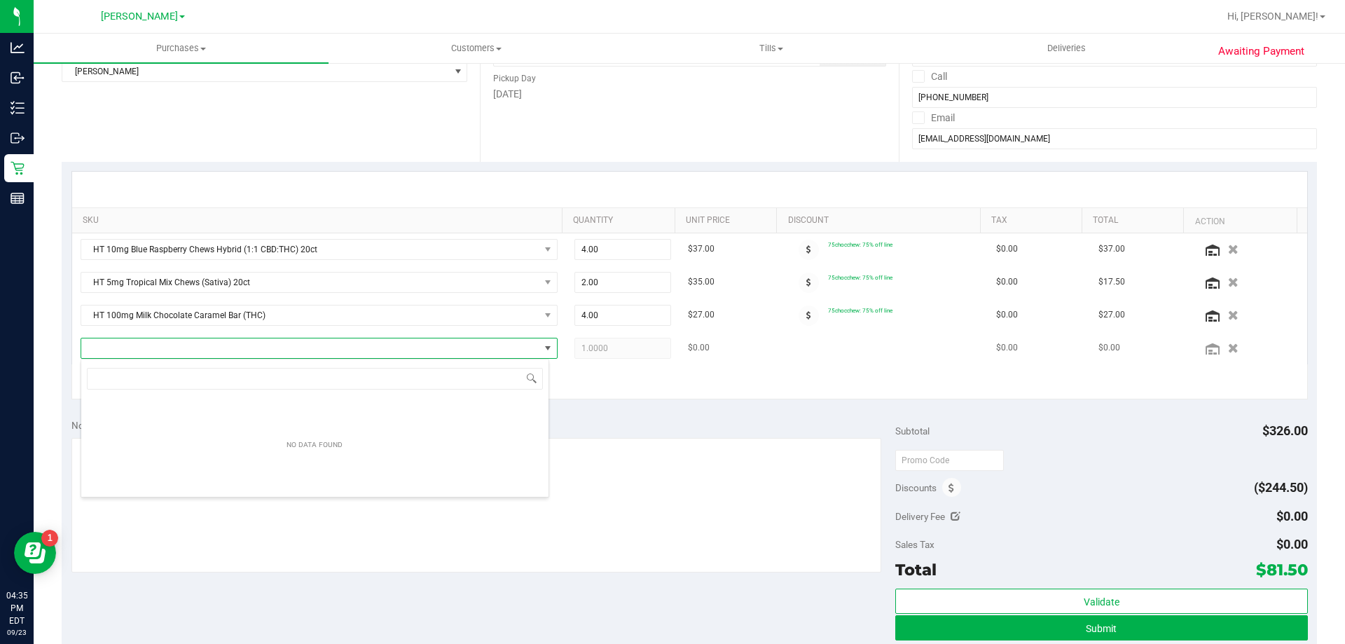
scroll to position [21, 469]
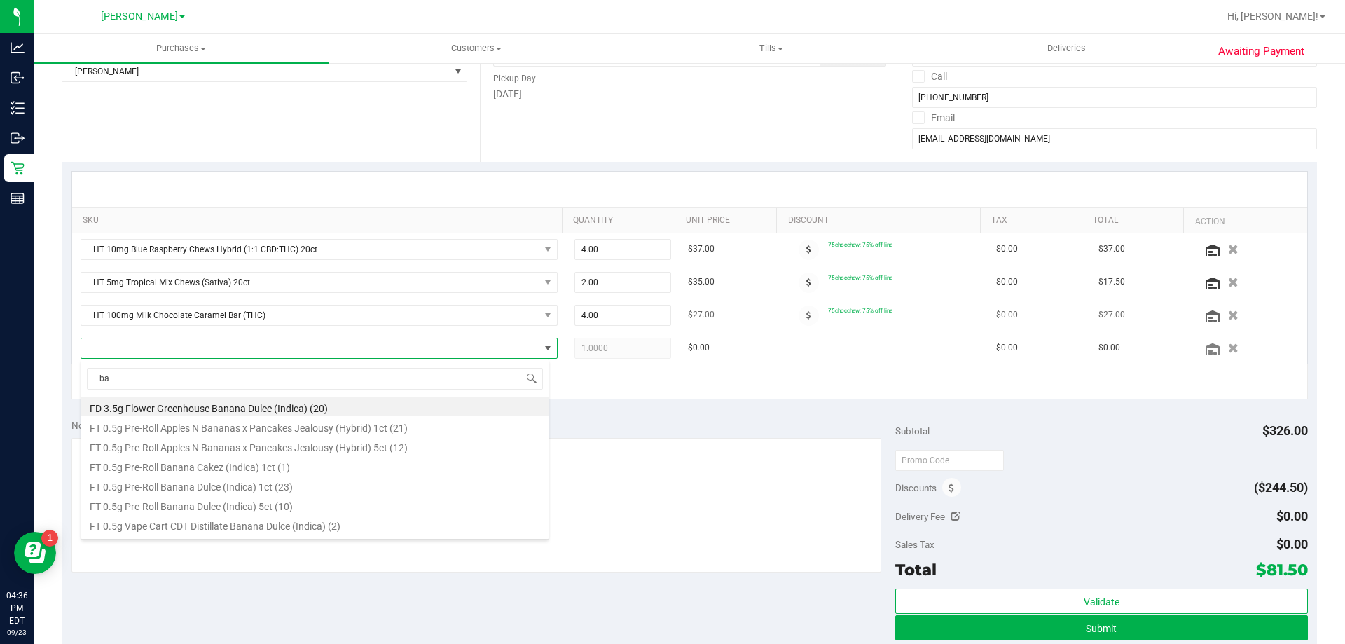
type input "b"
type input "distillate ex"
click at [220, 405] on li "FT 1g Distillate Extract Banana Kush (Hybrid-Indica) (11)" at bounding box center [314, 406] width 467 height 20
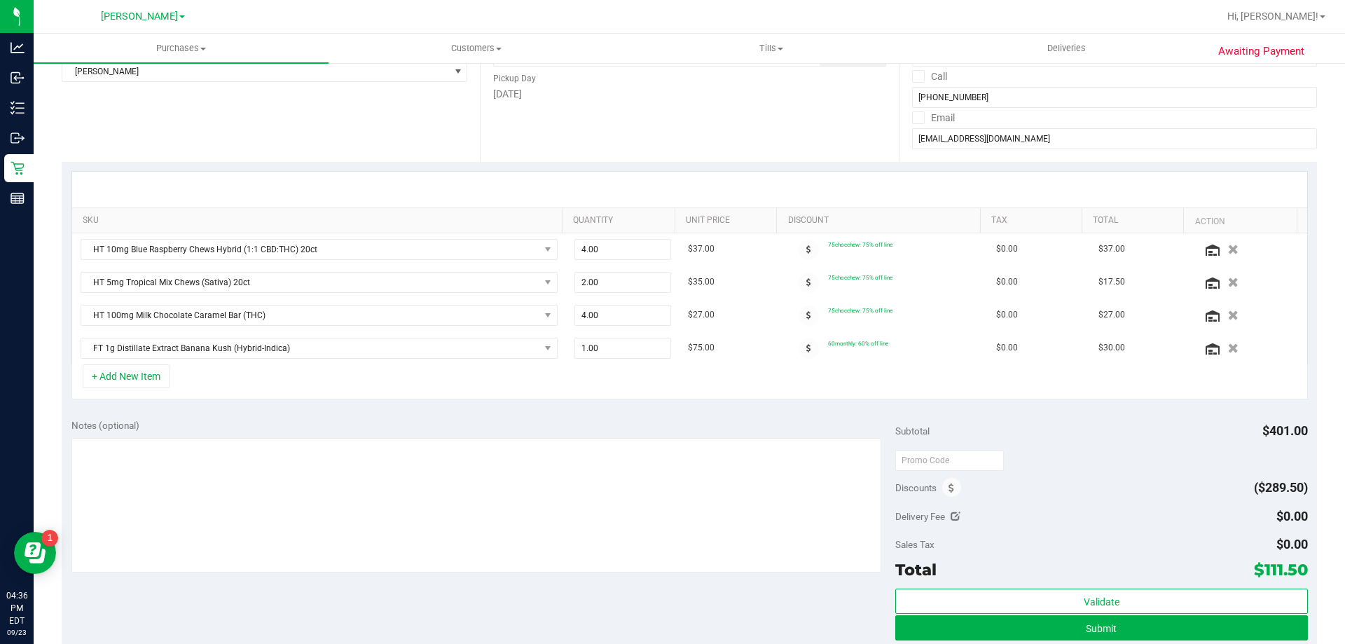
scroll to position [350, 0]
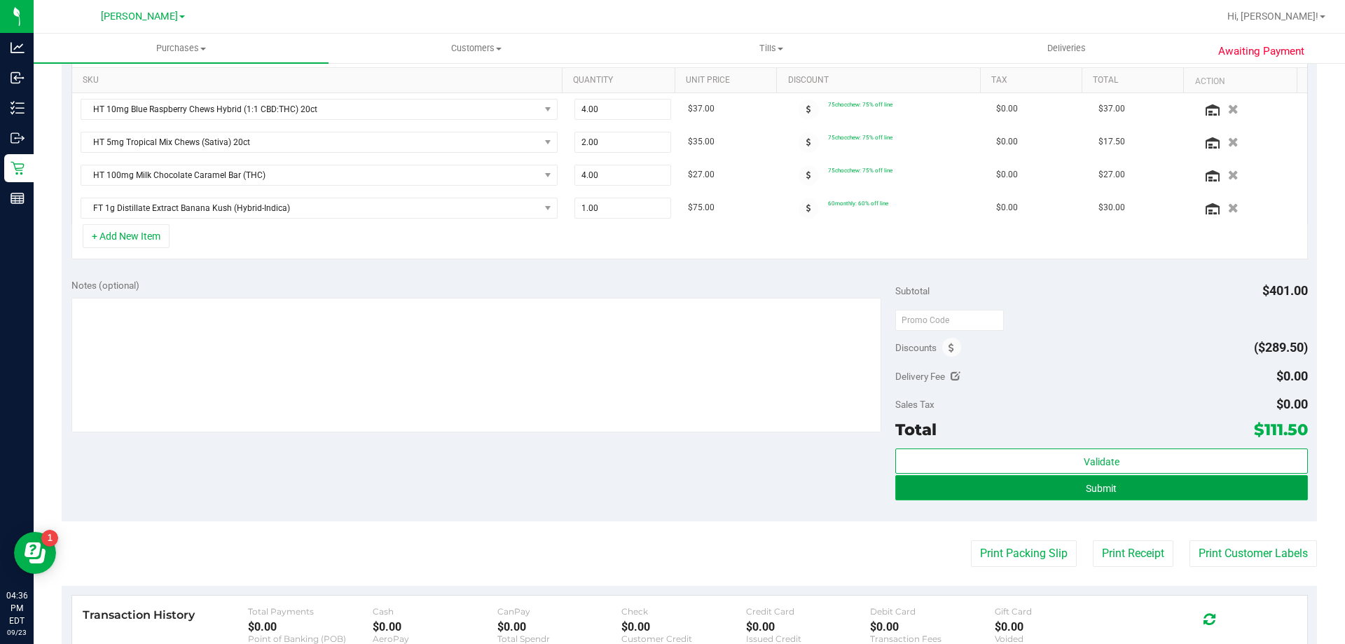
click at [1014, 489] on button "Submit" at bounding box center [1101, 487] width 412 height 25
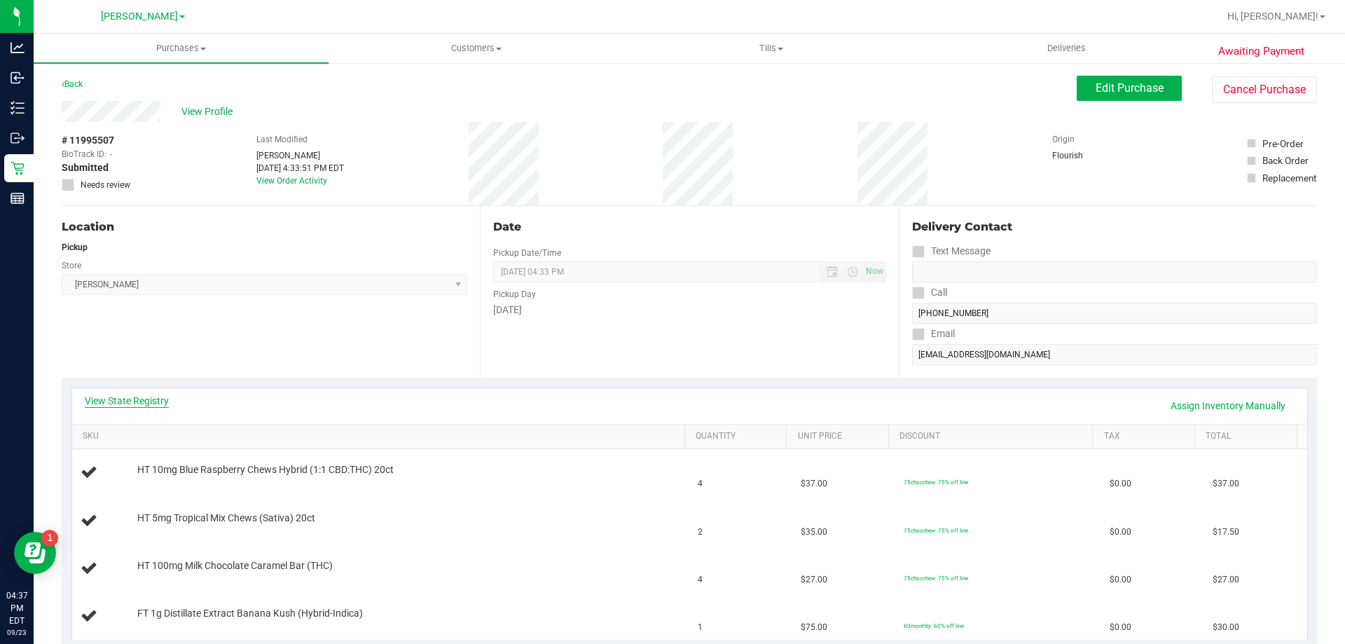
click at [114, 398] on link "View State Registry" at bounding box center [127, 401] width 84 height 14
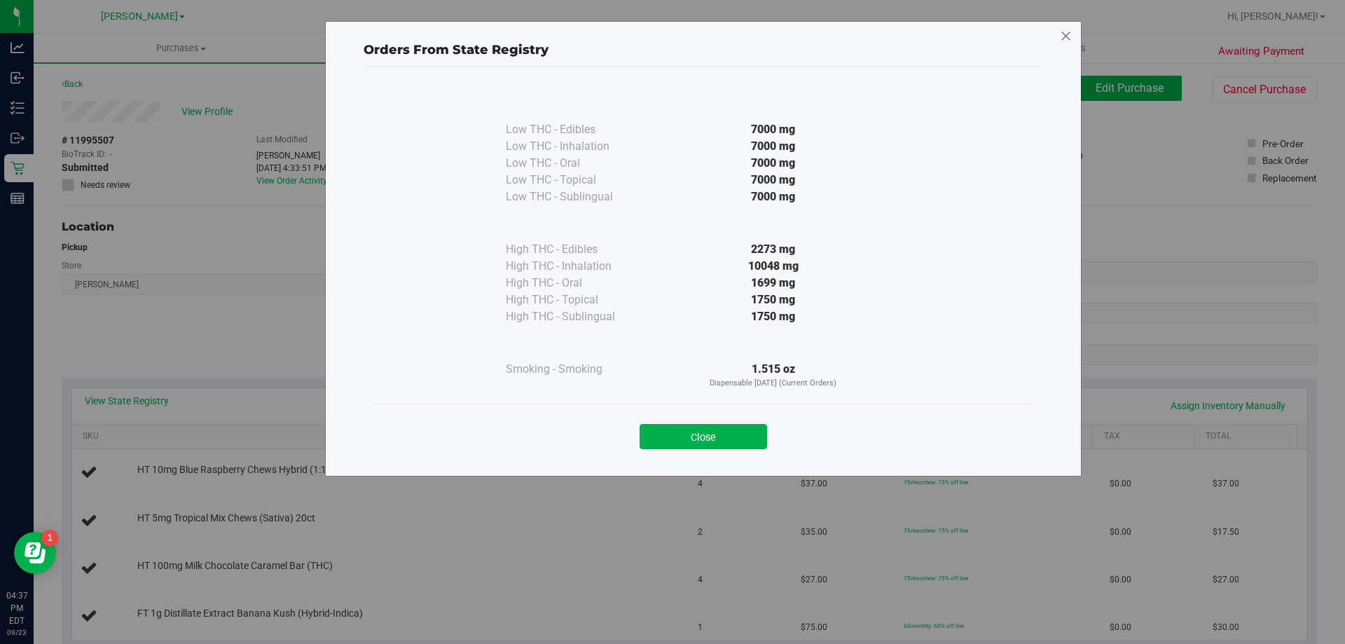
click at [1069, 35] on icon at bounding box center [1066, 36] width 13 height 22
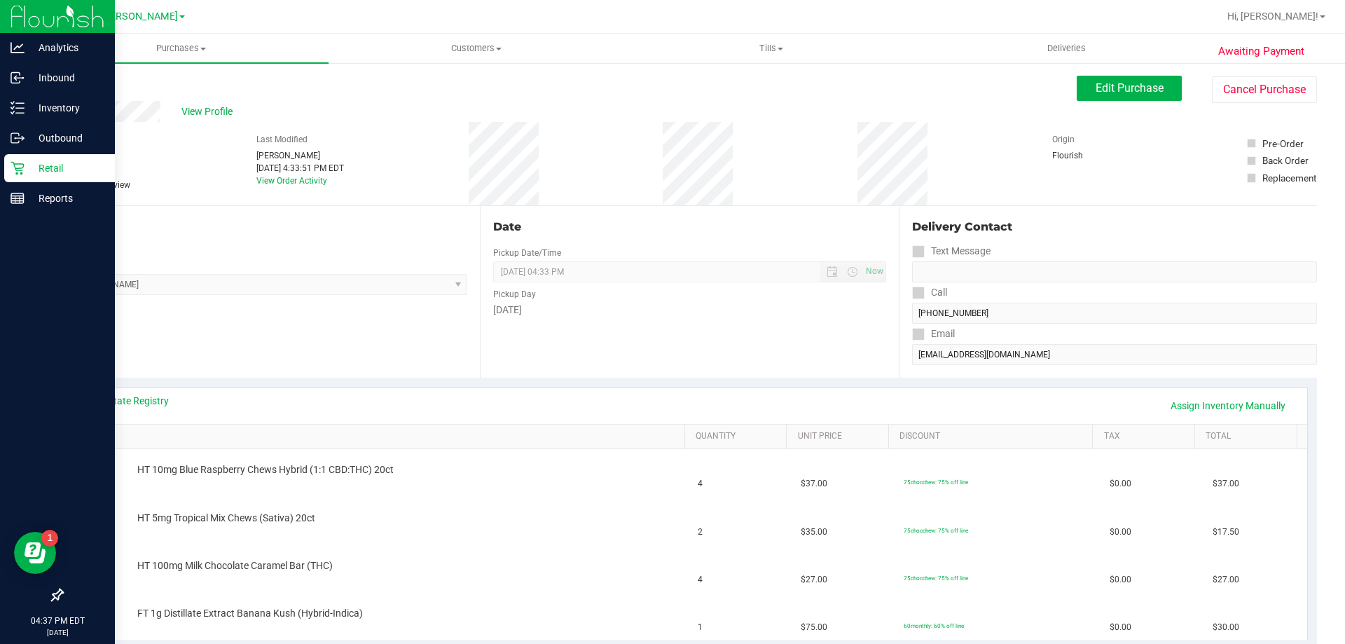
click at [19, 167] on icon at bounding box center [18, 168] width 14 height 14
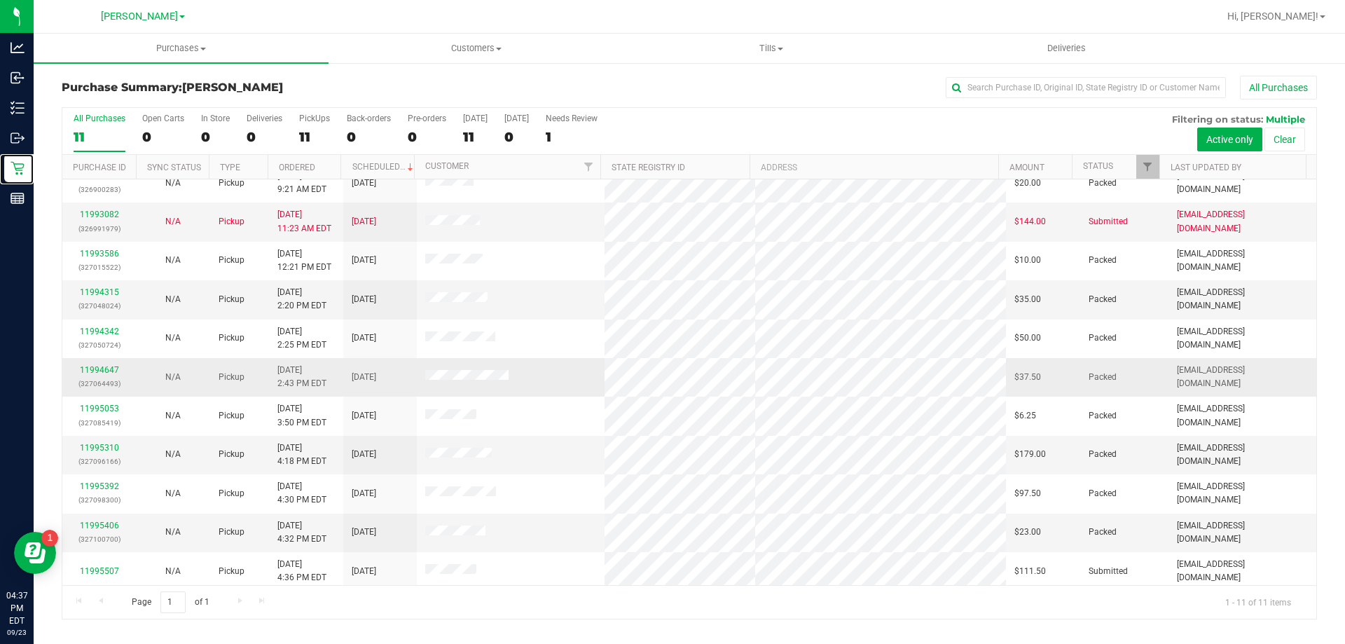
scroll to position [20, 0]
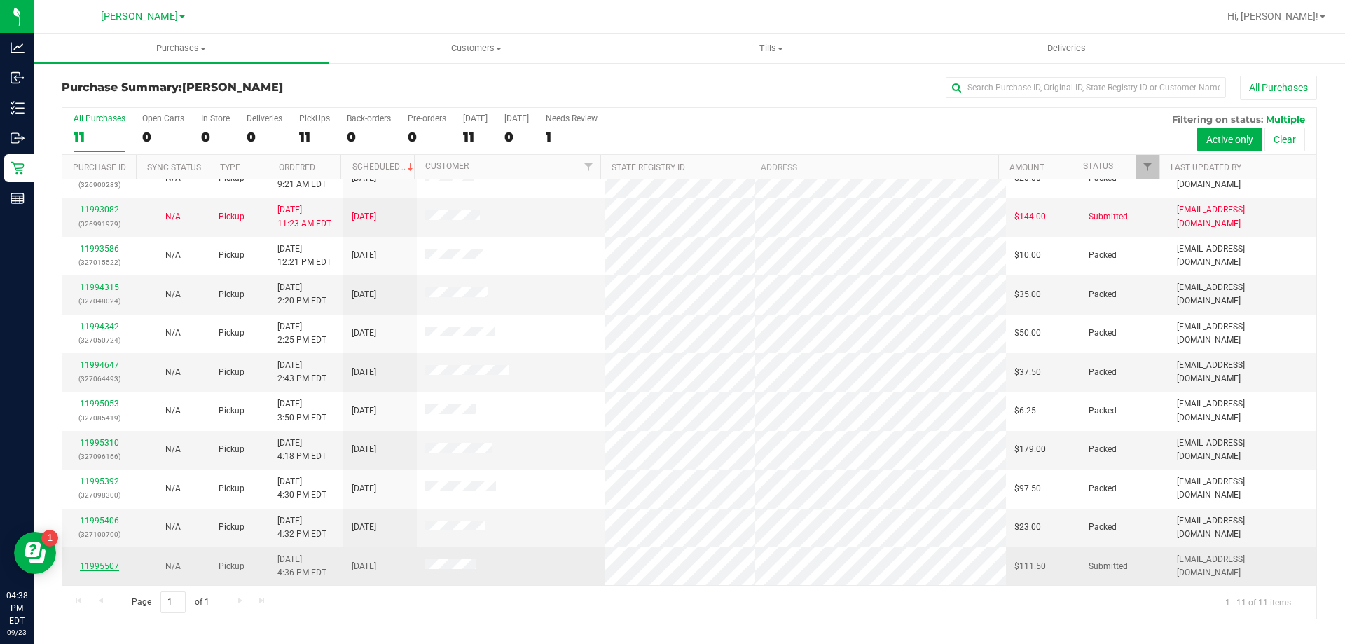
click at [104, 562] on link "11995507" at bounding box center [99, 566] width 39 height 10
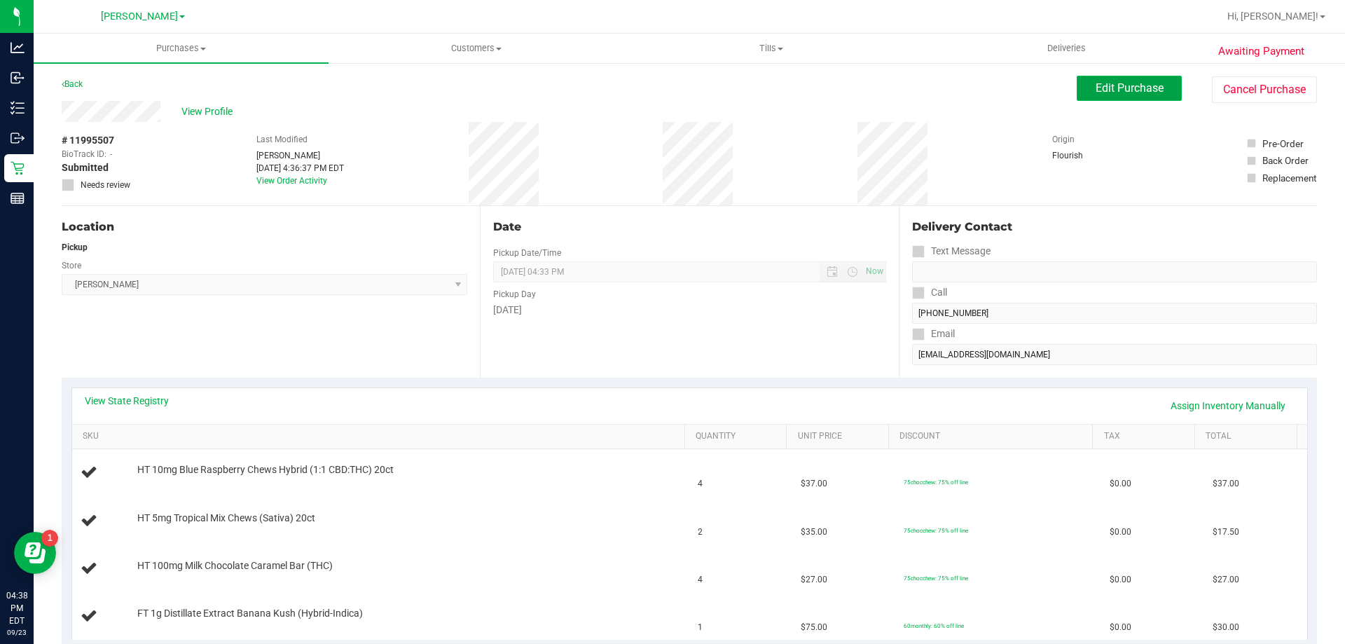
click at [1133, 84] on span "Edit Purchase" at bounding box center [1129, 87] width 68 height 13
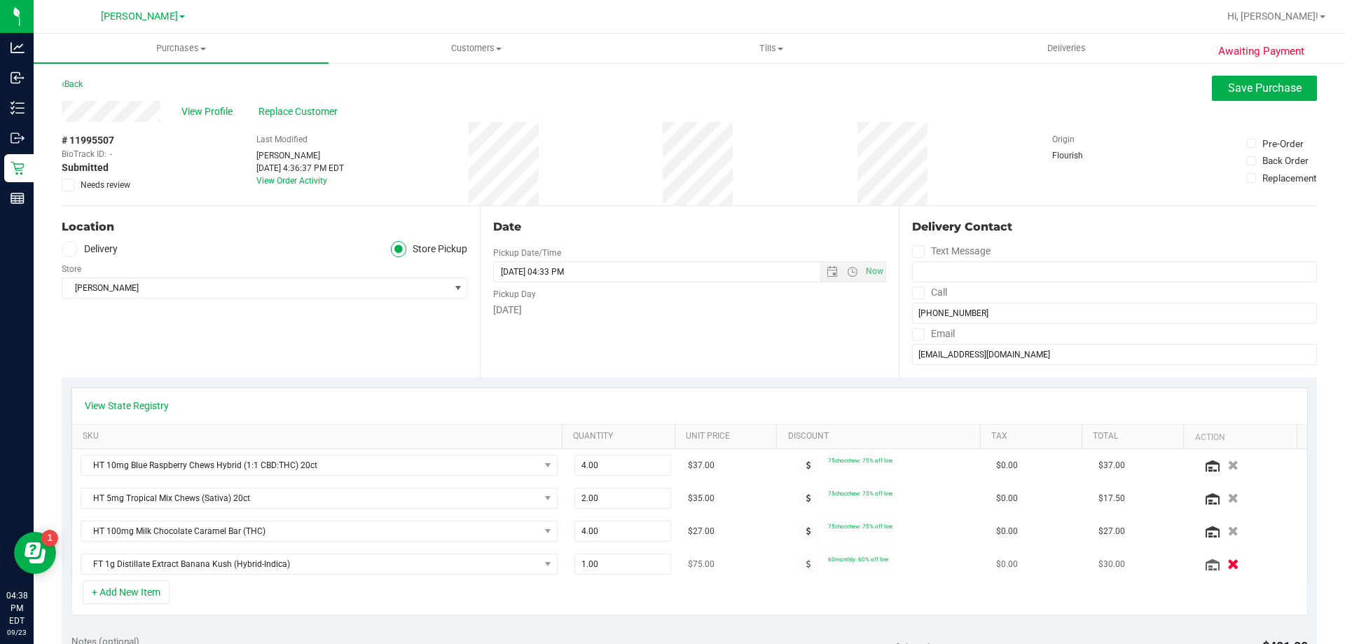
click at [1227, 566] on icon "button" at bounding box center [1233, 564] width 12 height 11
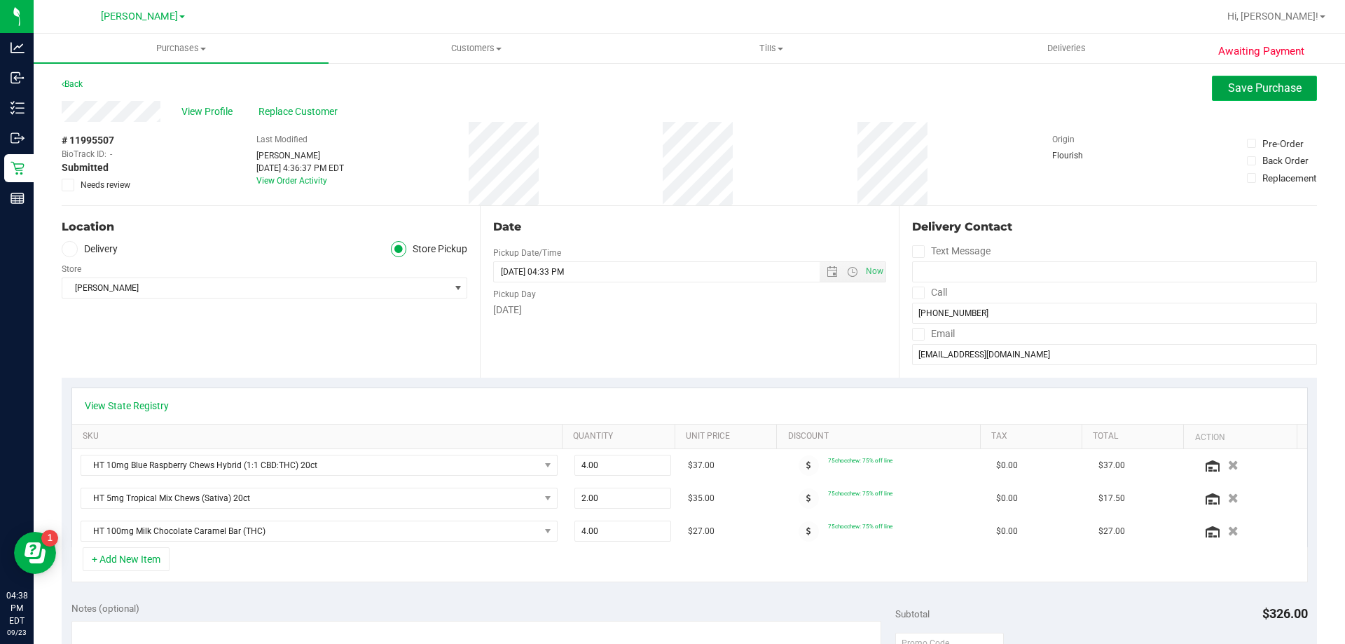
click at [1228, 92] on span "Save Purchase" at bounding box center [1265, 87] width 74 height 13
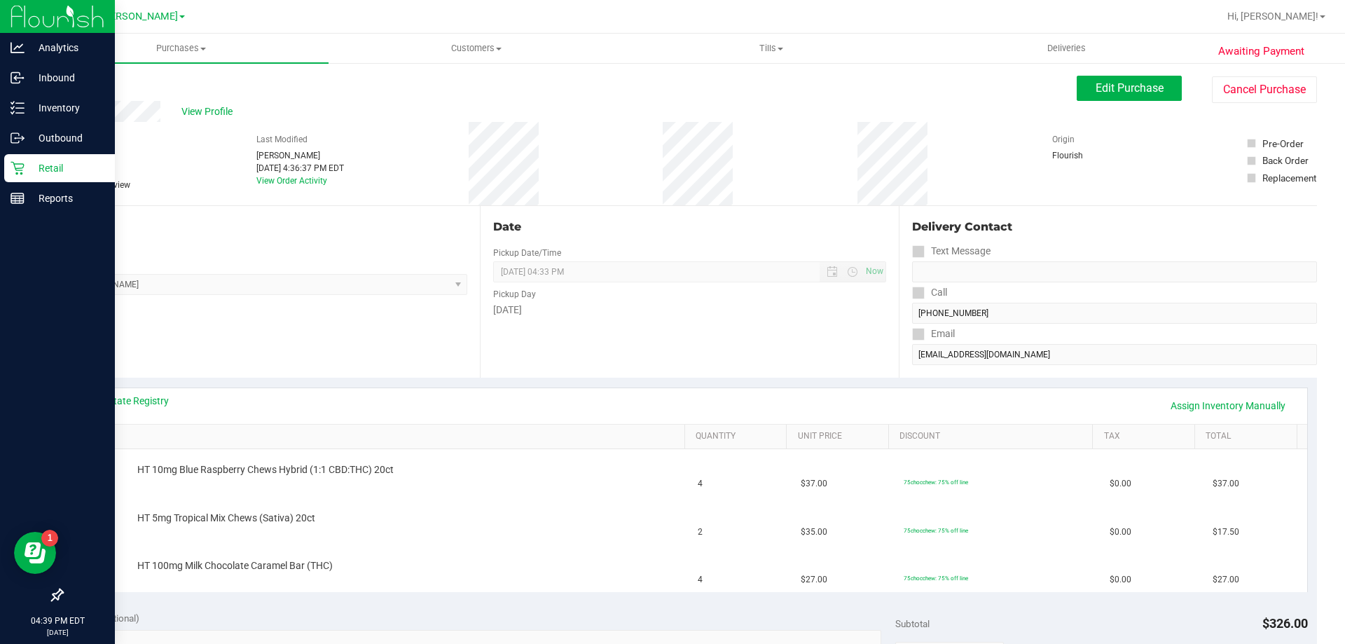
click at [40, 162] on p "Retail" at bounding box center [67, 168] width 84 height 17
